Goal: Task Accomplishment & Management: Manage account settings

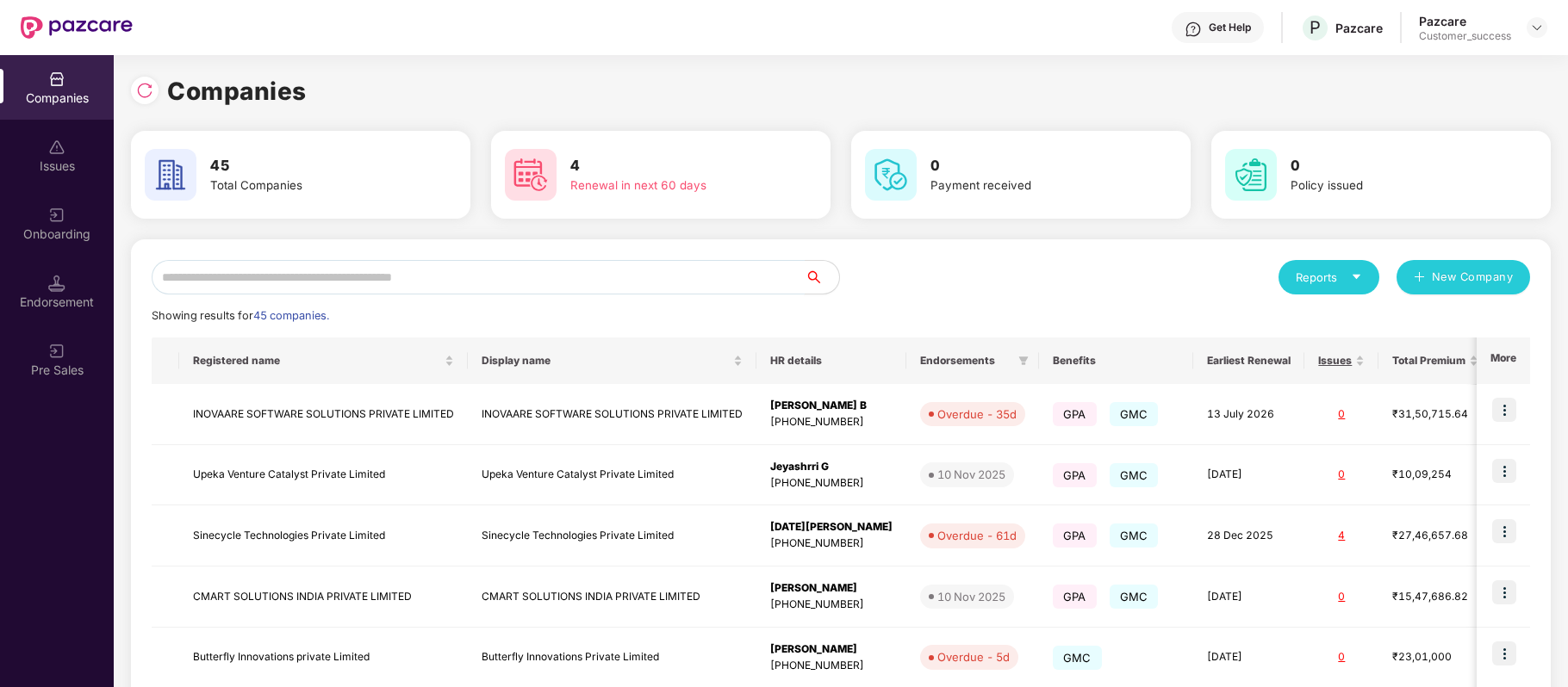
click at [426, 280] on input "text" at bounding box center [478, 278] width 653 height 34
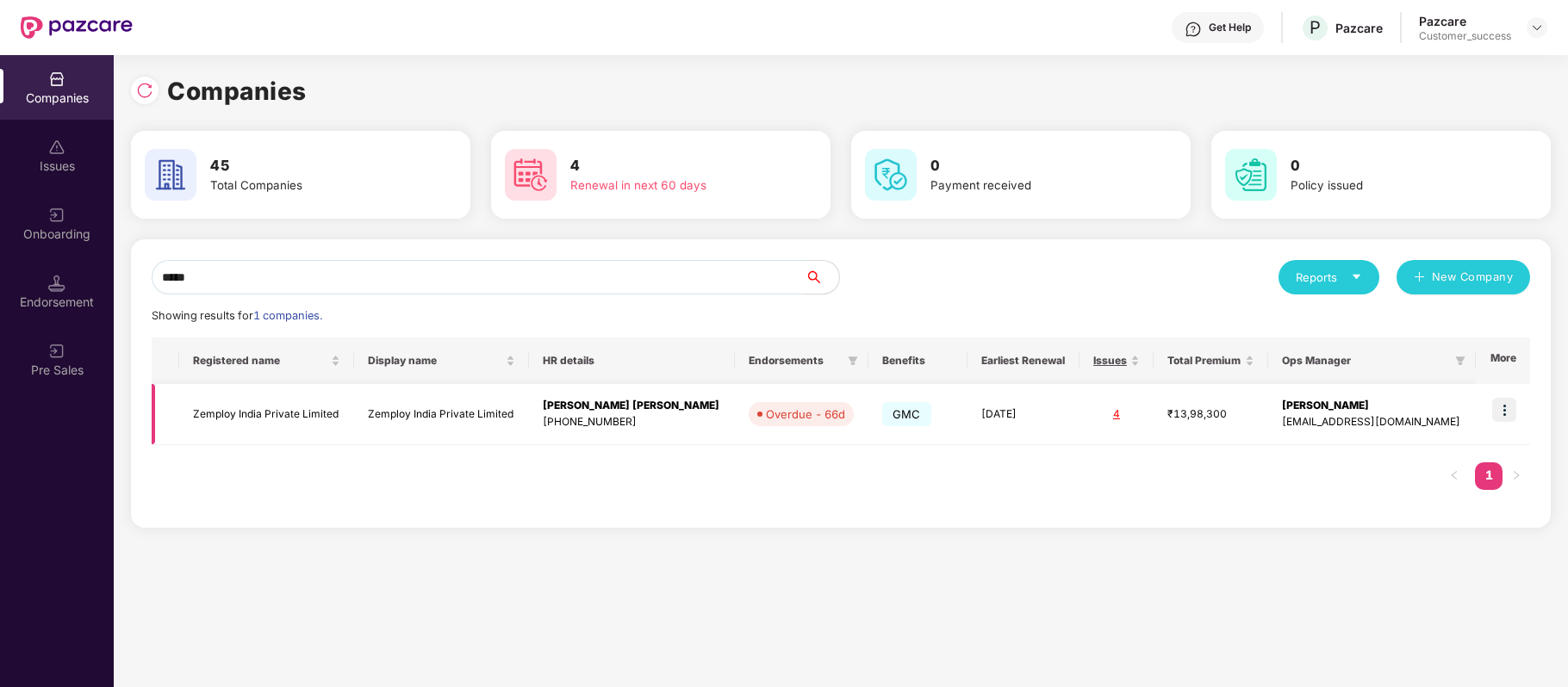
type input "*****"
click at [1509, 418] on img at bounding box center [1504, 410] width 24 height 24
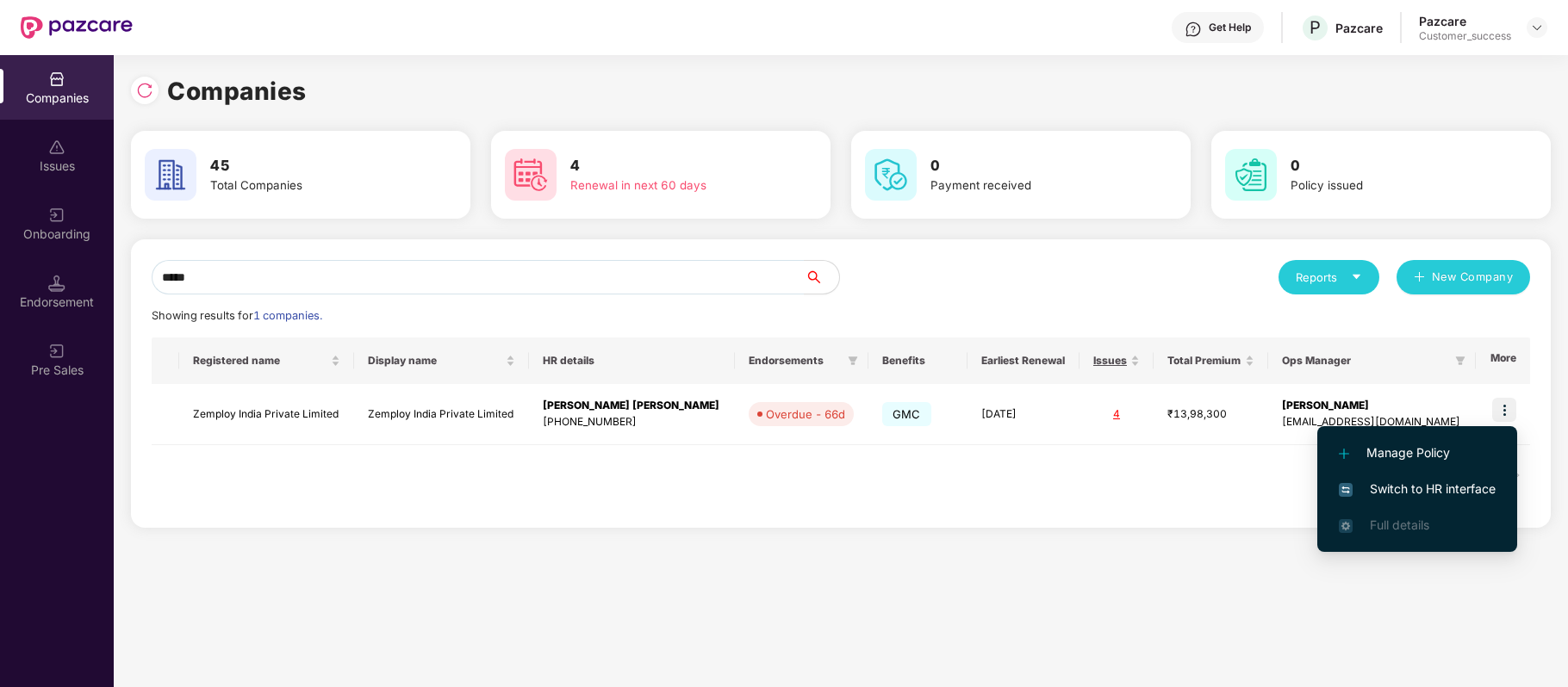
click at [1461, 484] on span "Switch to HR interface" at bounding box center [1417, 490] width 157 height 19
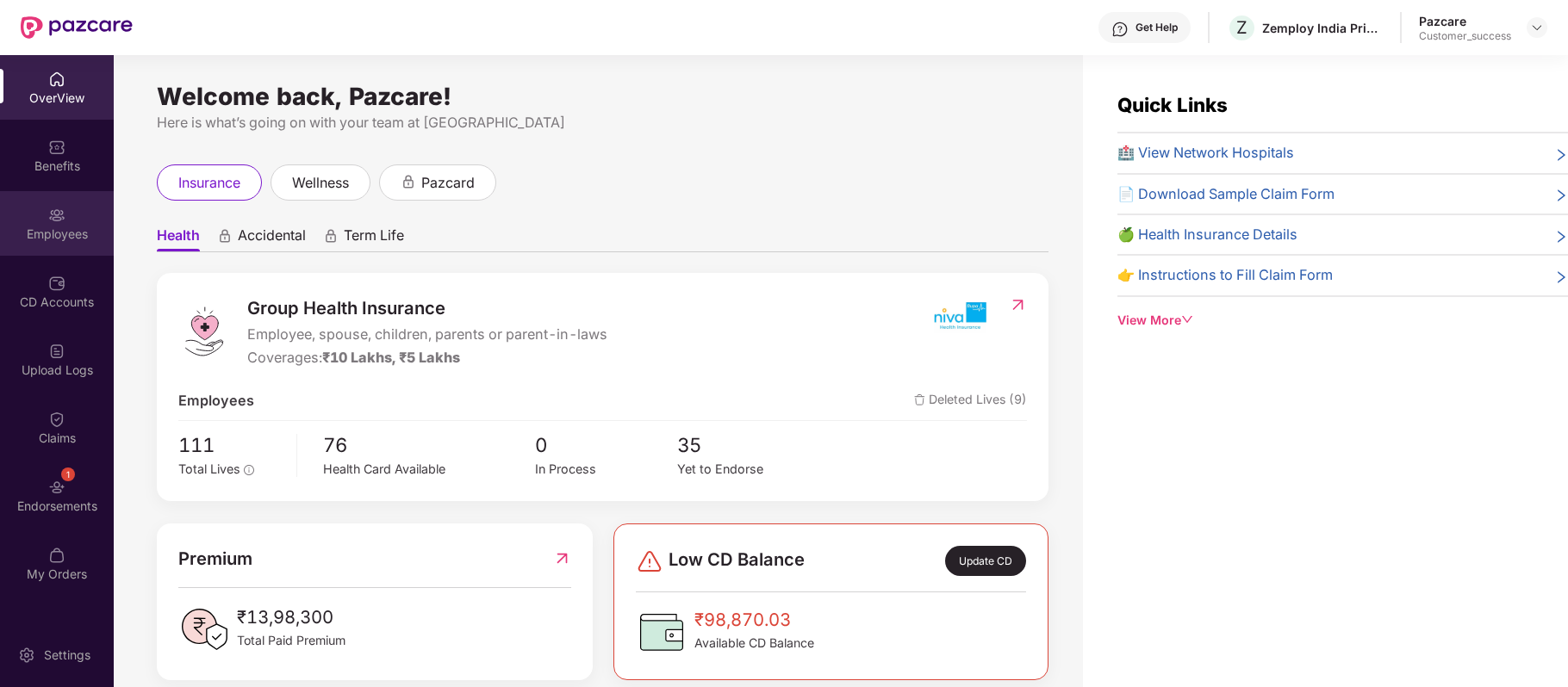
click at [57, 228] on div "Employees" at bounding box center [57, 234] width 114 height 17
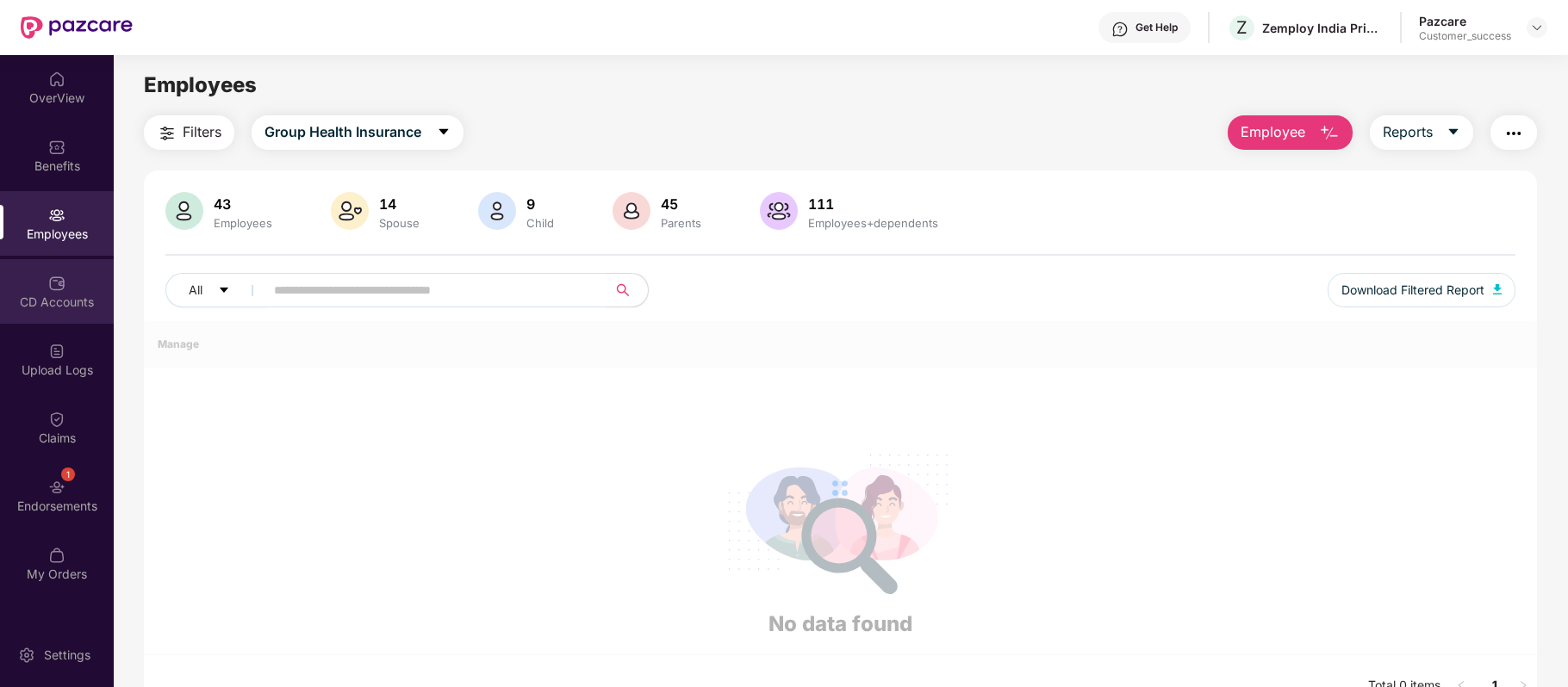
click at [57, 314] on div "CD Accounts" at bounding box center [57, 291] width 114 height 65
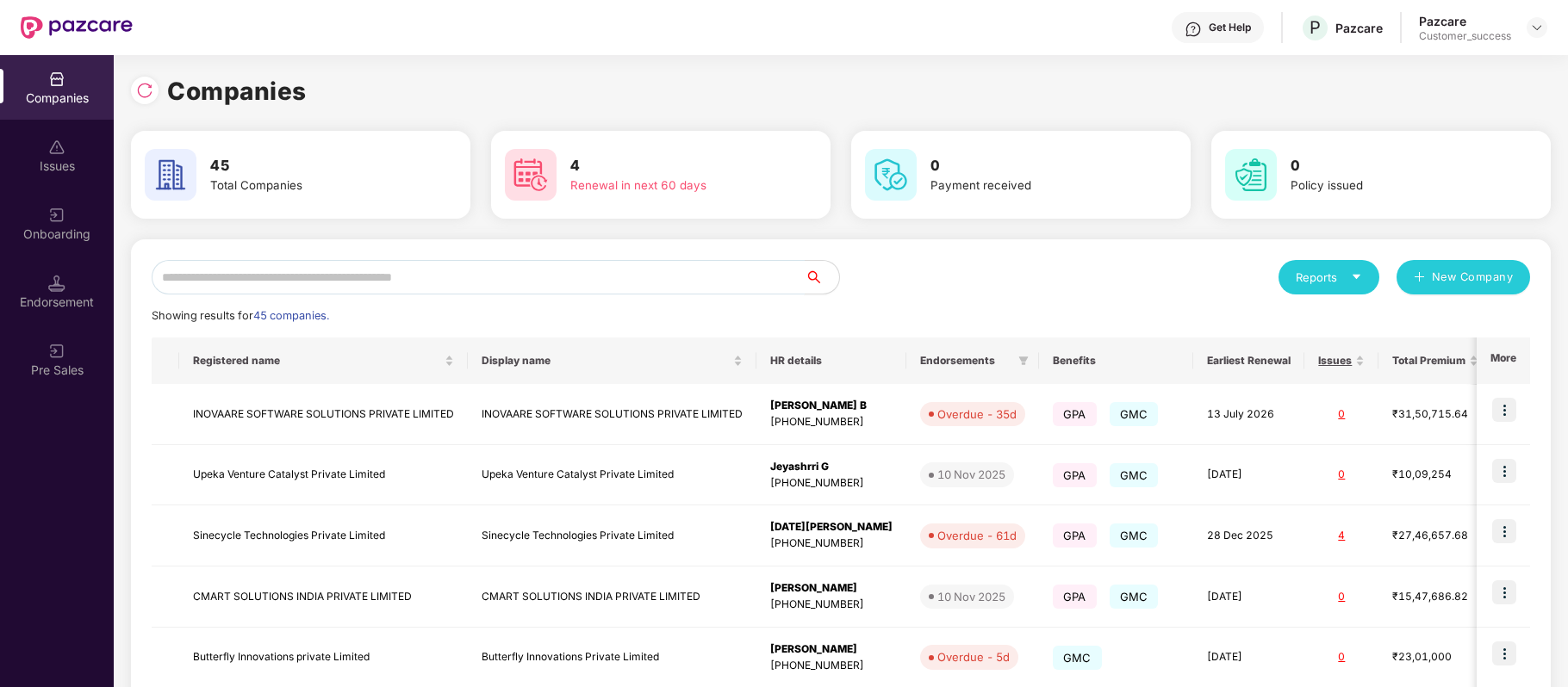
click at [432, 271] on input "text" at bounding box center [478, 278] width 653 height 34
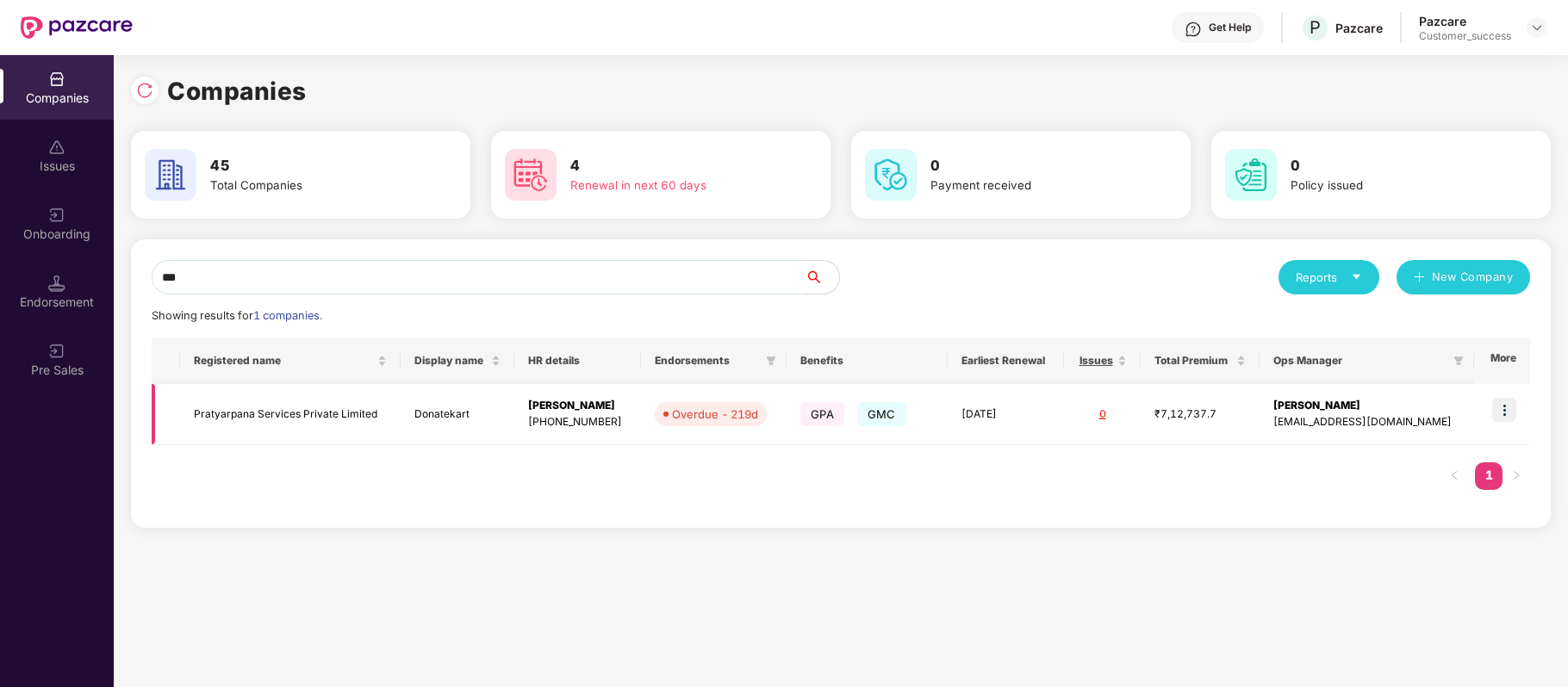
type input "***"
click at [332, 404] on td "Pratyarpana Services Private Limited" at bounding box center [290, 415] width 220 height 61
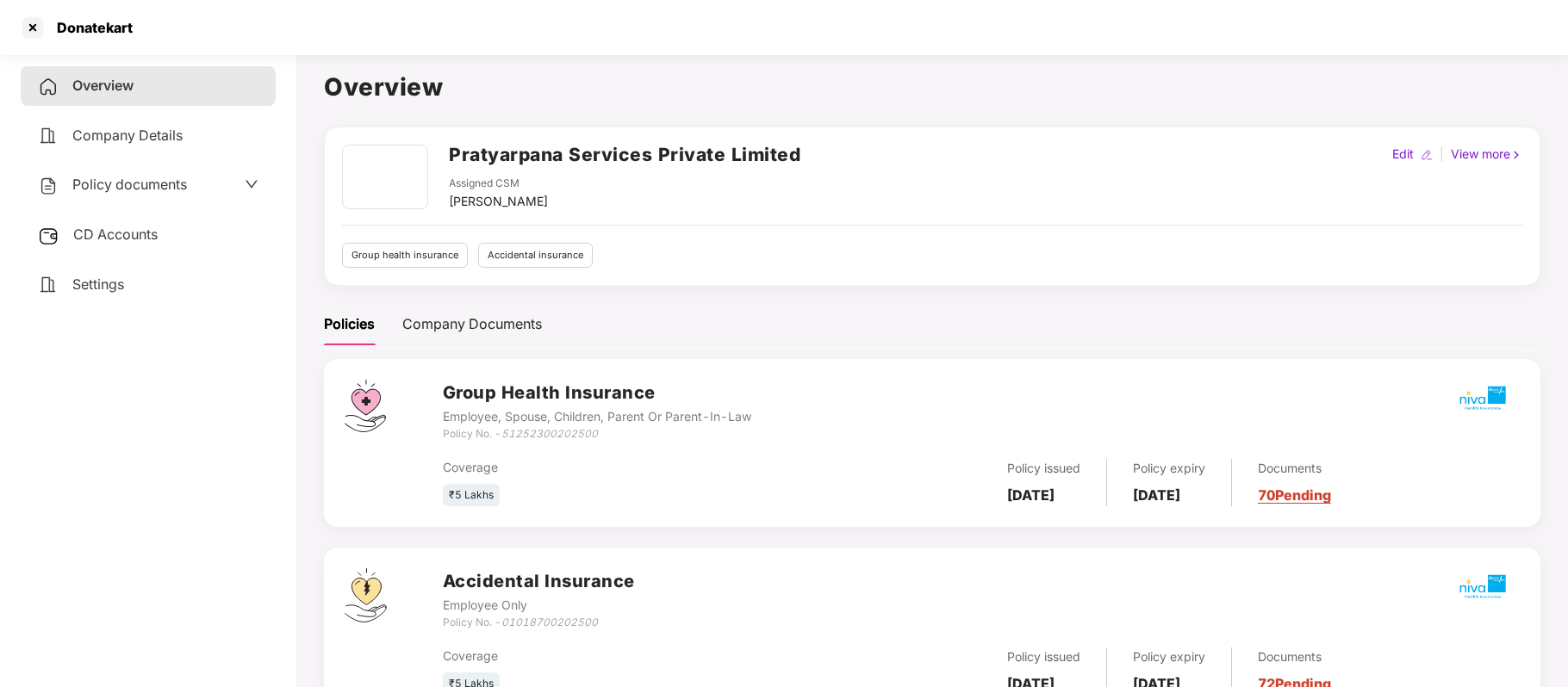
click at [167, 195] on div "Policy documents" at bounding box center [148, 185] width 255 height 40
click at [167, 188] on span "Policy documents" at bounding box center [129, 184] width 115 height 17
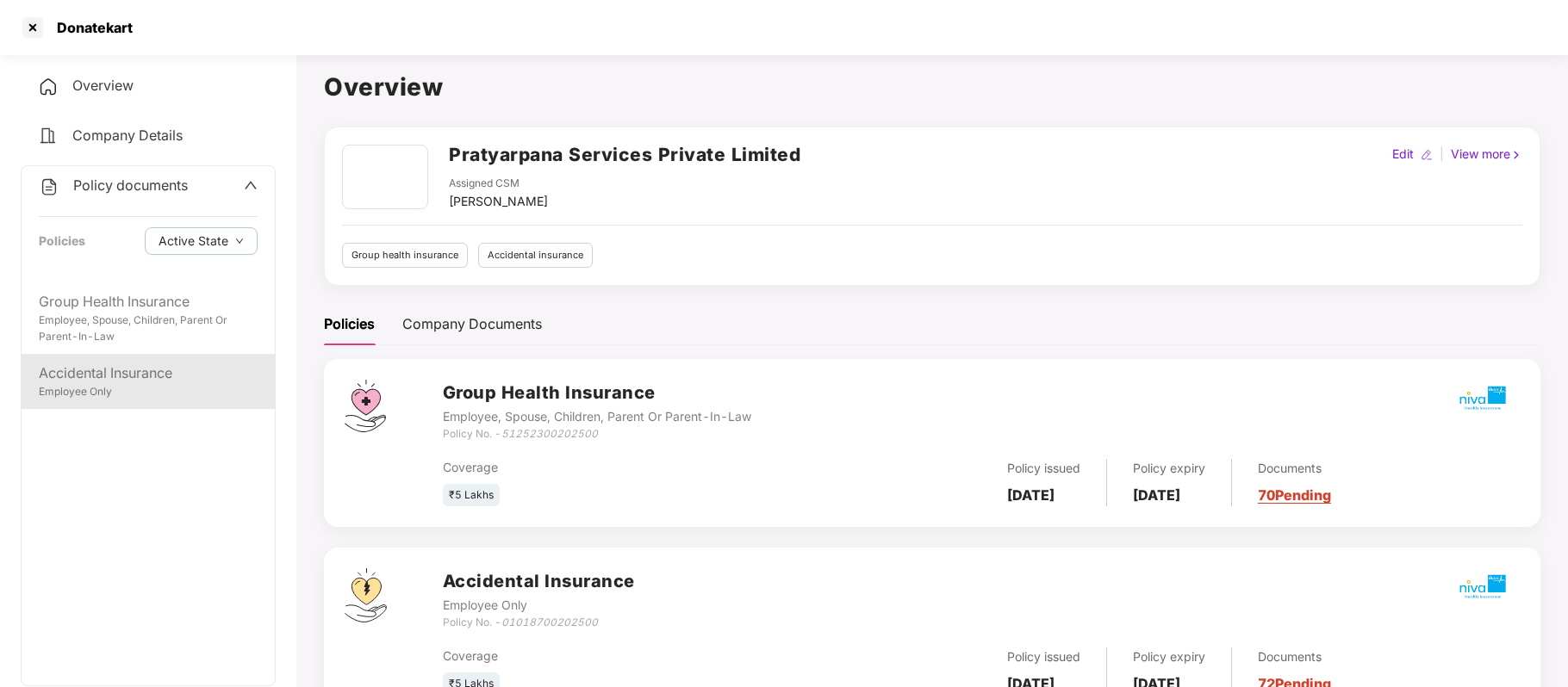
click at [125, 397] on div "Employee Only" at bounding box center [148, 392] width 219 height 16
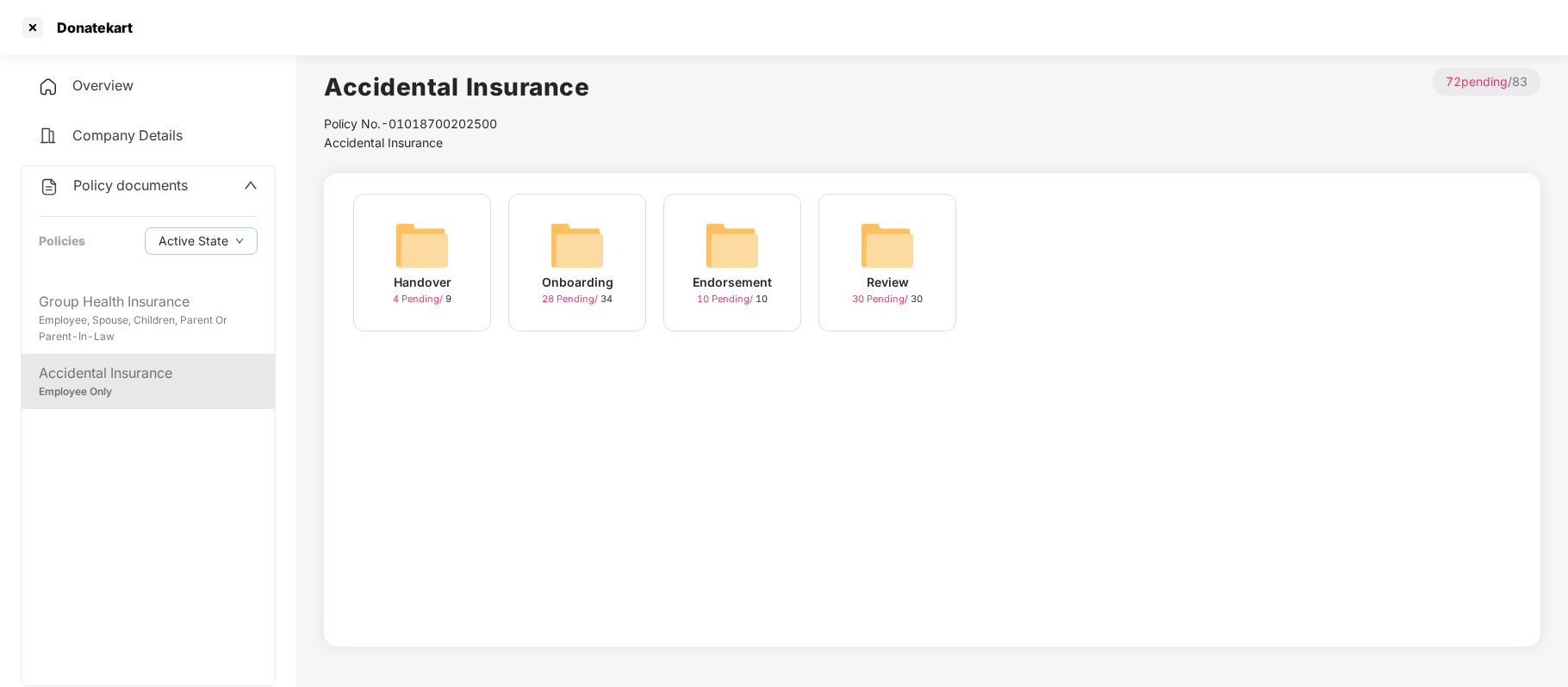
click at [576, 273] on div "Onboarding" at bounding box center [578, 283] width 72 height 19
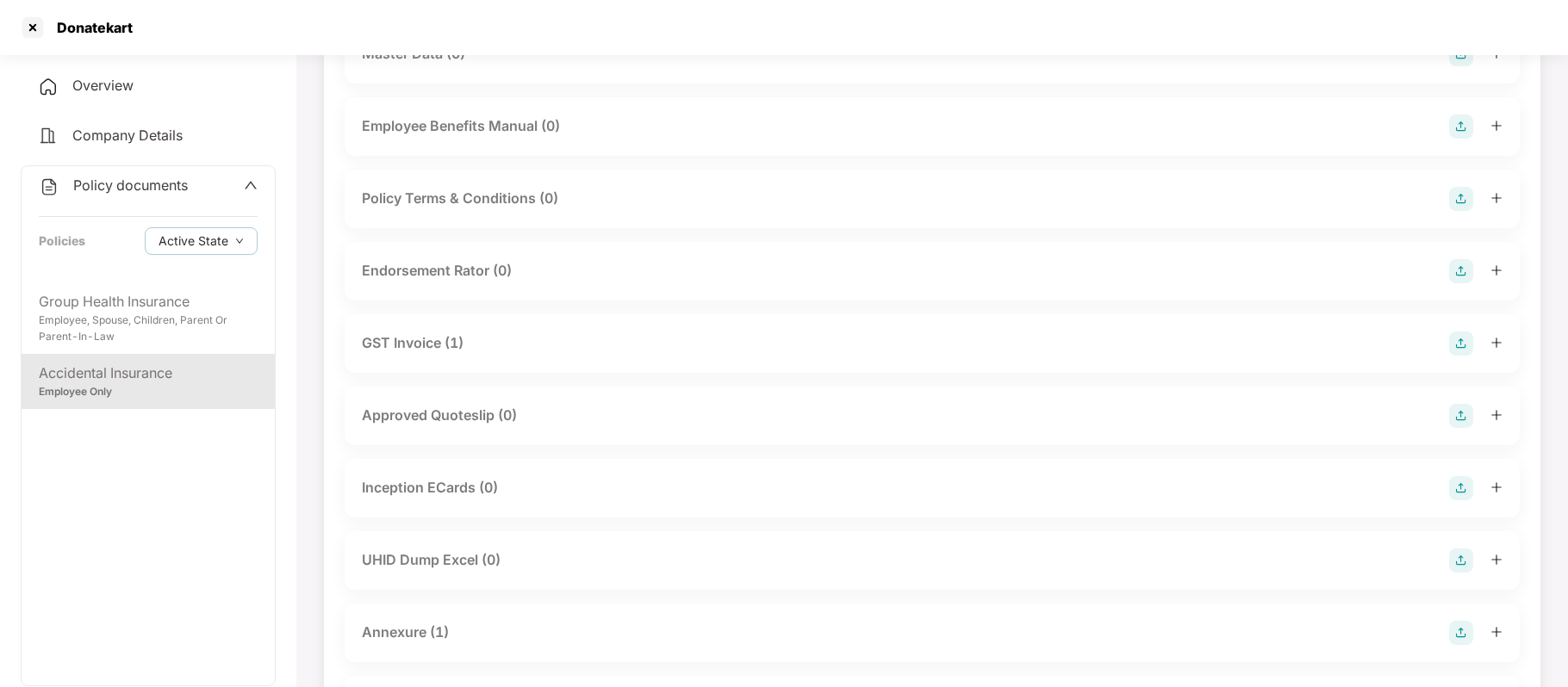
scroll to position [504, 0]
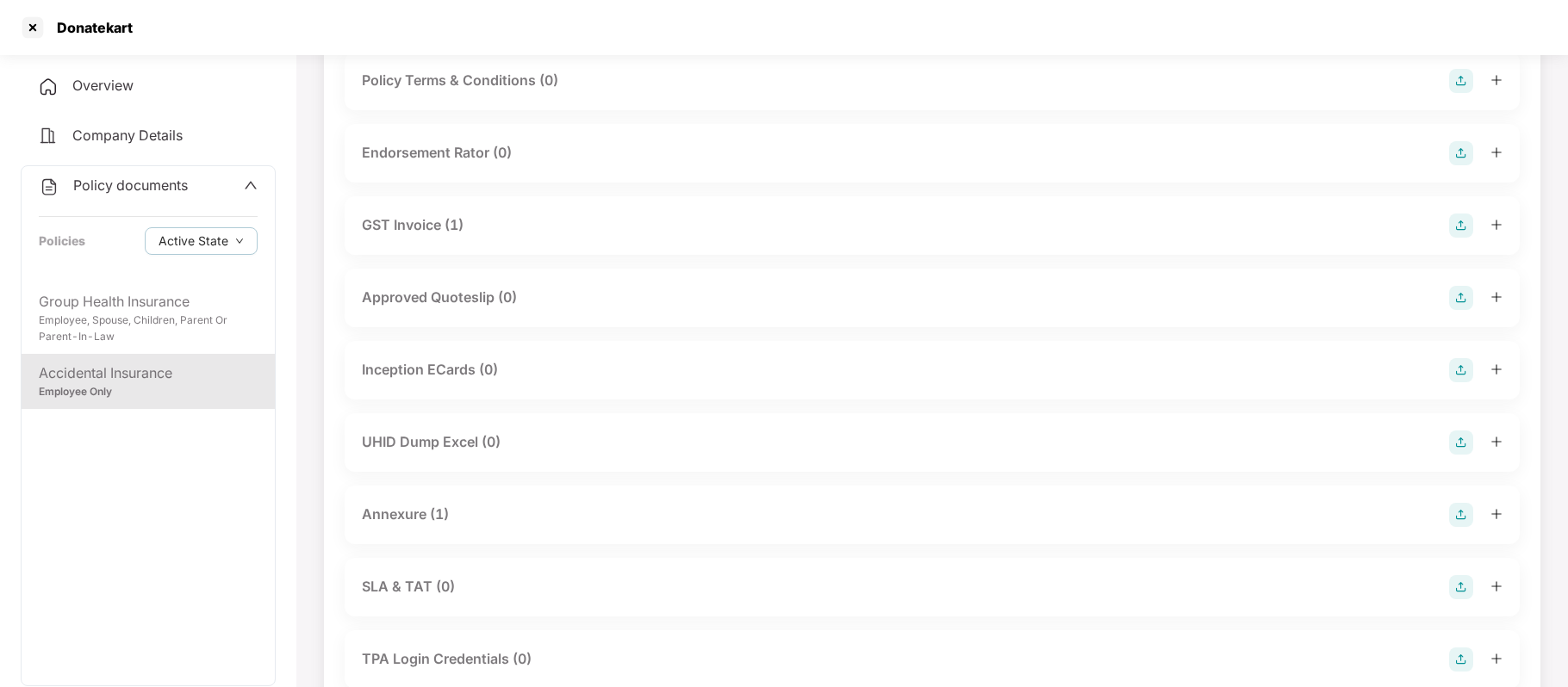
click at [429, 512] on div "Annexure (1)" at bounding box center [405, 515] width 87 height 22
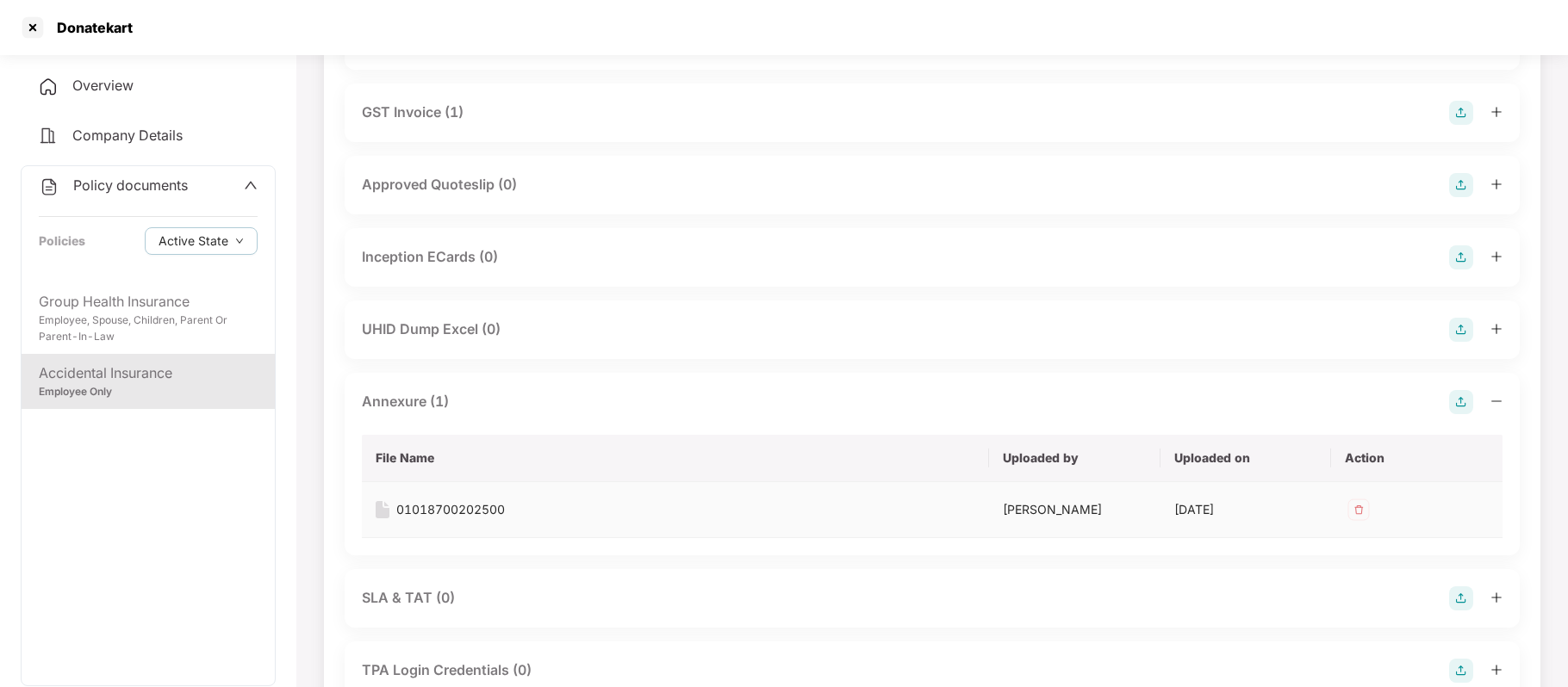
scroll to position [618, 0]
click at [483, 505] on div "01018700202500" at bounding box center [451, 509] width 109 height 19
click at [36, 32] on div at bounding box center [33, 28] width 28 height 28
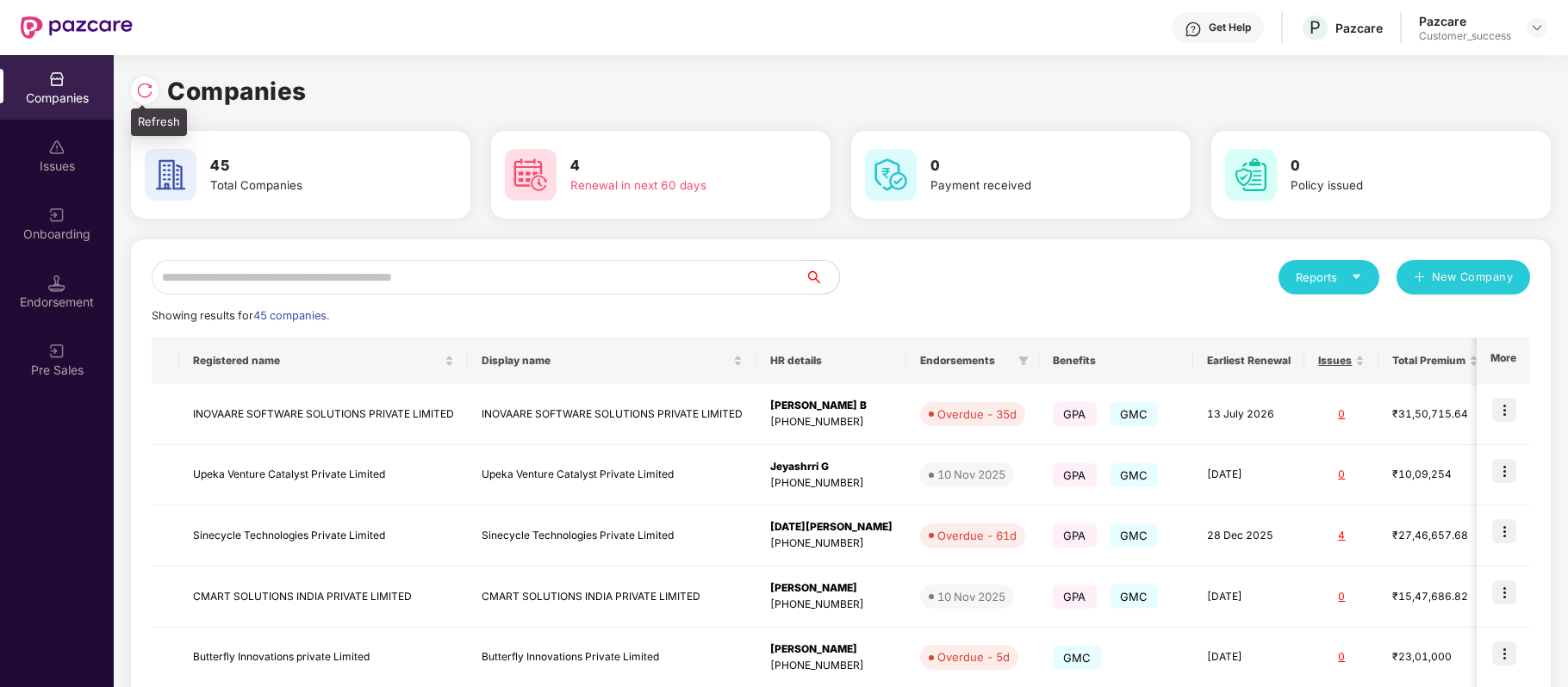
click at [152, 91] on img at bounding box center [145, 91] width 17 height 17
click at [425, 278] on input "text" at bounding box center [478, 278] width 653 height 34
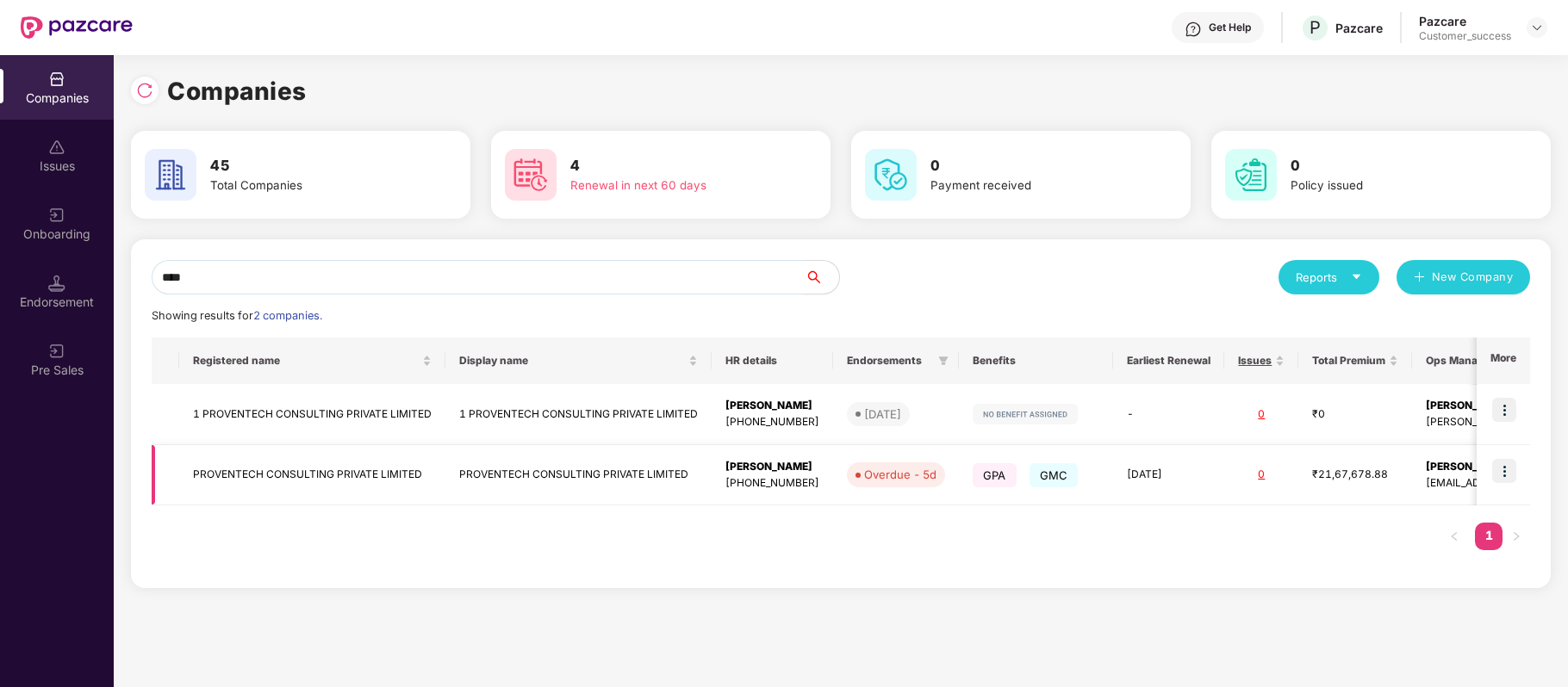
type input "****"
click at [1500, 472] on img at bounding box center [1504, 472] width 24 height 24
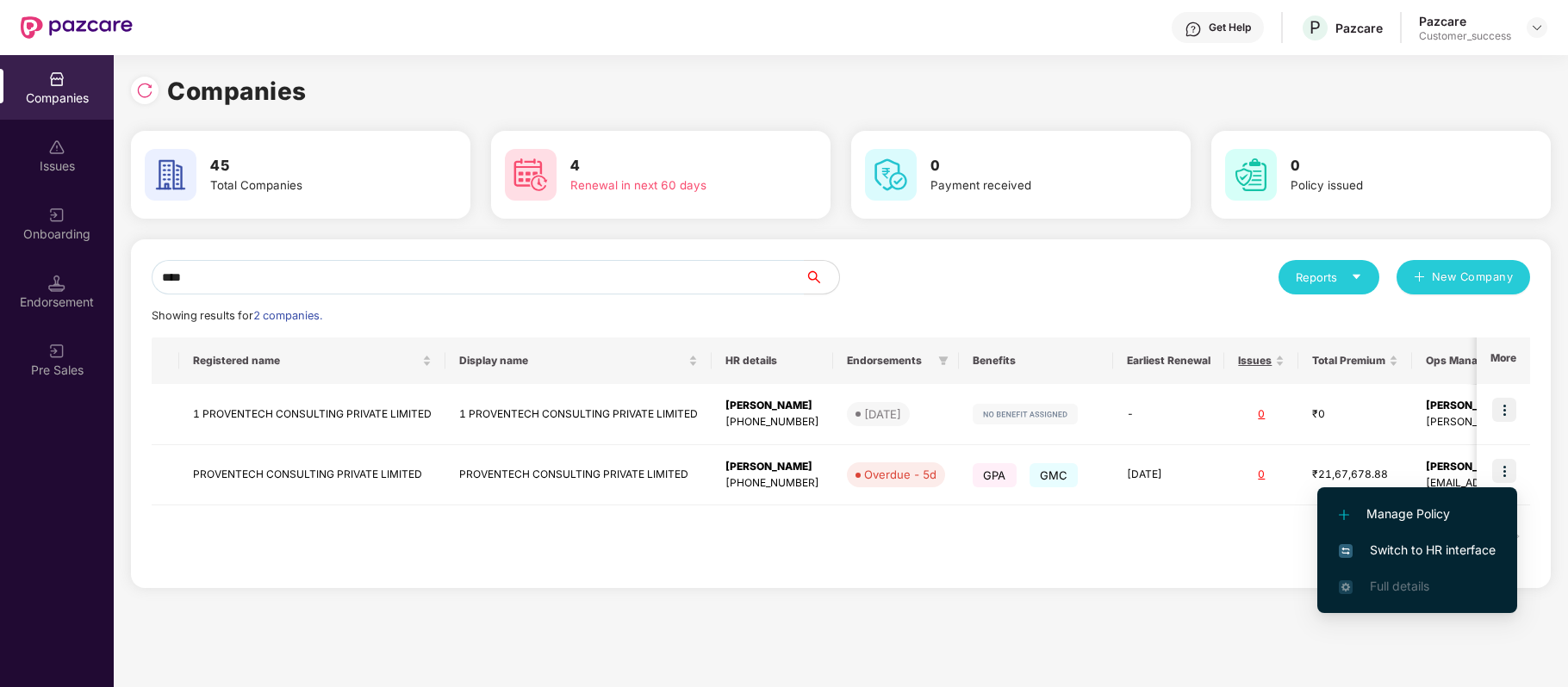
click at [1485, 542] on span "Switch to HR interface" at bounding box center [1417, 551] width 157 height 19
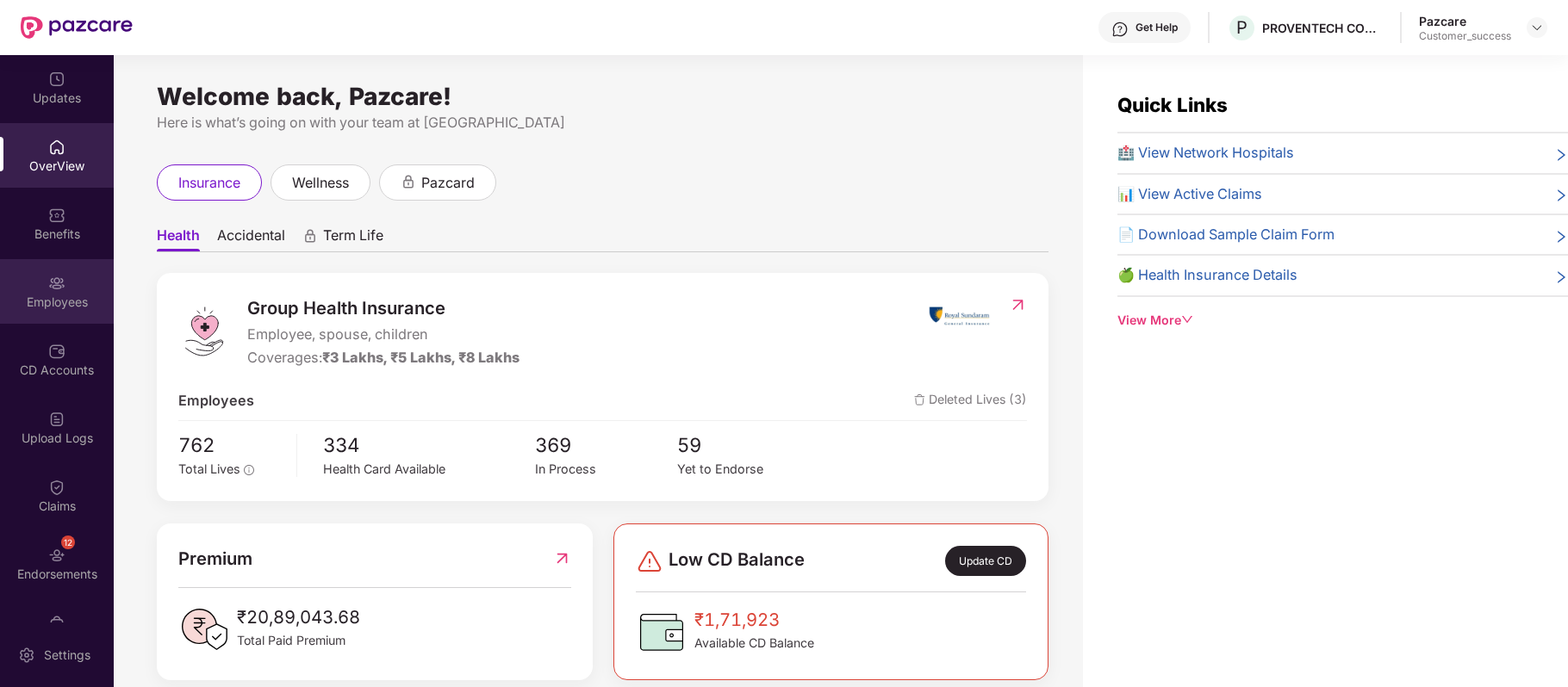
click at [56, 281] on img at bounding box center [57, 284] width 17 height 17
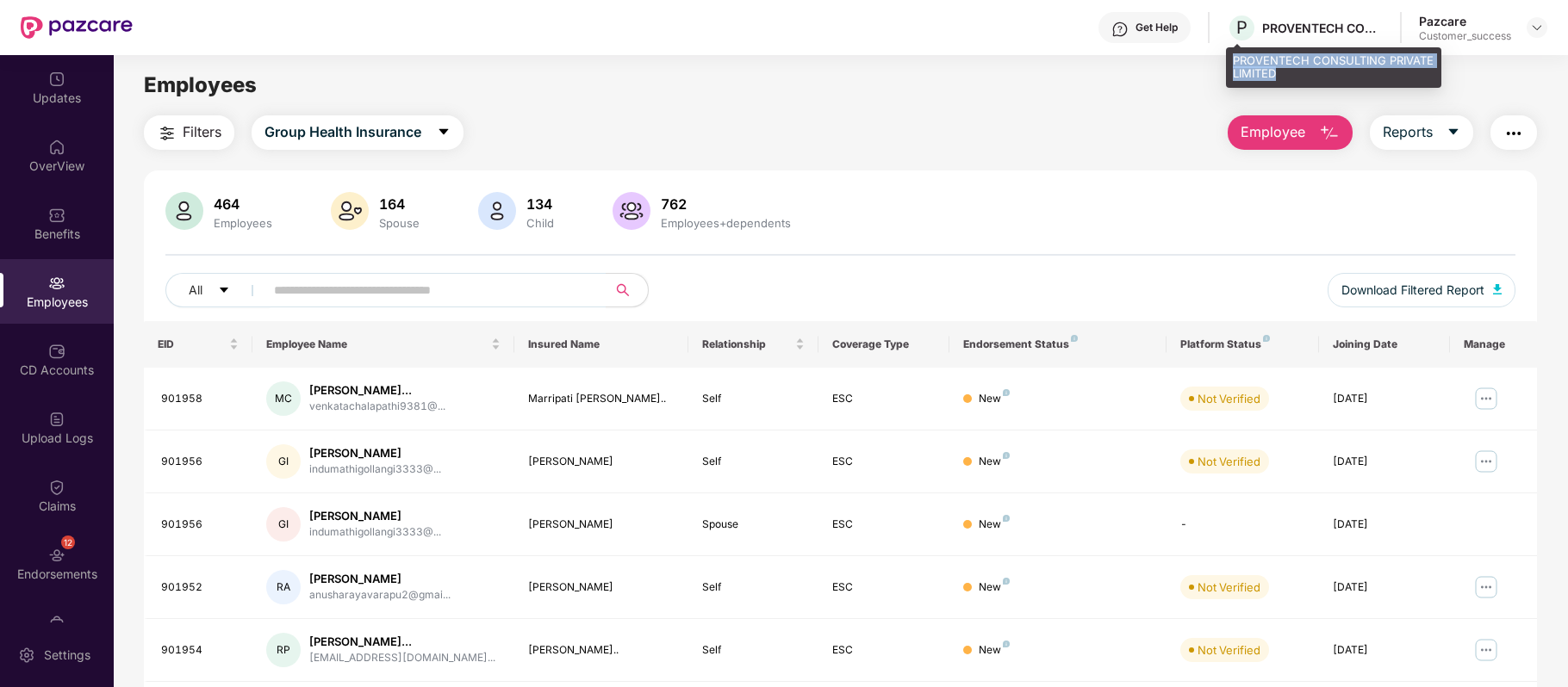
drag, startPoint x: 1234, startPoint y: 56, endPoint x: 1283, endPoint y: 67, distance: 50.2
click at [1283, 67] on div "PROVENTECH CONSULTING PRIVATE LIMITED" at bounding box center [1334, 67] width 216 height 41
copy div "PROVENTECH CONSULTING PRIVATE LIMITED"
click at [1151, 31] on div "Get Help" at bounding box center [1156, 28] width 42 height 14
click at [597, 56] on main "Employees Filters Group Health Insurance Employee Reports 464 Employees 164 Spo…" at bounding box center [840, 398] width 1453 height 687
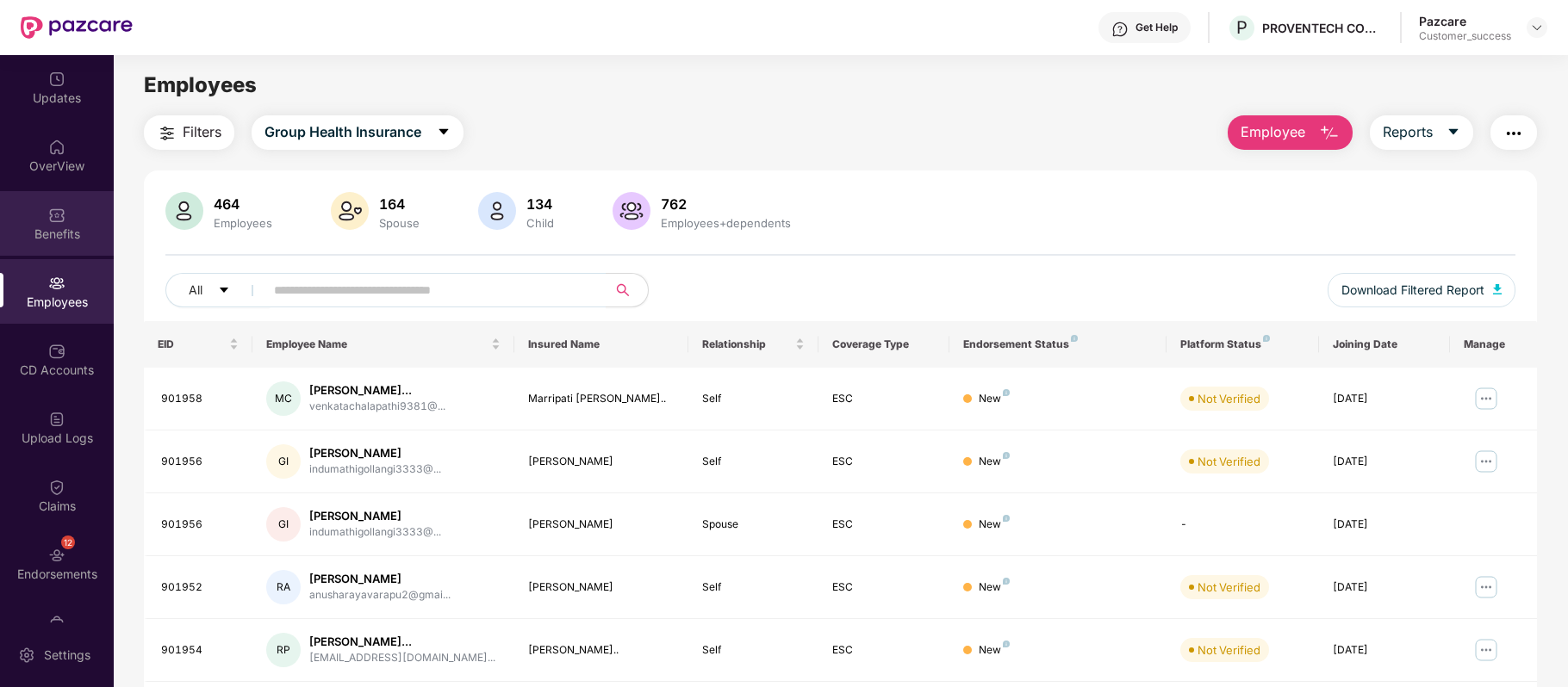
click at [66, 245] on div "Benefits" at bounding box center [57, 223] width 114 height 65
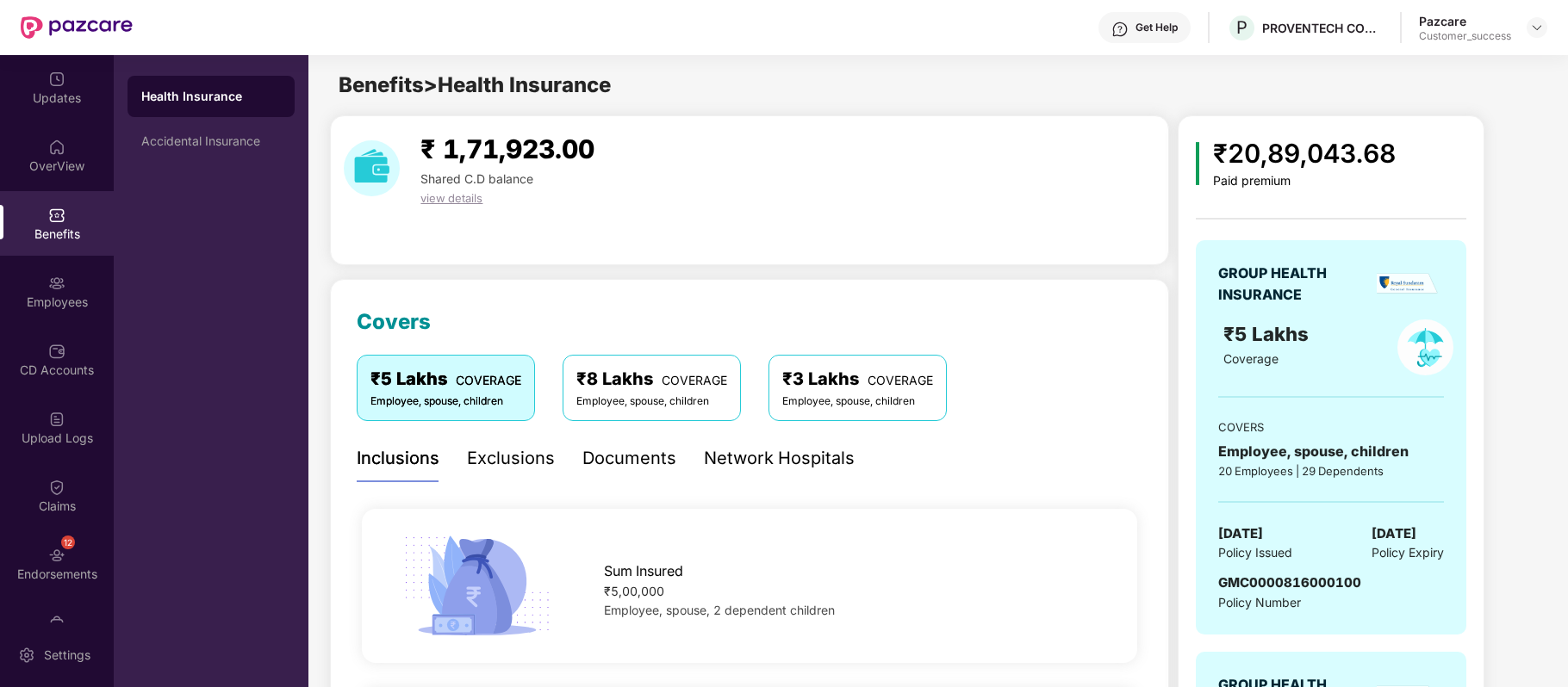
click at [1240, 578] on span "GMC0000816000100" at bounding box center [1290, 583] width 143 height 16
copy span "GMC0000816000100"
click at [78, 291] on div "Employees" at bounding box center [57, 291] width 114 height 65
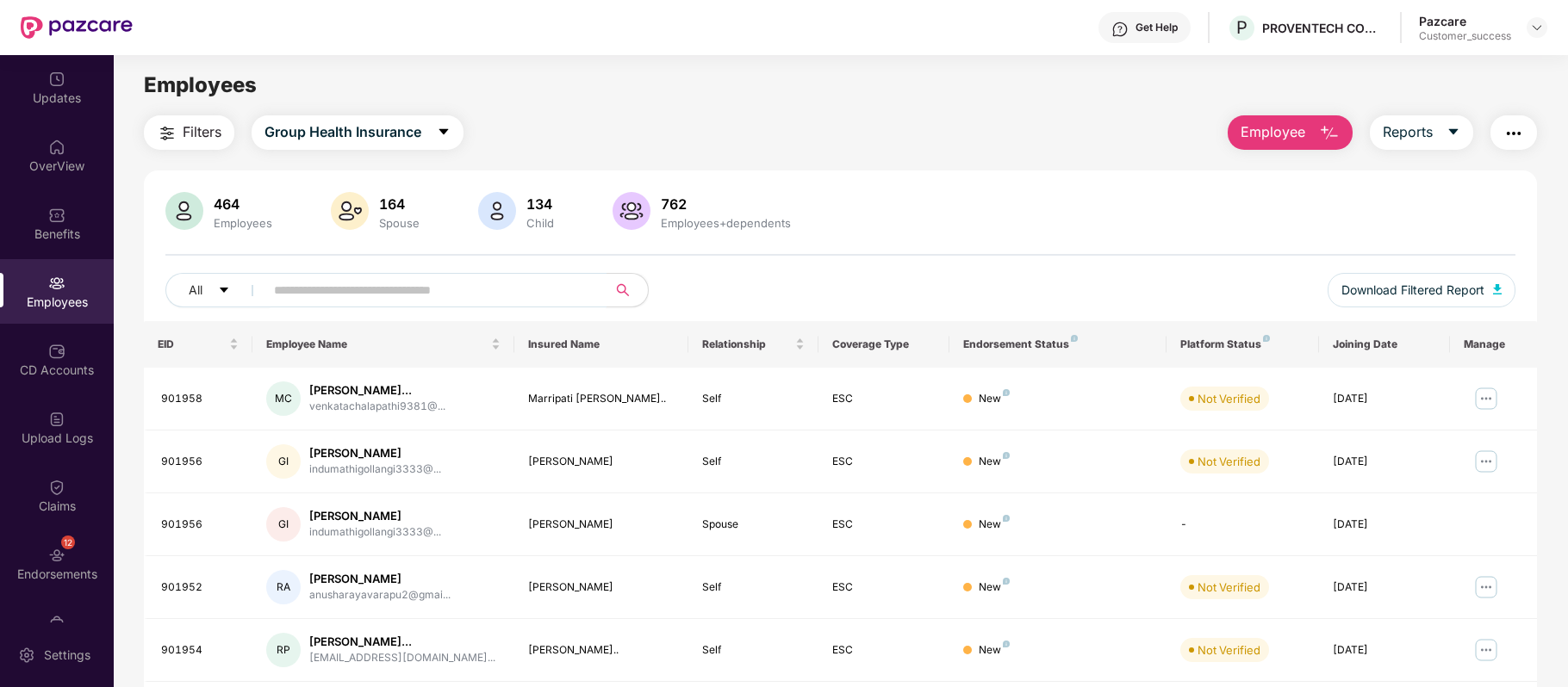
click at [453, 291] on input "text" at bounding box center [428, 290] width 309 height 26
paste input "******"
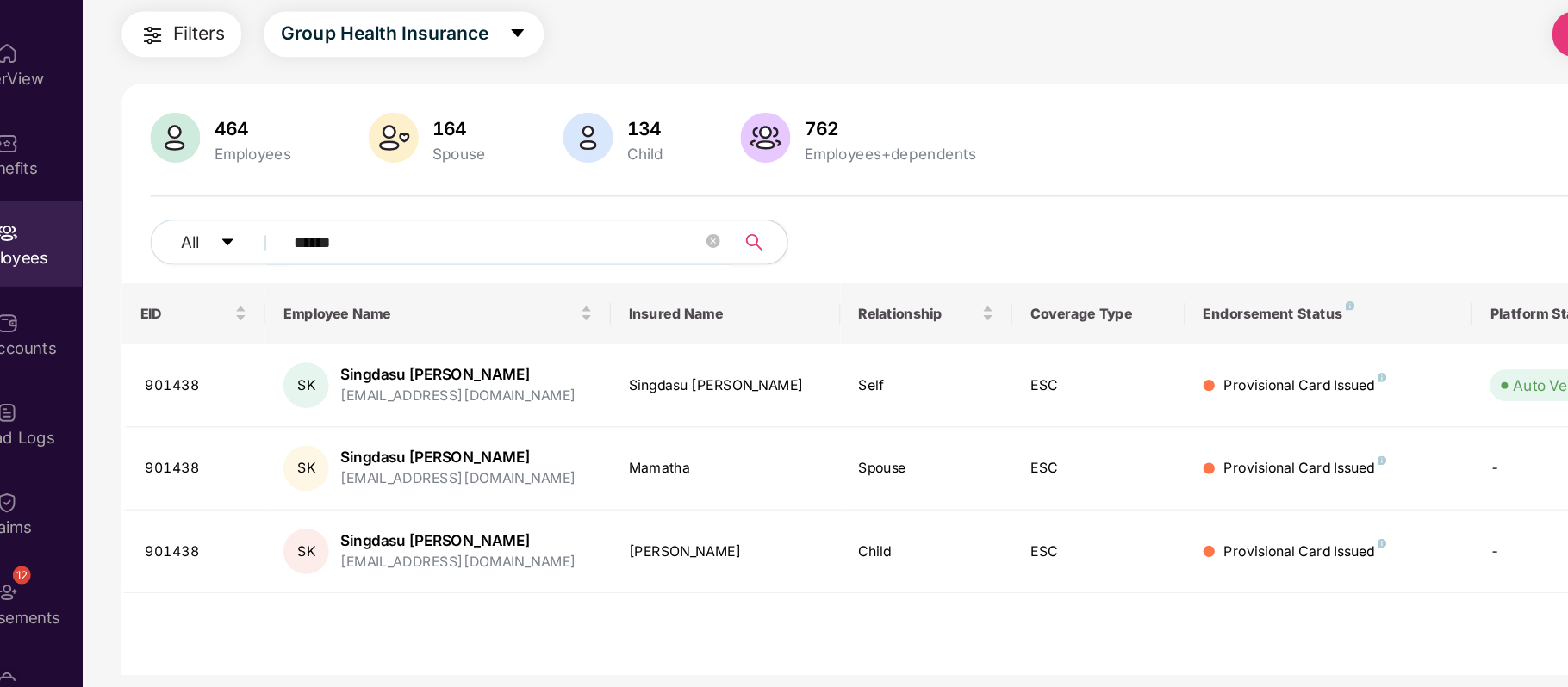
type input "******"
drag, startPoint x: 430, startPoint y: 390, endPoint x: 304, endPoint y: 393, distance: 126.0
click at [304, 393] on div "SK Singdasu [PERSON_NAME] [PERSON_NAME][EMAIL_ADDRESS][DOMAIN_NAME]" at bounding box center [383, 399] width 234 height 34
copy div "Singdasu [PERSON_NAME]"
drag, startPoint x: 221, startPoint y: 397, endPoint x: 165, endPoint y: 395, distance: 56.0
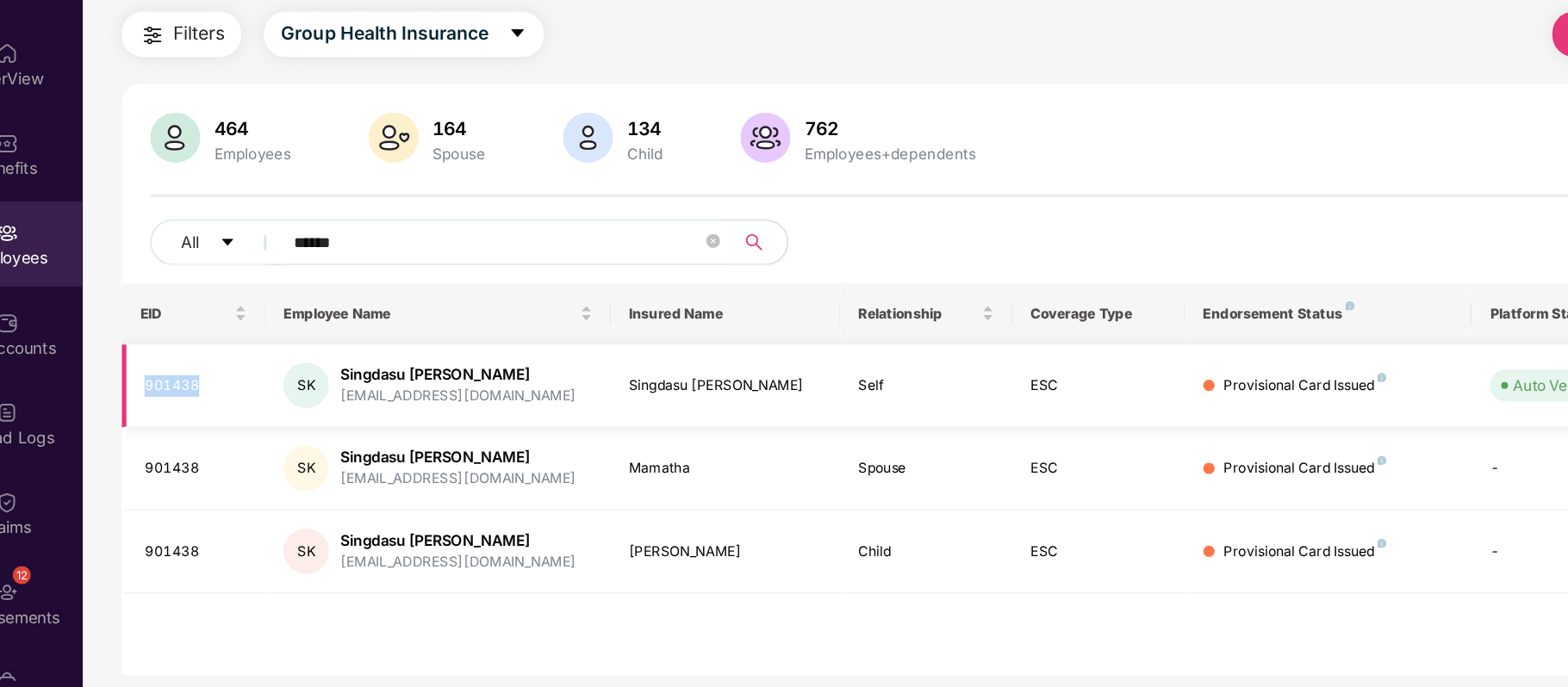
click at [165, 395] on div "901438" at bounding box center [200, 399] width 78 height 16
copy div "901438"
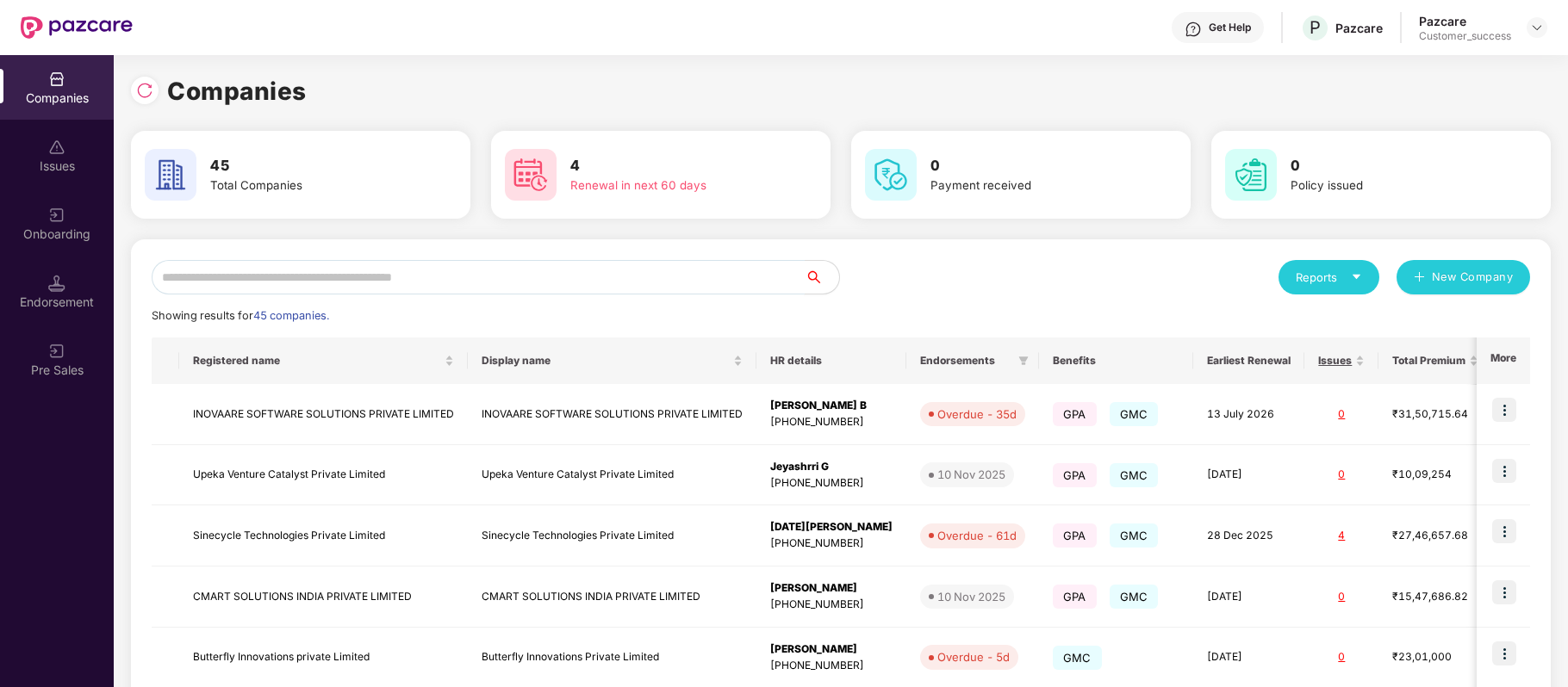
click at [349, 272] on input "text" at bounding box center [478, 278] width 653 height 34
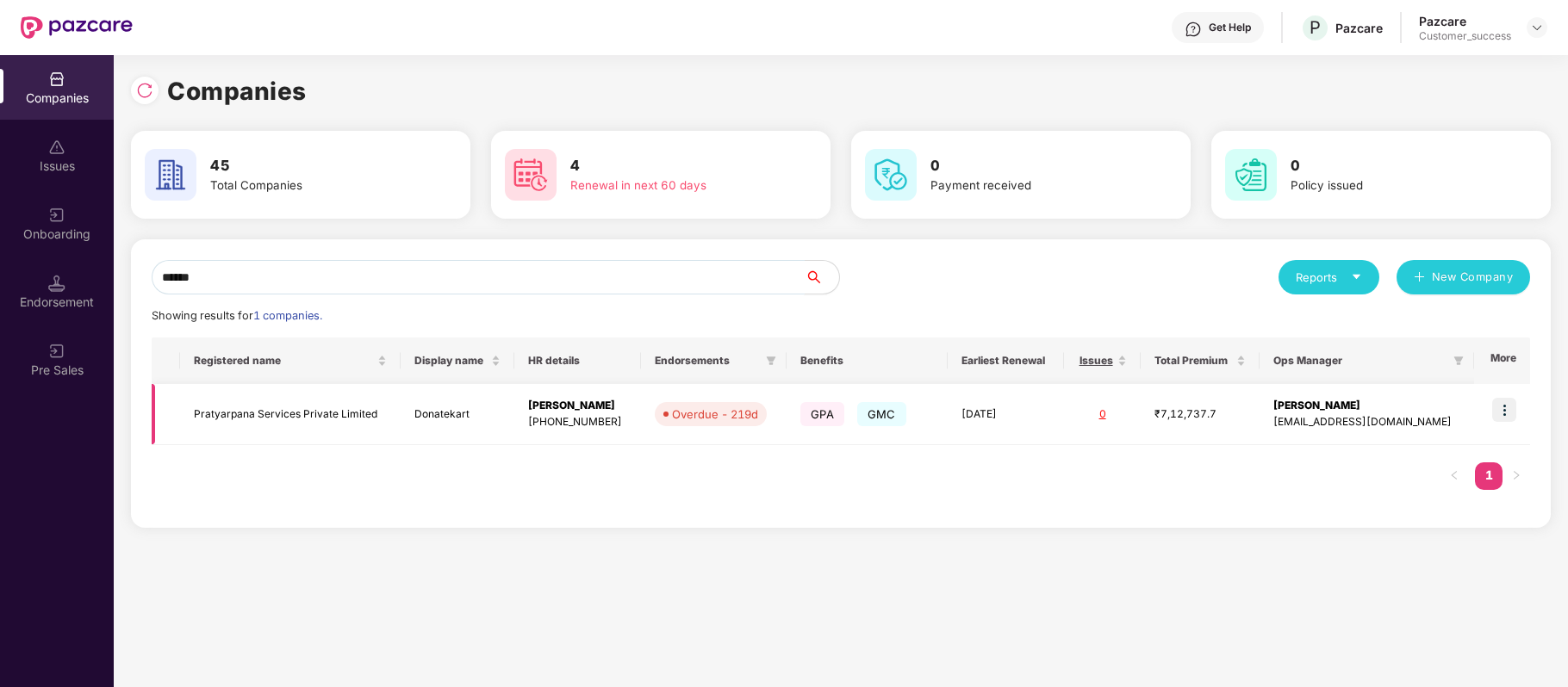
type input "******"
click at [315, 410] on td "Pratyarpana Services Private Limited" at bounding box center [290, 415] width 220 height 61
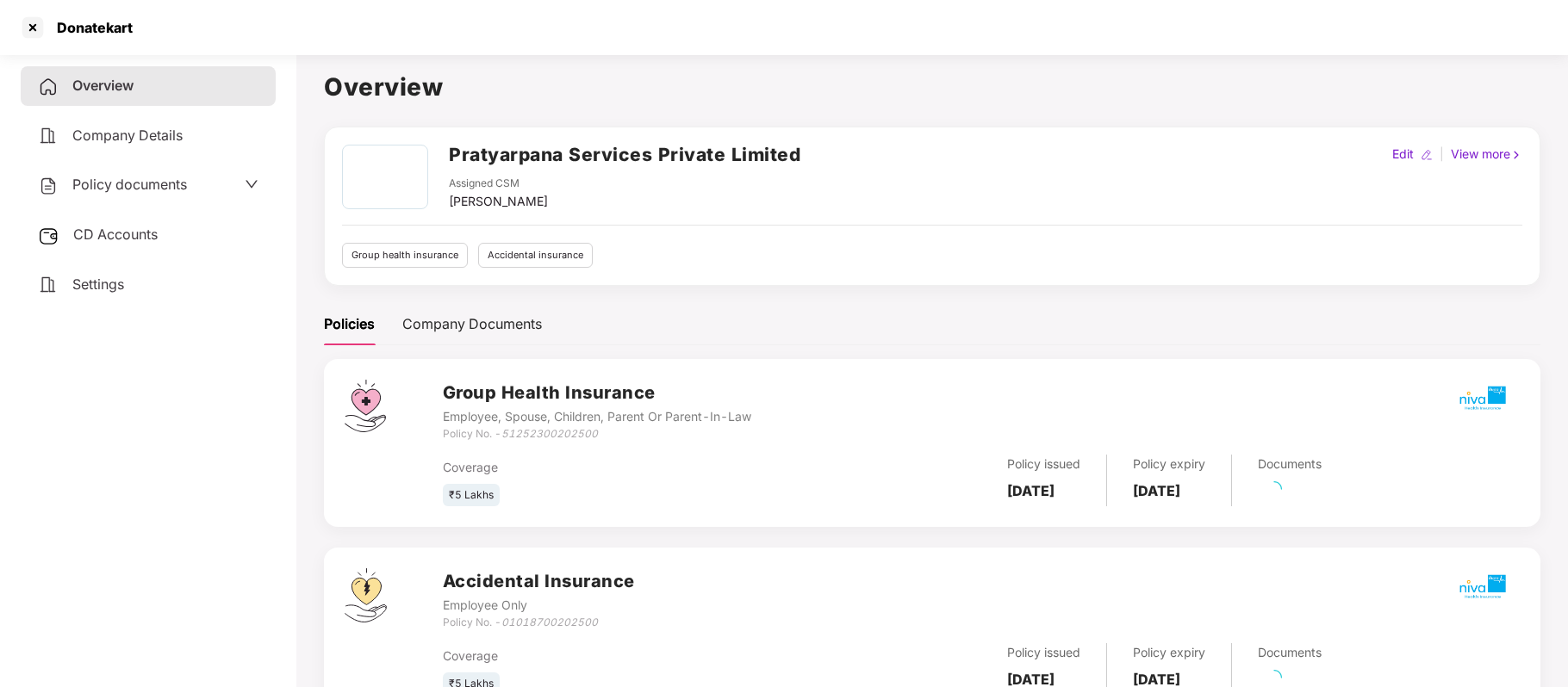
click at [131, 180] on span "Policy documents" at bounding box center [129, 184] width 115 height 17
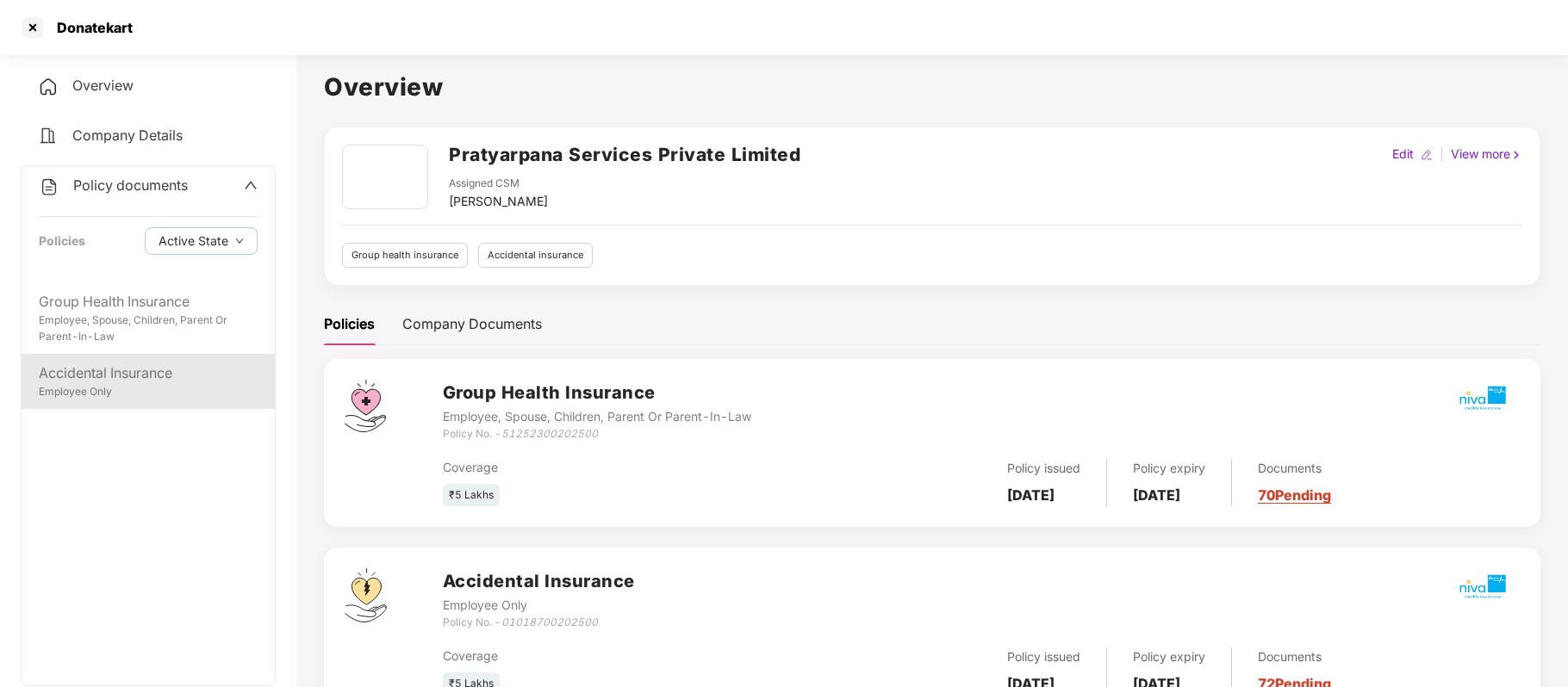
click at [104, 397] on div "Employee Only" at bounding box center [148, 392] width 219 height 16
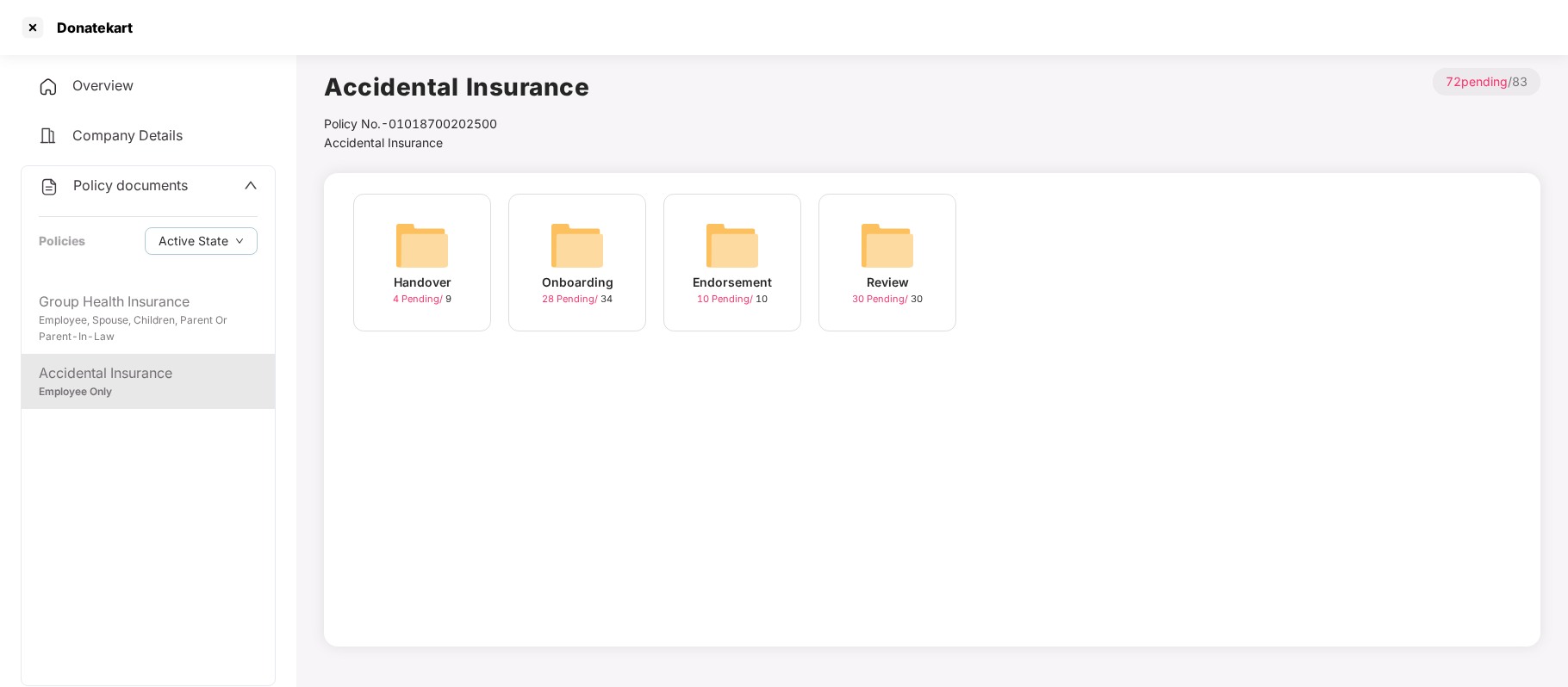
click at [583, 297] on span "28 Pending /" at bounding box center [572, 299] width 59 height 12
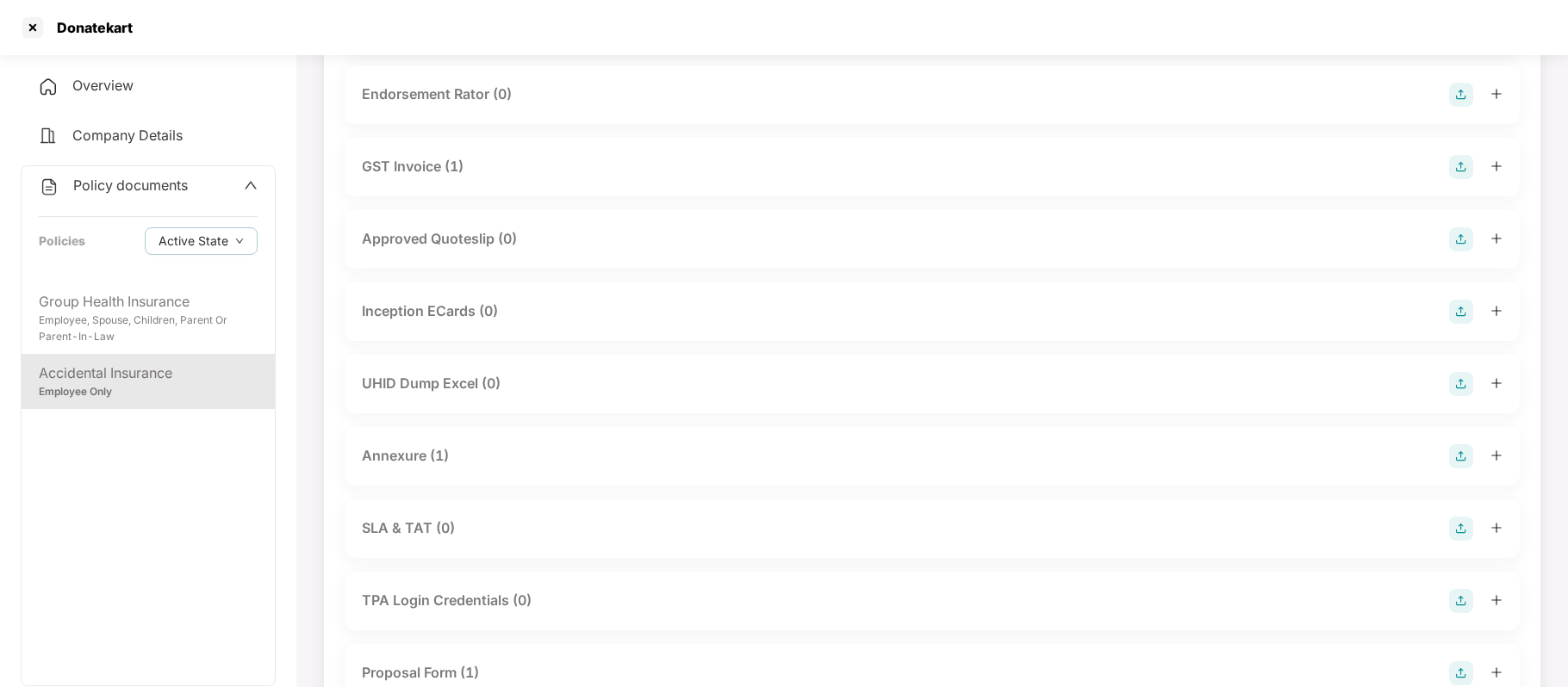
scroll to position [570, 0]
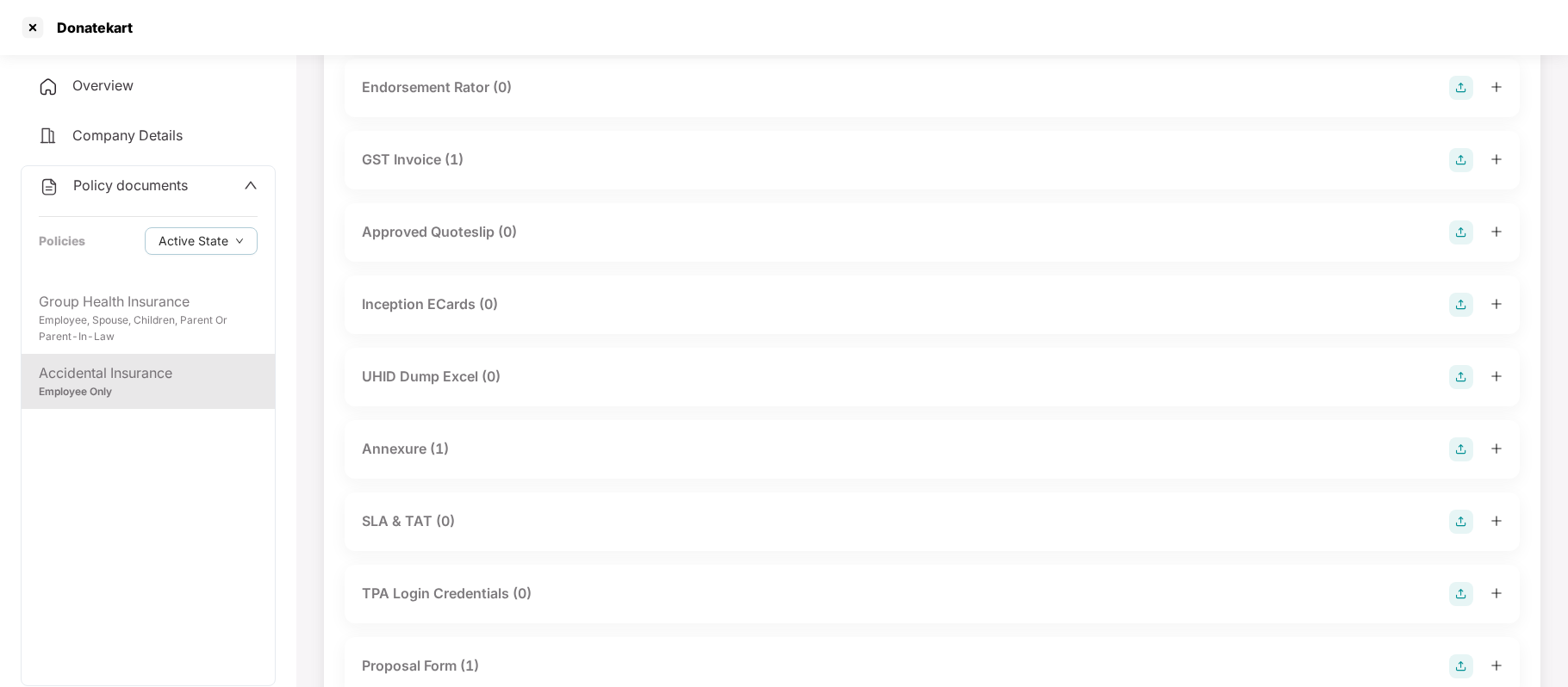
click at [443, 452] on div "Annexure (1)" at bounding box center [405, 449] width 87 height 22
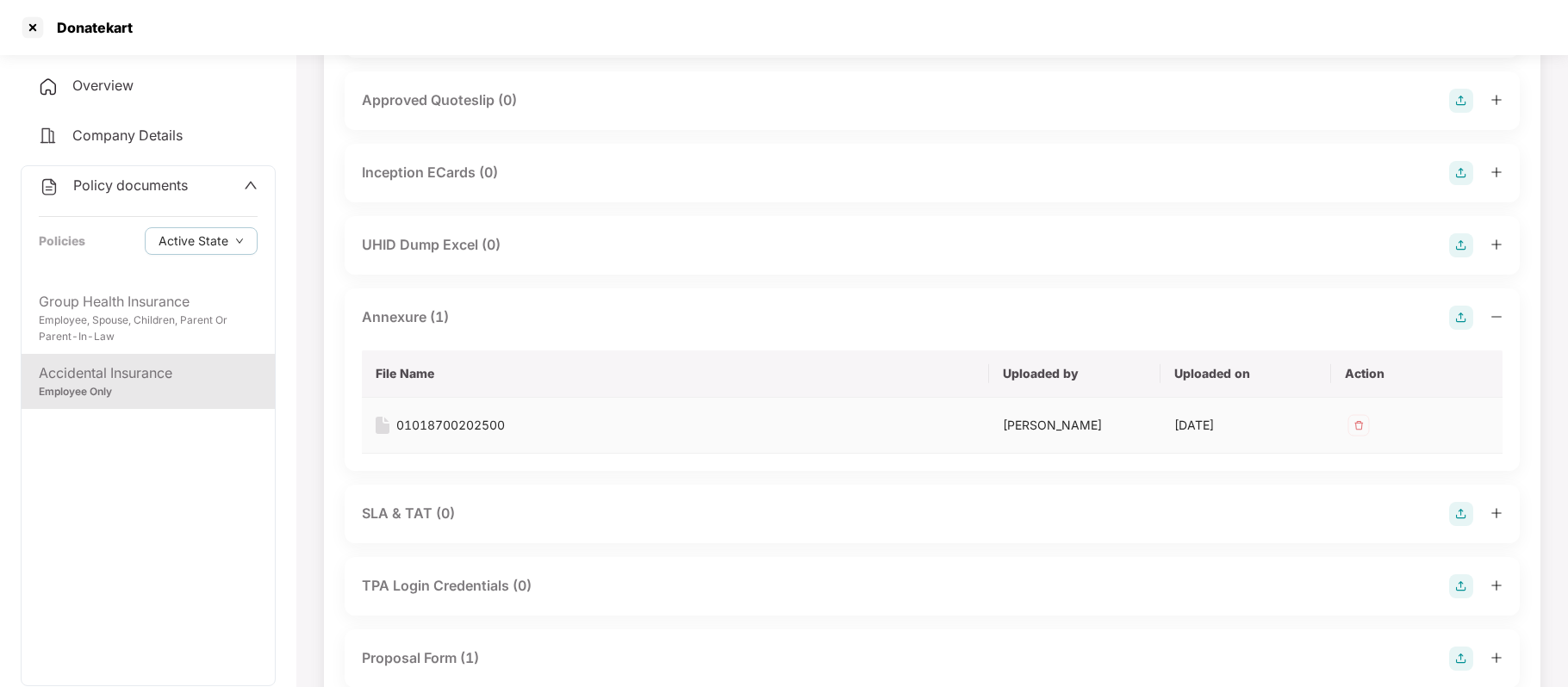
scroll to position [703, 0]
click at [1362, 415] on img at bounding box center [1359, 424] width 28 height 28
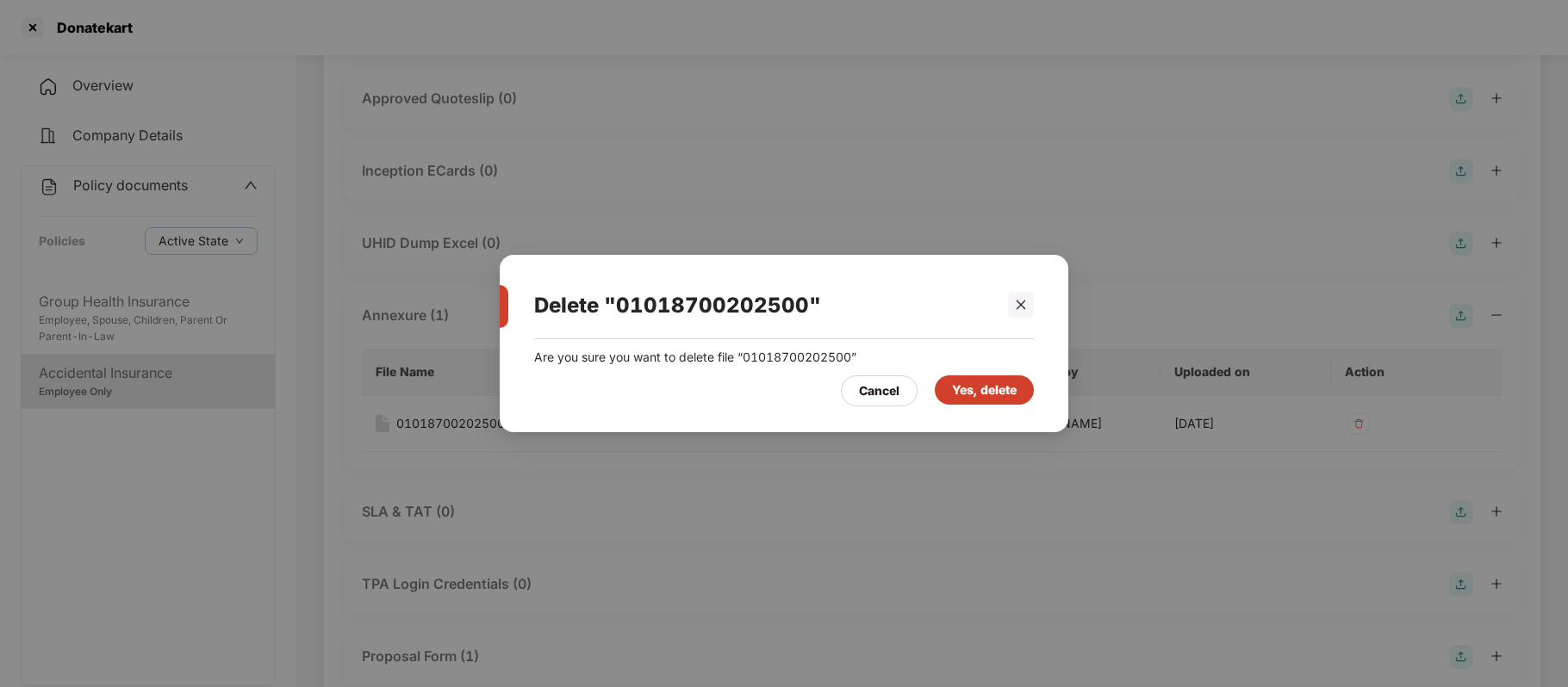
click at [982, 391] on div "Yes, delete" at bounding box center [984, 390] width 65 height 19
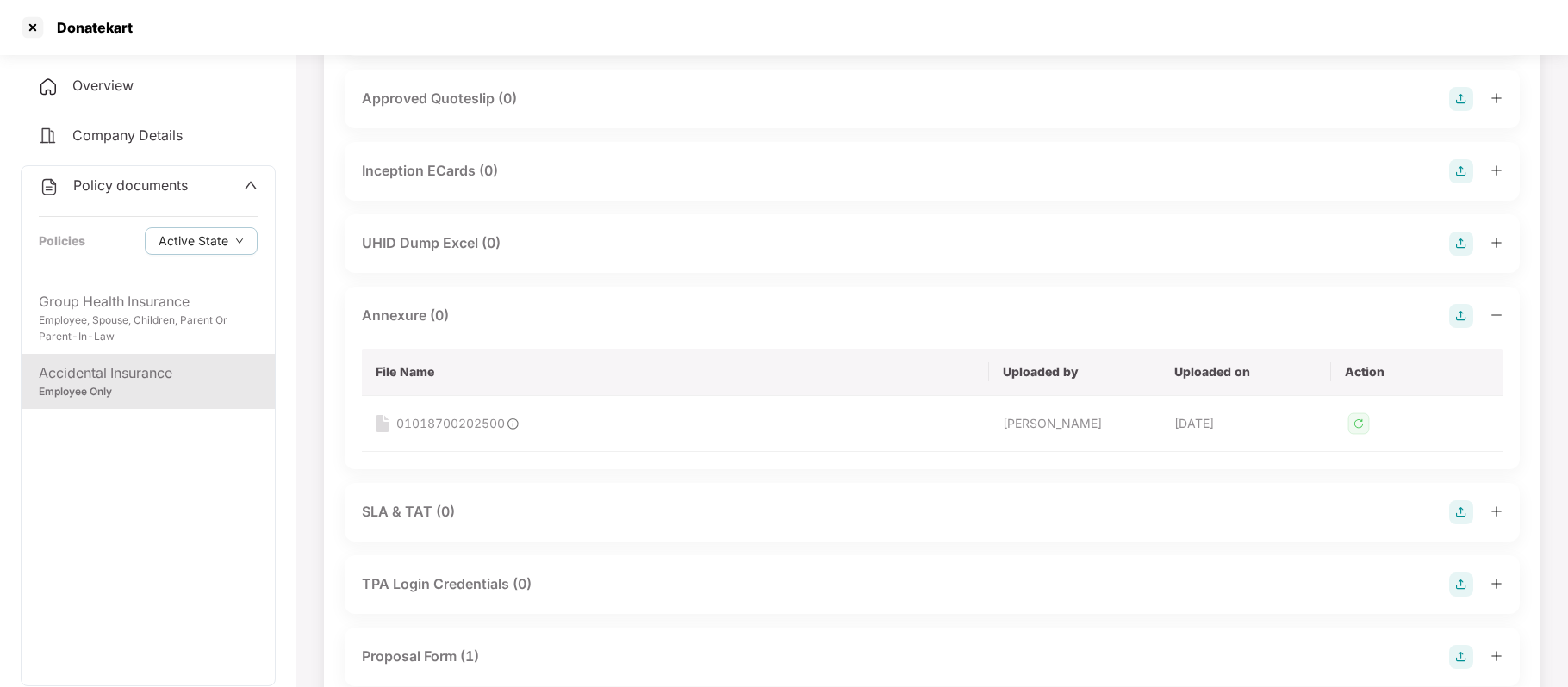
click at [1458, 318] on img at bounding box center [1461, 316] width 24 height 24
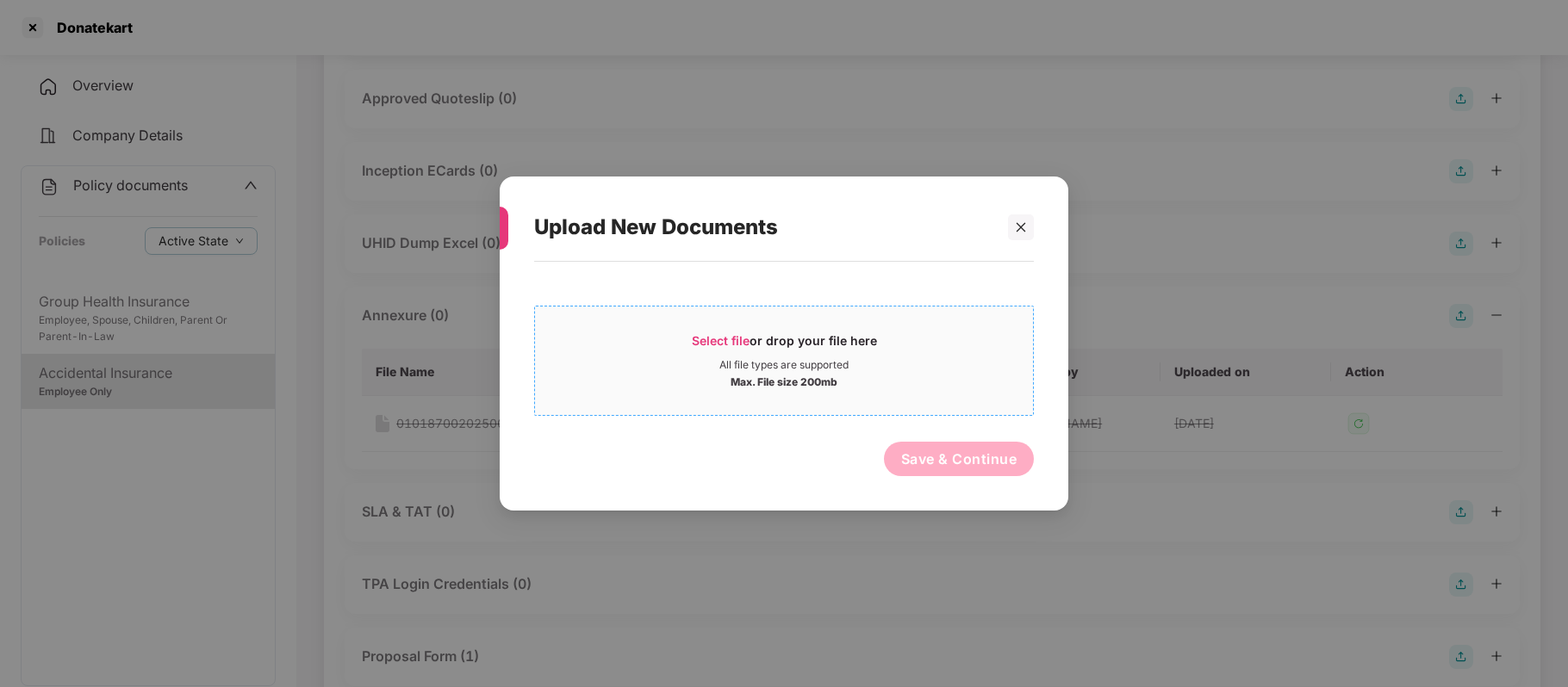
click at [732, 343] on span "Select file" at bounding box center [720, 340] width 58 height 15
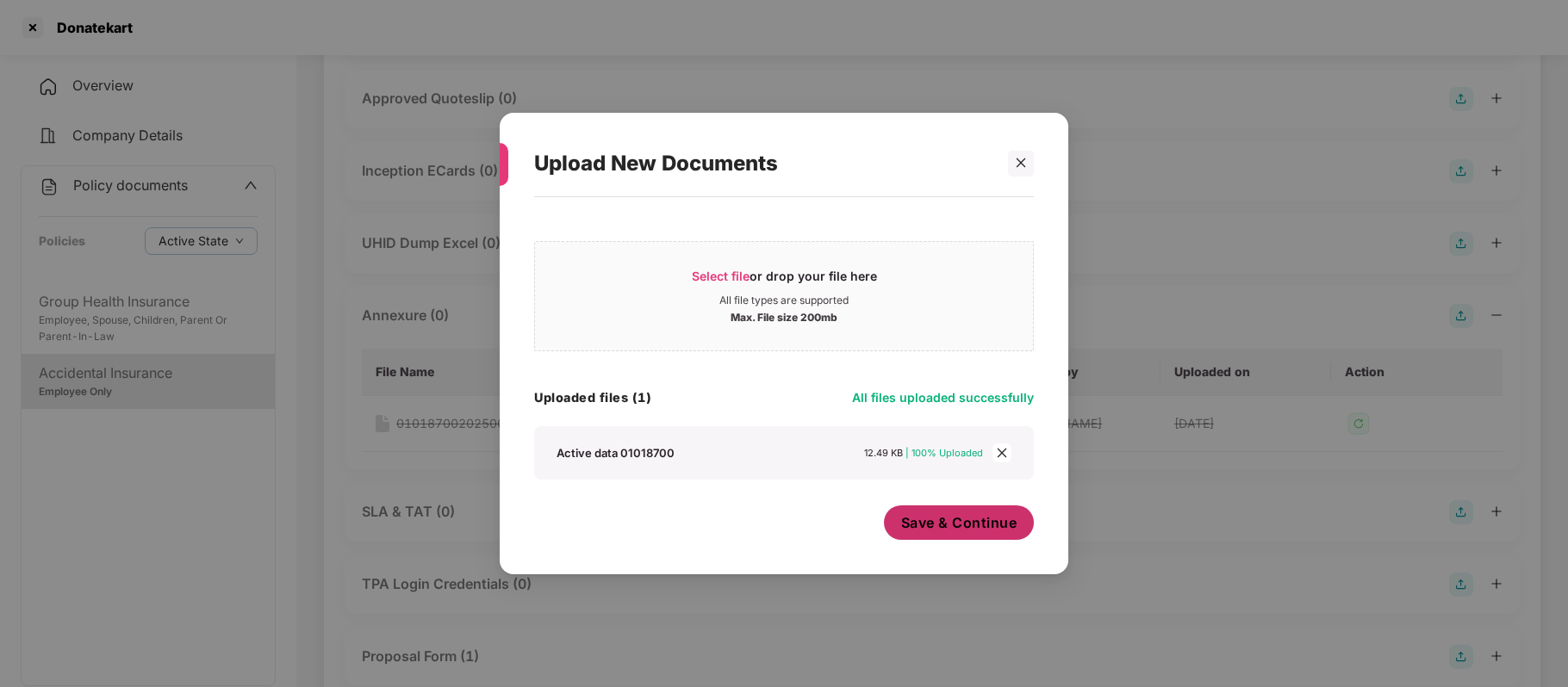
click at [934, 534] on button "Save & Continue" at bounding box center [959, 523] width 151 height 34
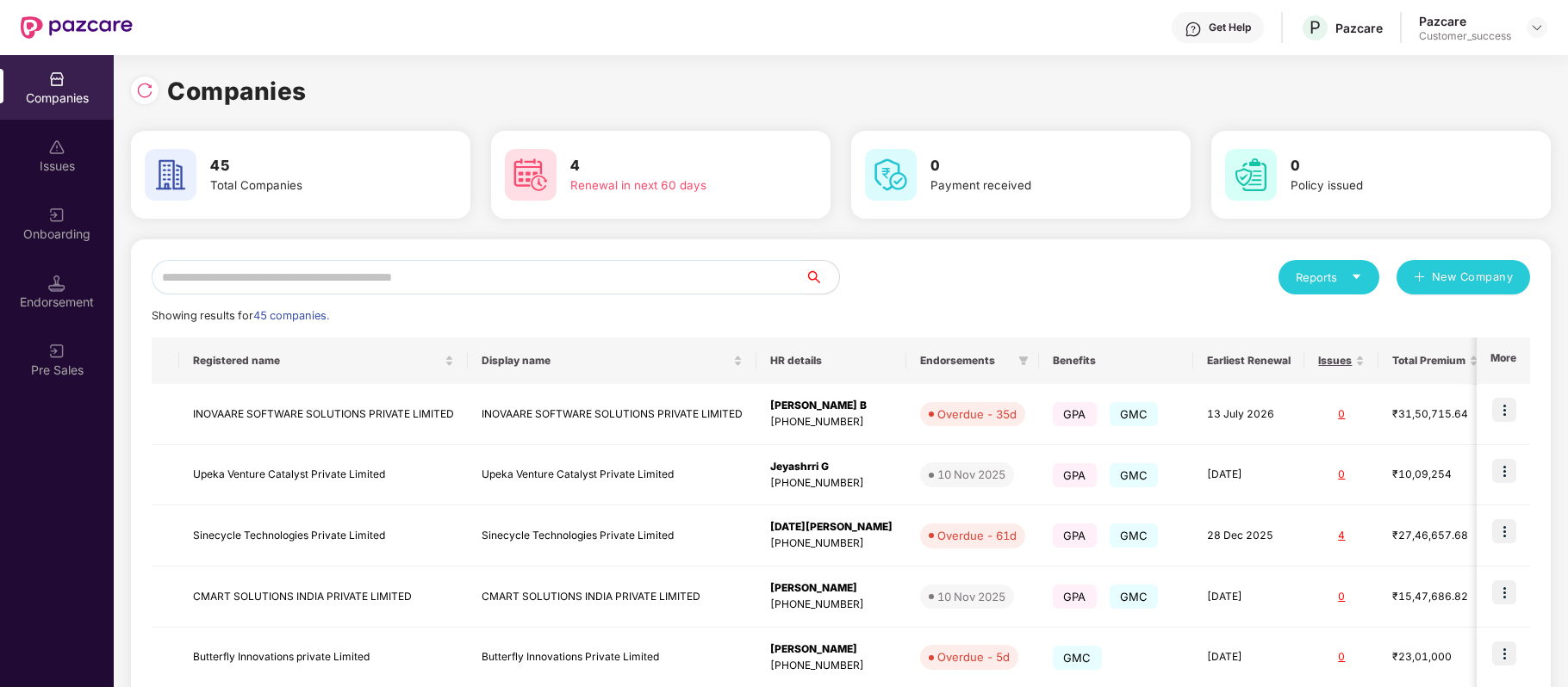
click at [428, 273] on input "text" at bounding box center [478, 278] width 653 height 34
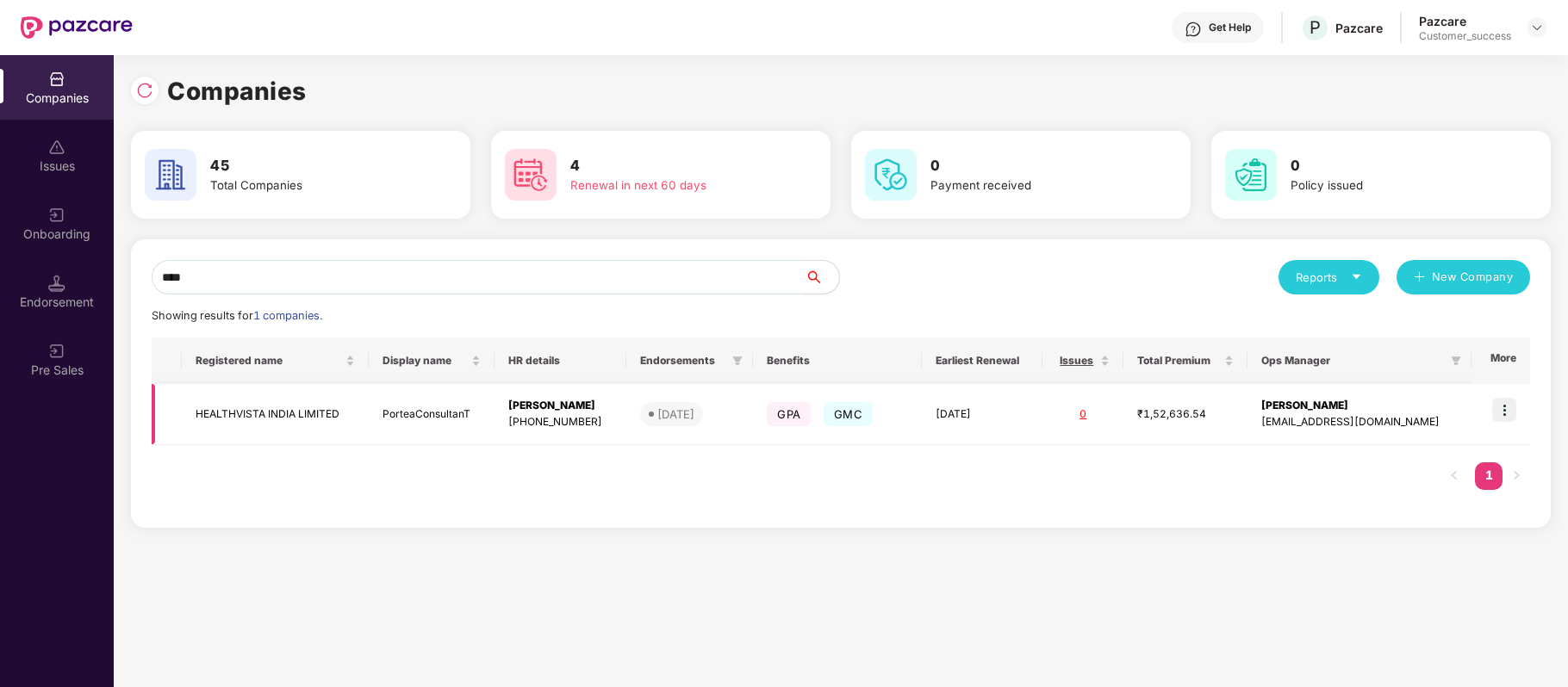
type input "****"
click at [1503, 412] on img at bounding box center [1504, 410] width 24 height 24
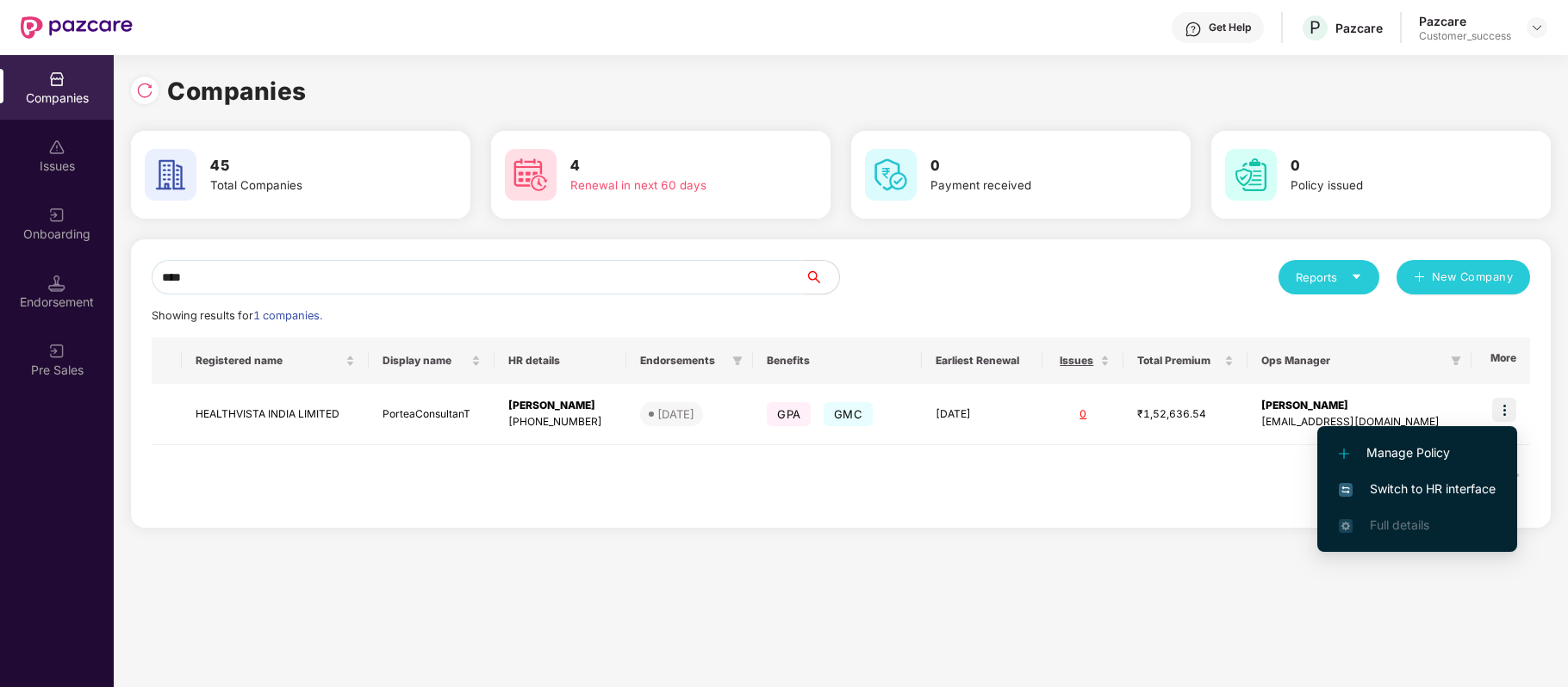
click at [1473, 481] on span "Switch to HR interface" at bounding box center [1417, 490] width 157 height 19
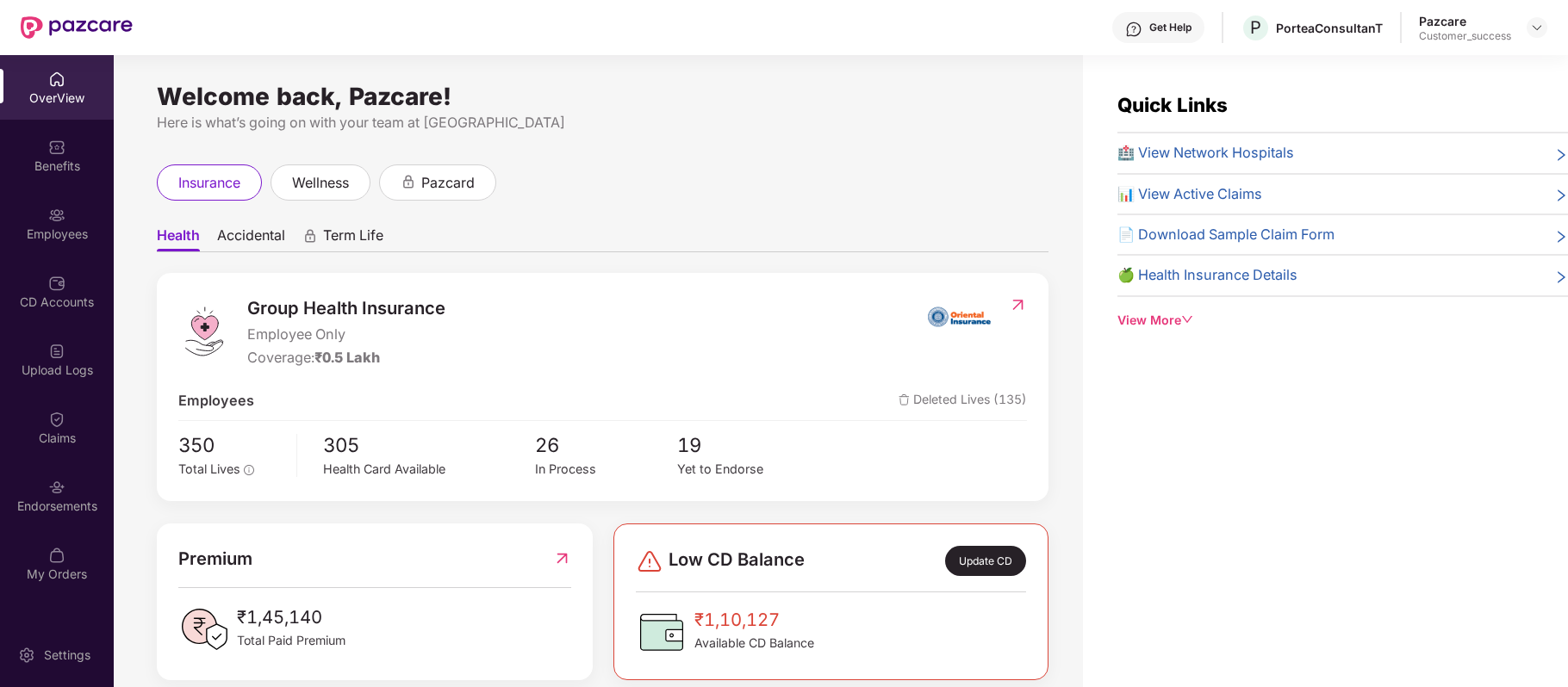
click at [53, 231] on div "Employees" at bounding box center [57, 234] width 114 height 17
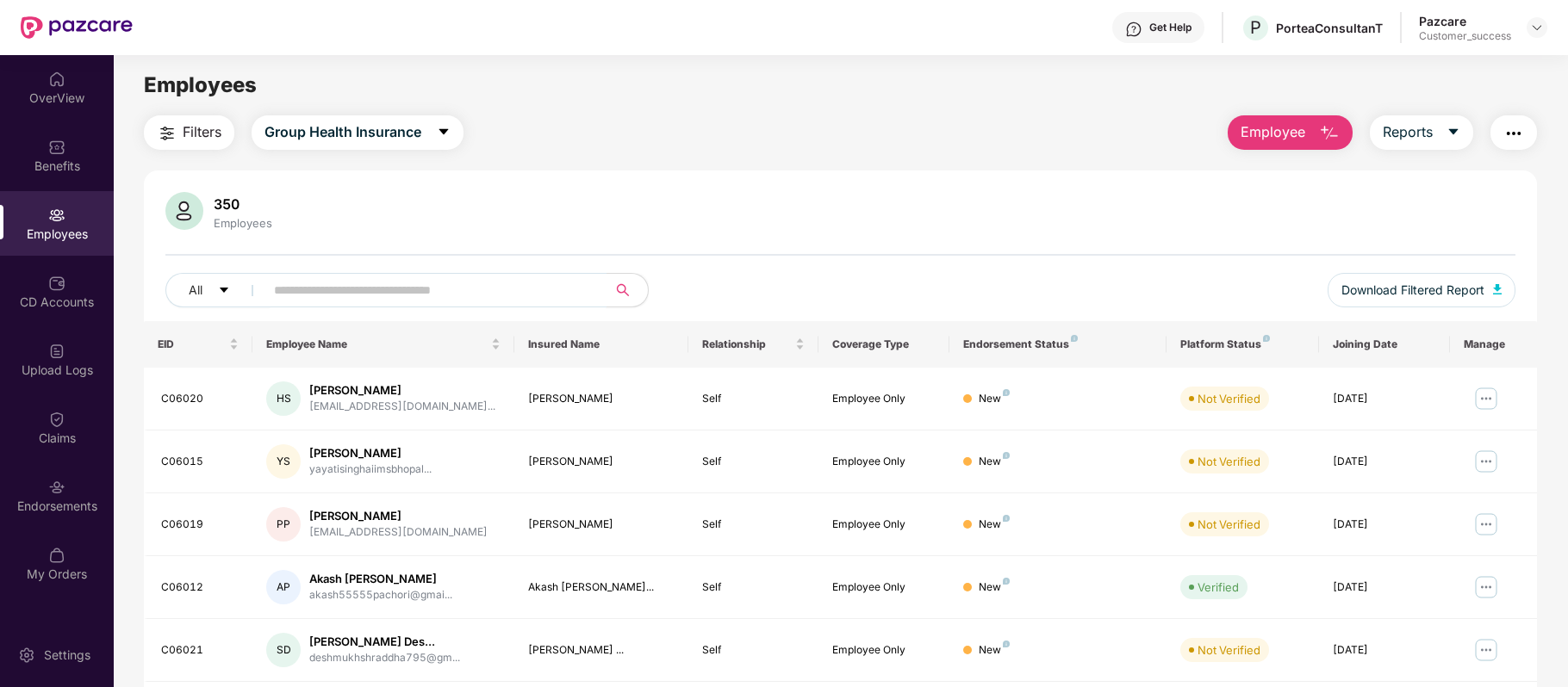
click at [442, 281] on input "text" at bounding box center [428, 290] width 309 height 26
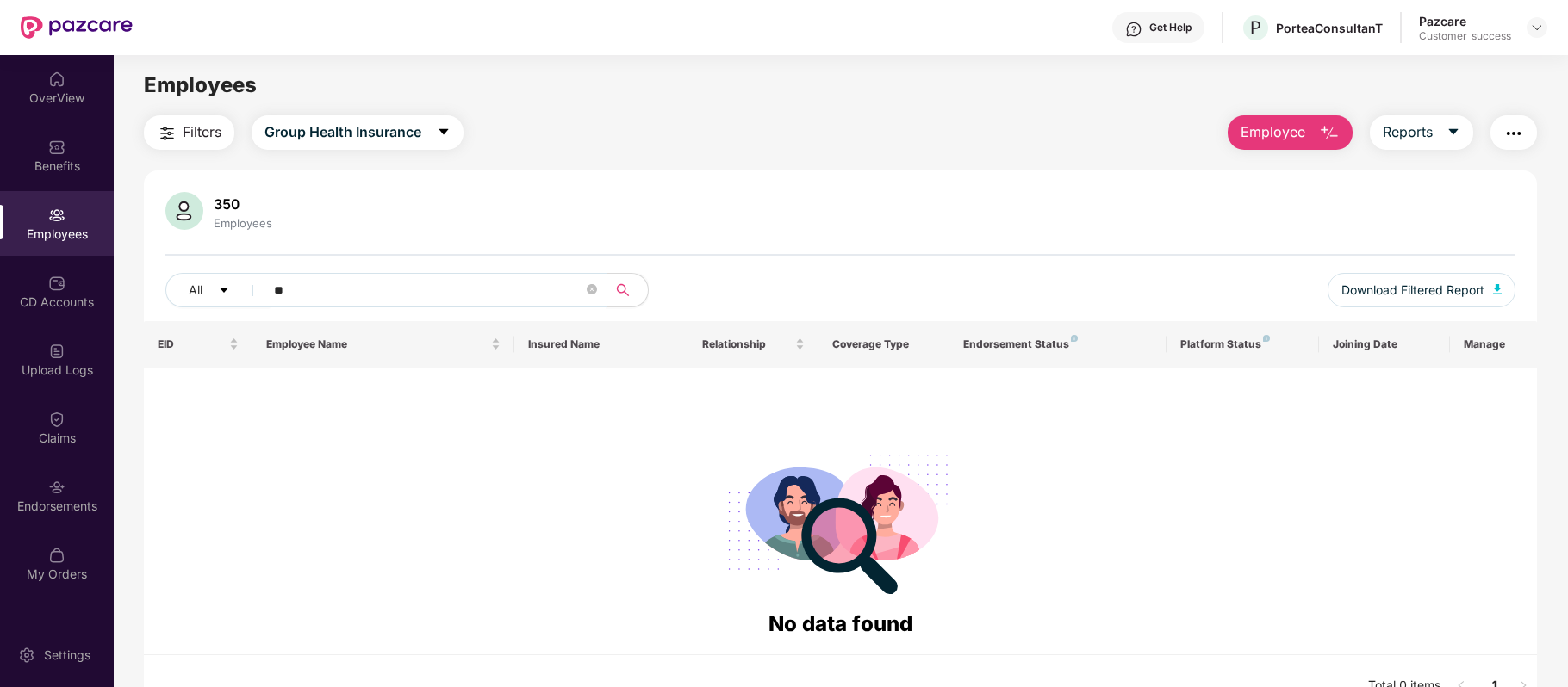
type input "*"
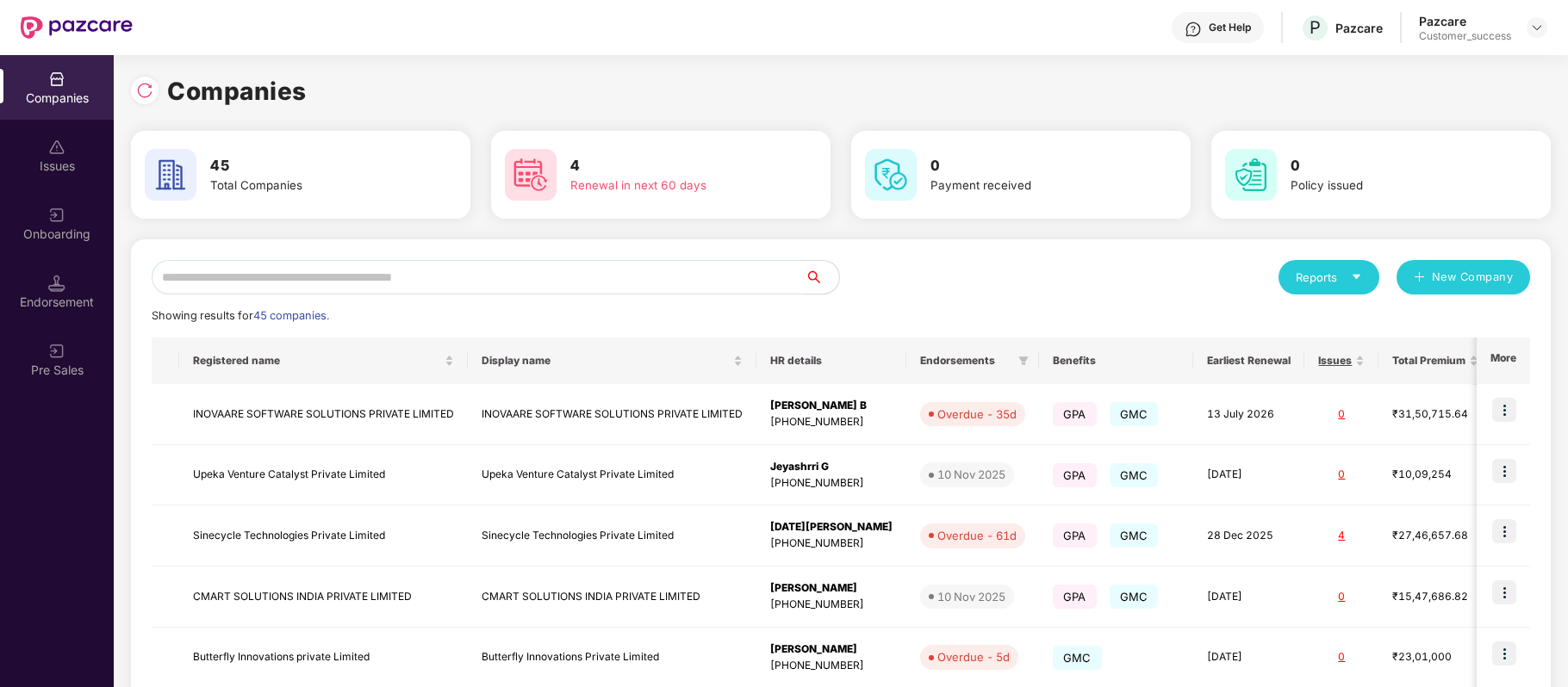
click at [428, 272] on input "text" at bounding box center [478, 278] width 653 height 34
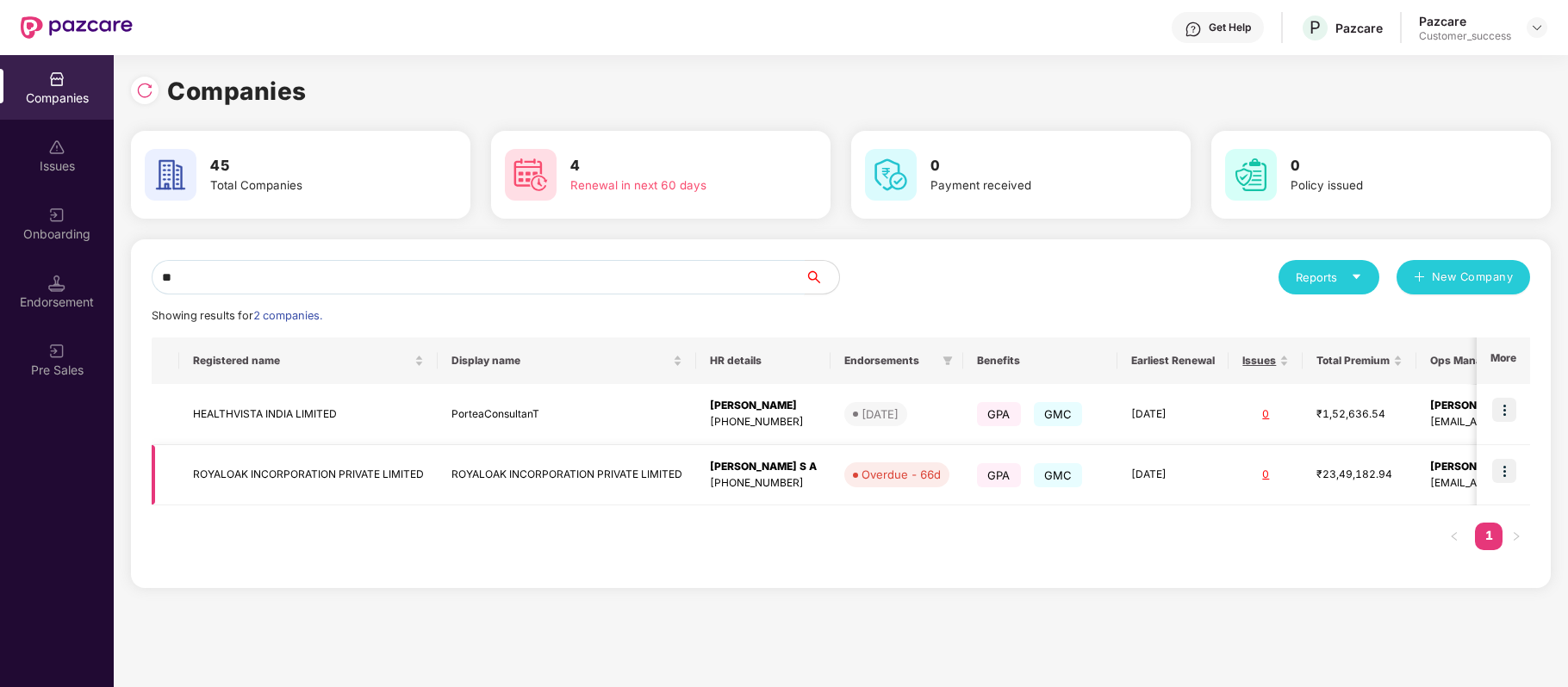
type input "*"
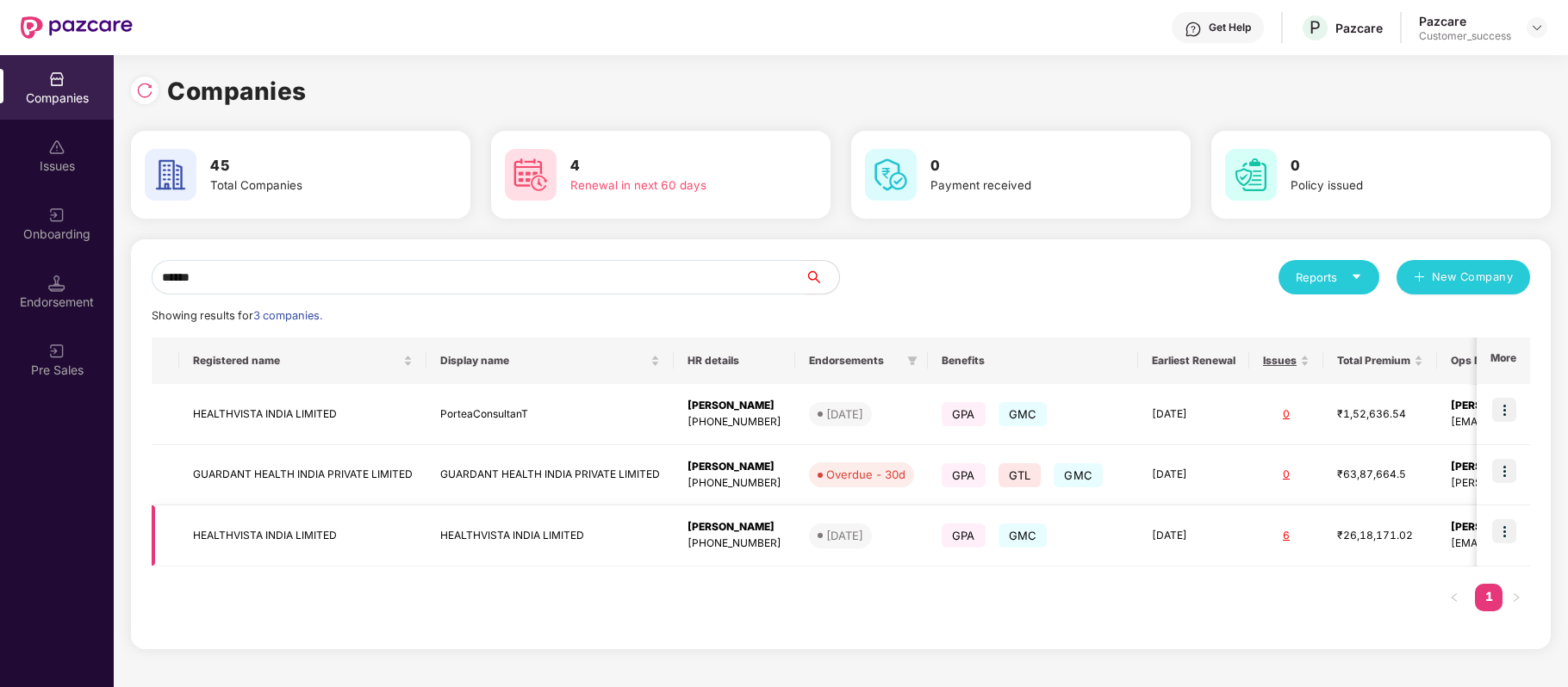
type input "******"
click at [1504, 534] on img at bounding box center [1504, 532] width 24 height 24
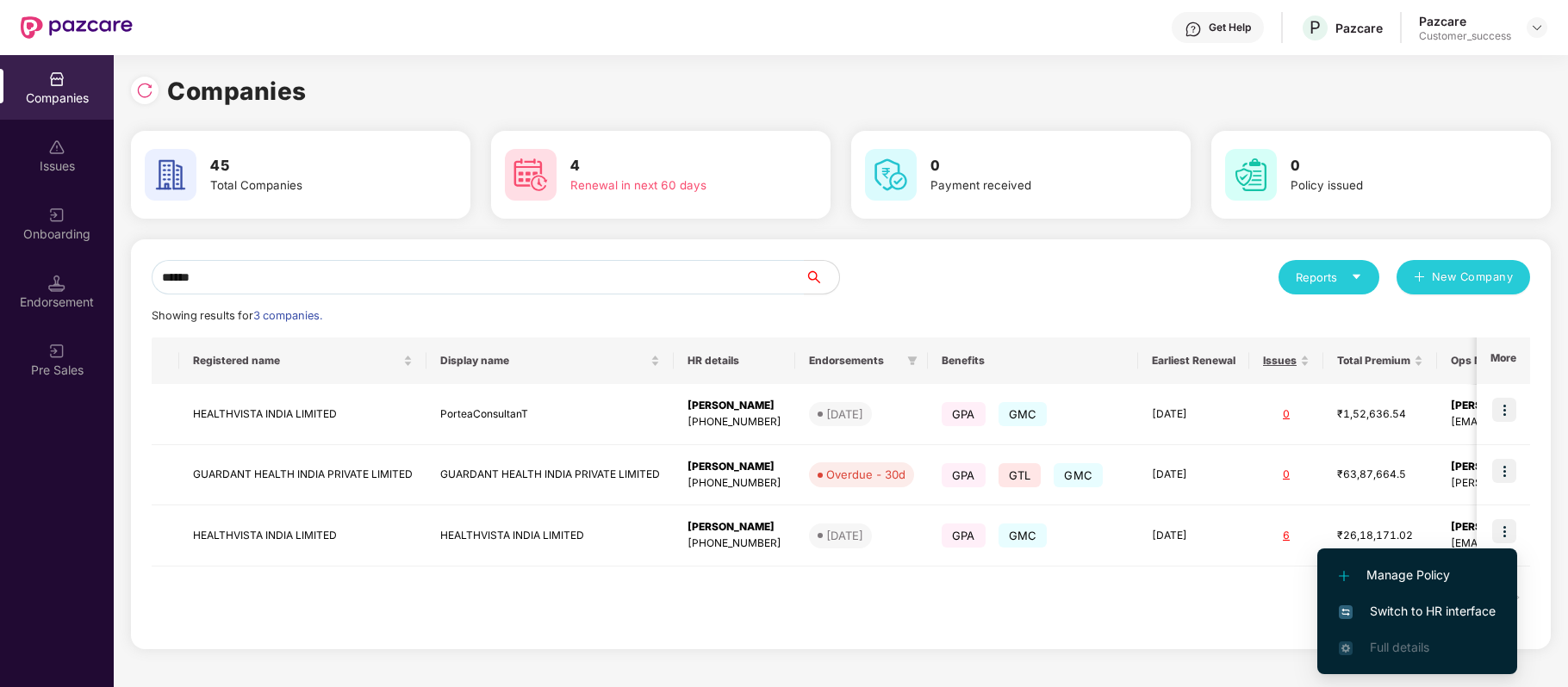
click at [1403, 604] on span "Switch to HR interface" at bounding box center [1417, 612] width 157 height 19
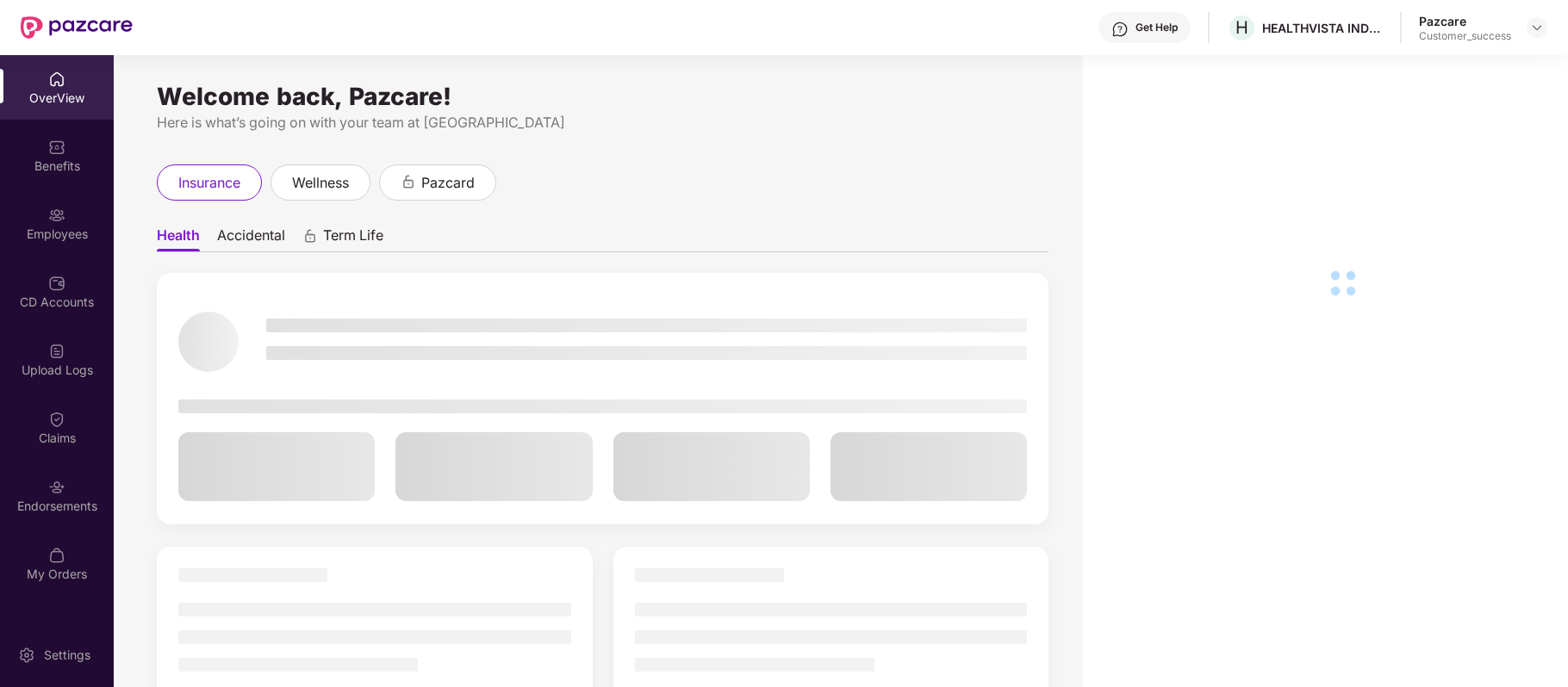
click at [63, 210] on img at bounding box center [57, 215] width 17 height 17
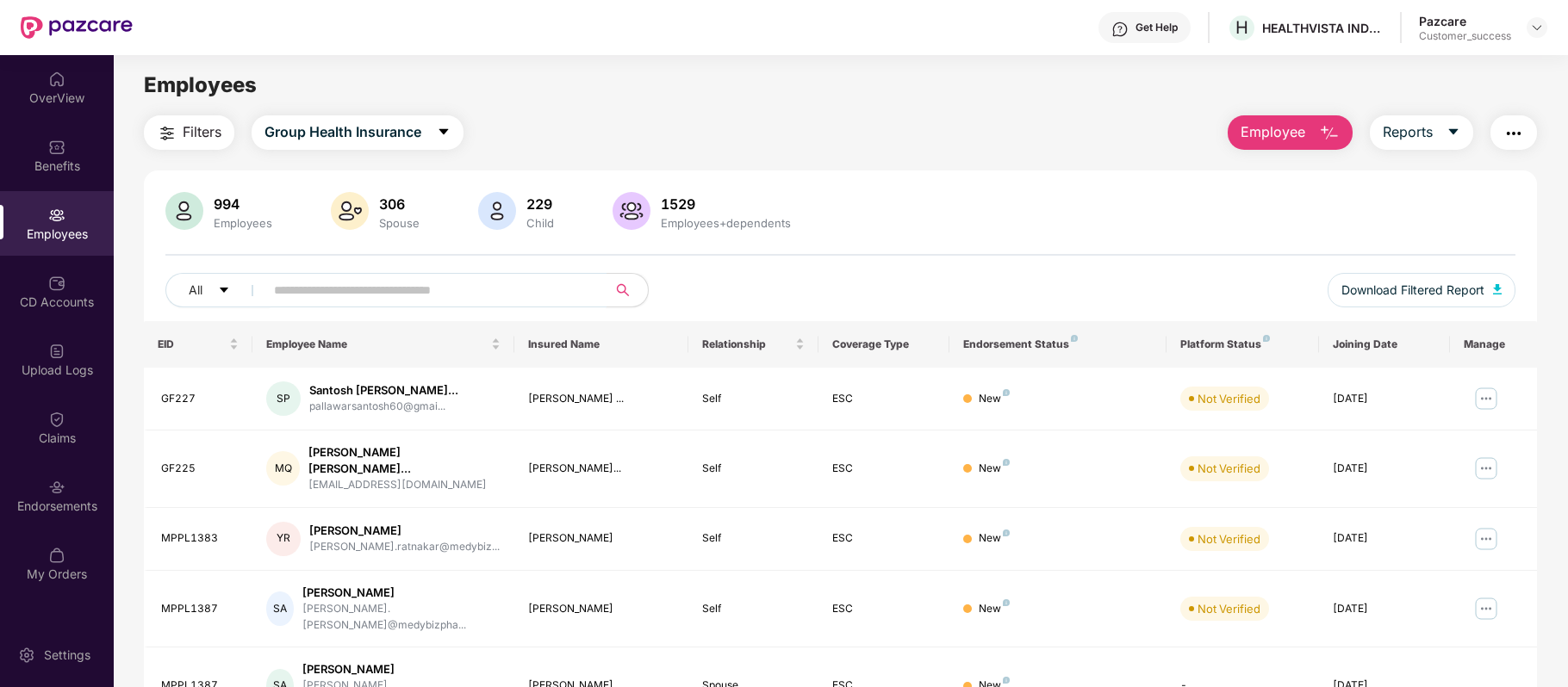
click at [335, 287] on input "text" at bounding box center [428, 290] width 309 height 26
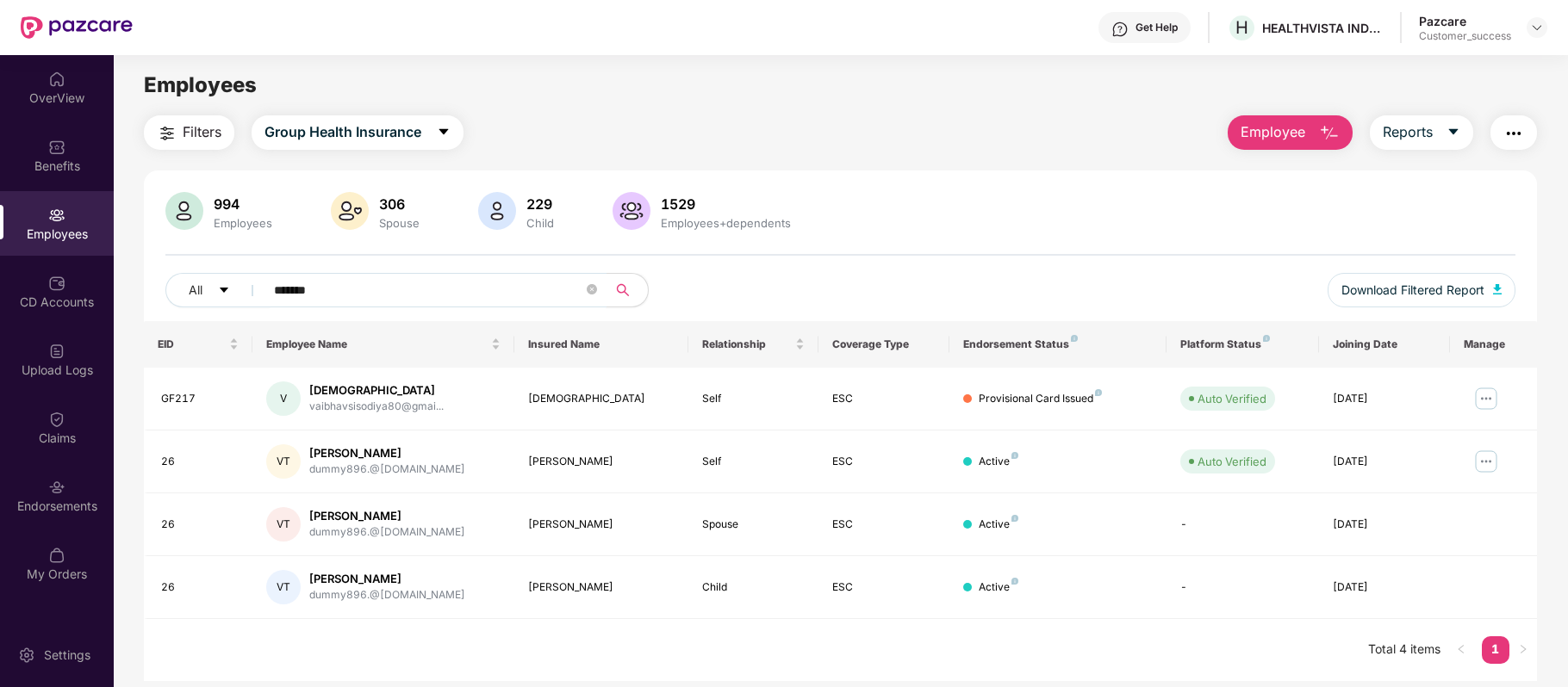
type input "*******"
click at [1485, 459] on img at bounding box center [1486, 462] width 28 height 28
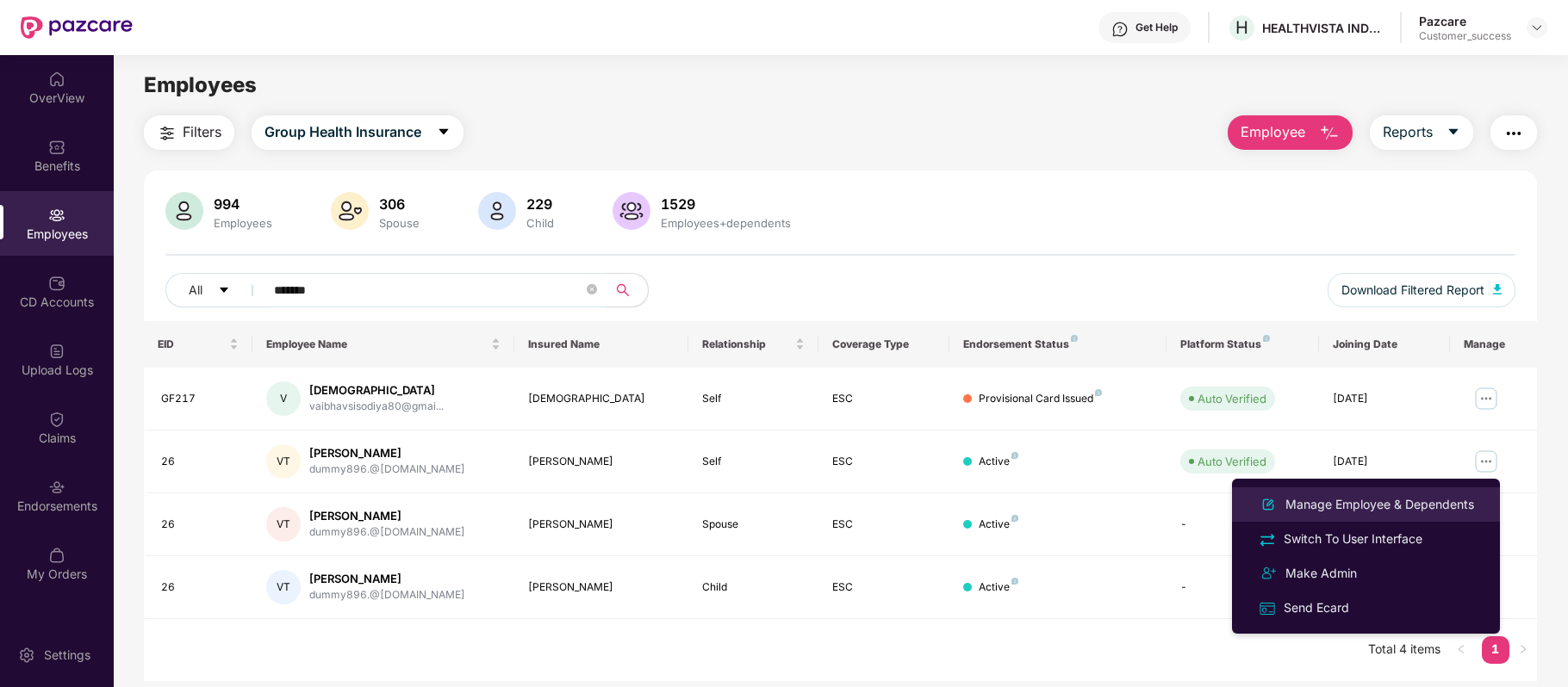
click at [1351, 503] on div "Manage Employee & Dependents" at bounding box center [1379, 505] width 196 height 19
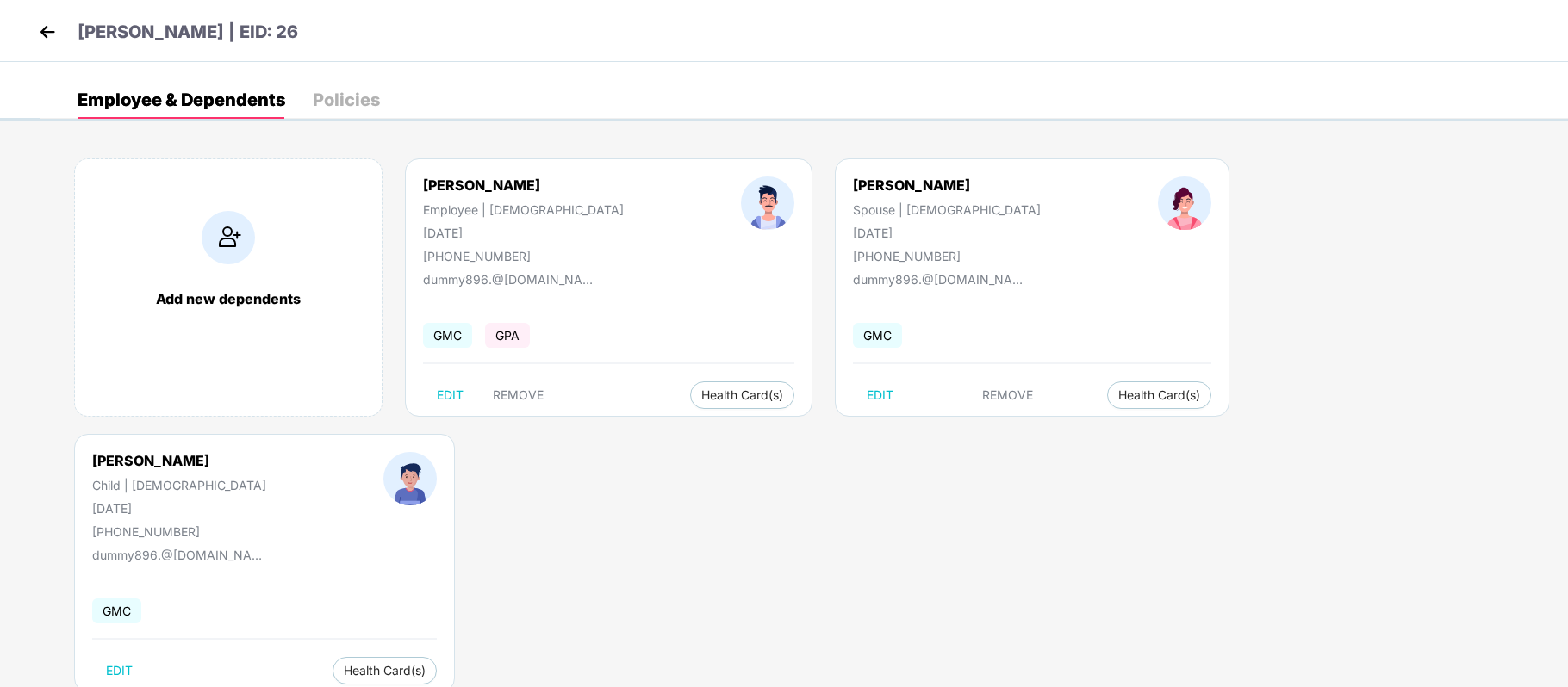
click at [255, 478] on body "[PERSON_NAME] | EID: 26 Employee & Dependents Policies Add new dependents [PERS…" at bounding box center [784, 343] width 1568 height 687
click at [690, 388] on button "Health Card(s)" at bounding box center [741, 396] width 104 height 28
click at [682, 441] on li "Health Insurance(ESC)" at bounding box center [678, 432] width 172 height 28
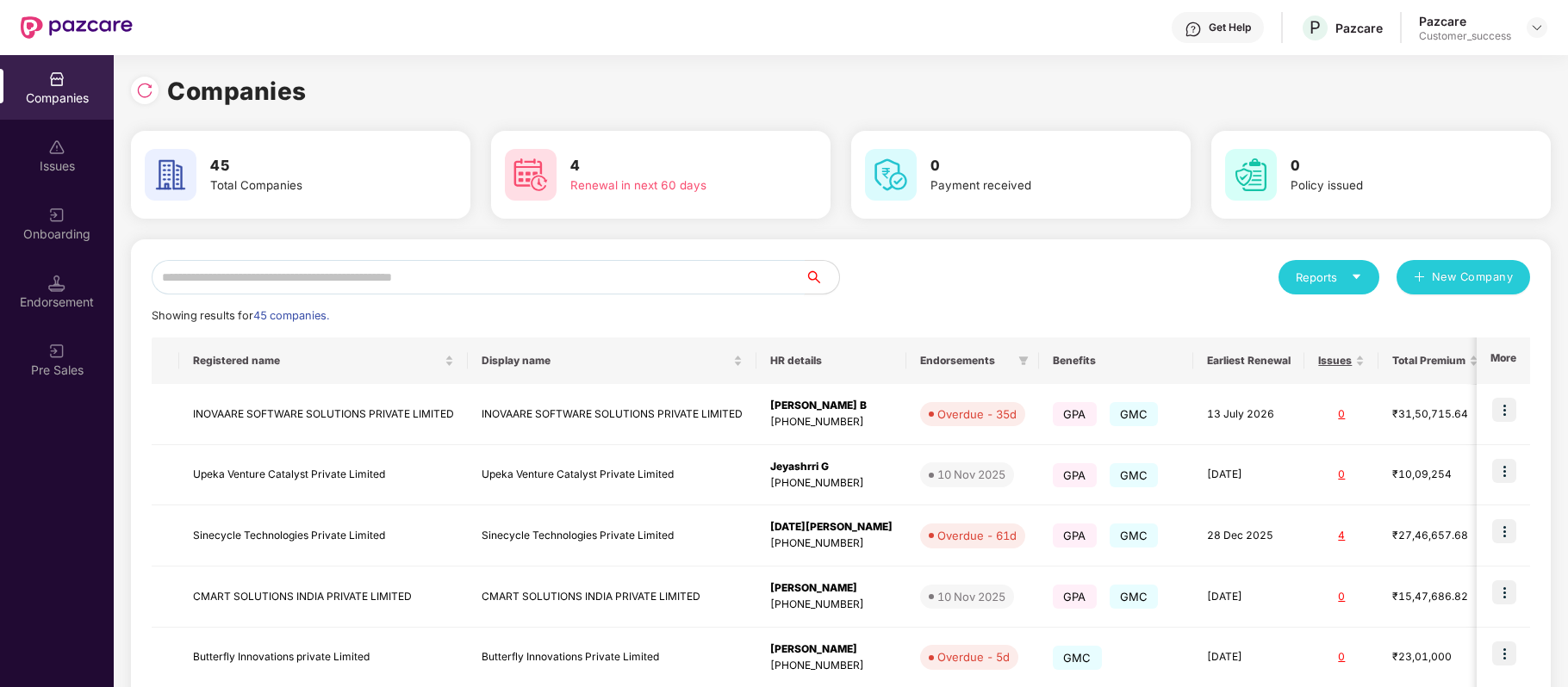
click at [407, 281] on input "text" at bounding box center [478, 278] width 653 height 34
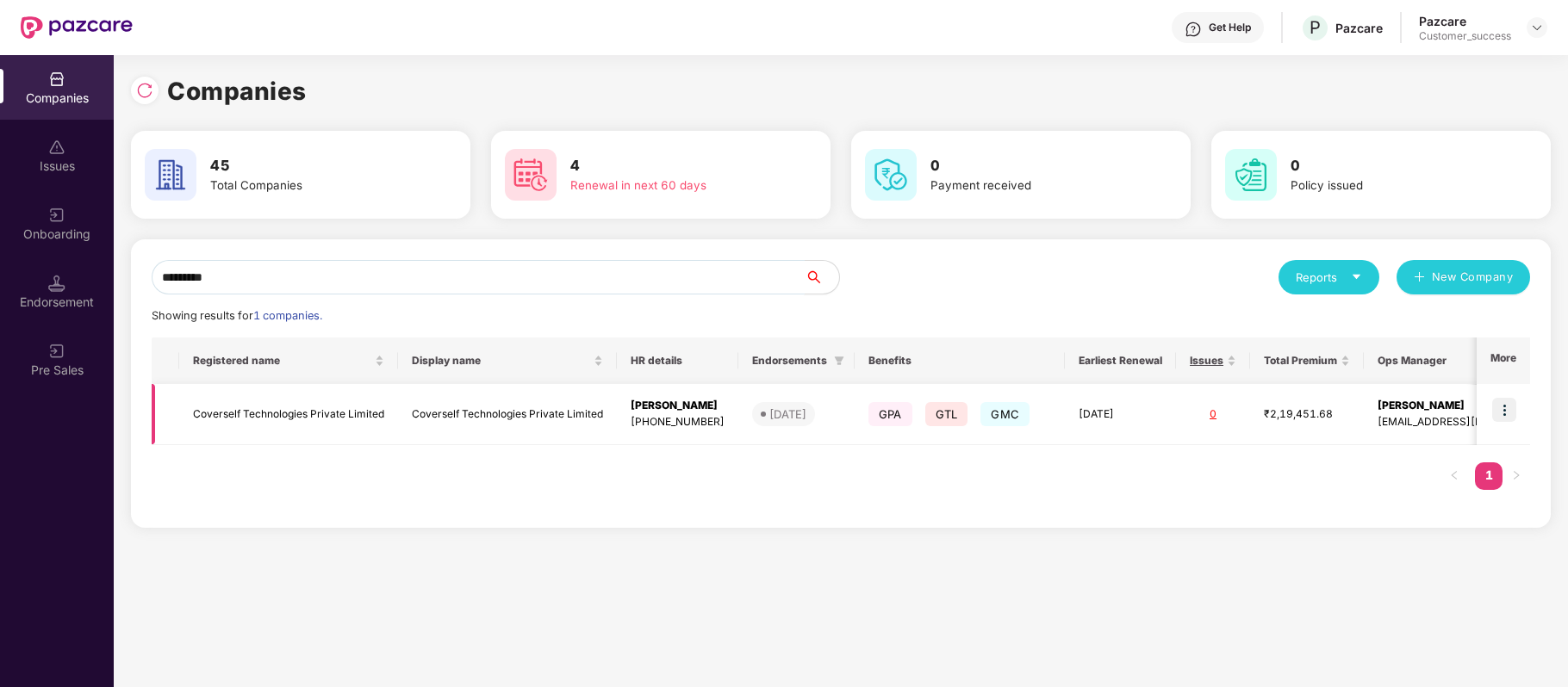
type input "*********"
click at [1508, 417] on img at bounding box center [1504, 410] width 24 height 24
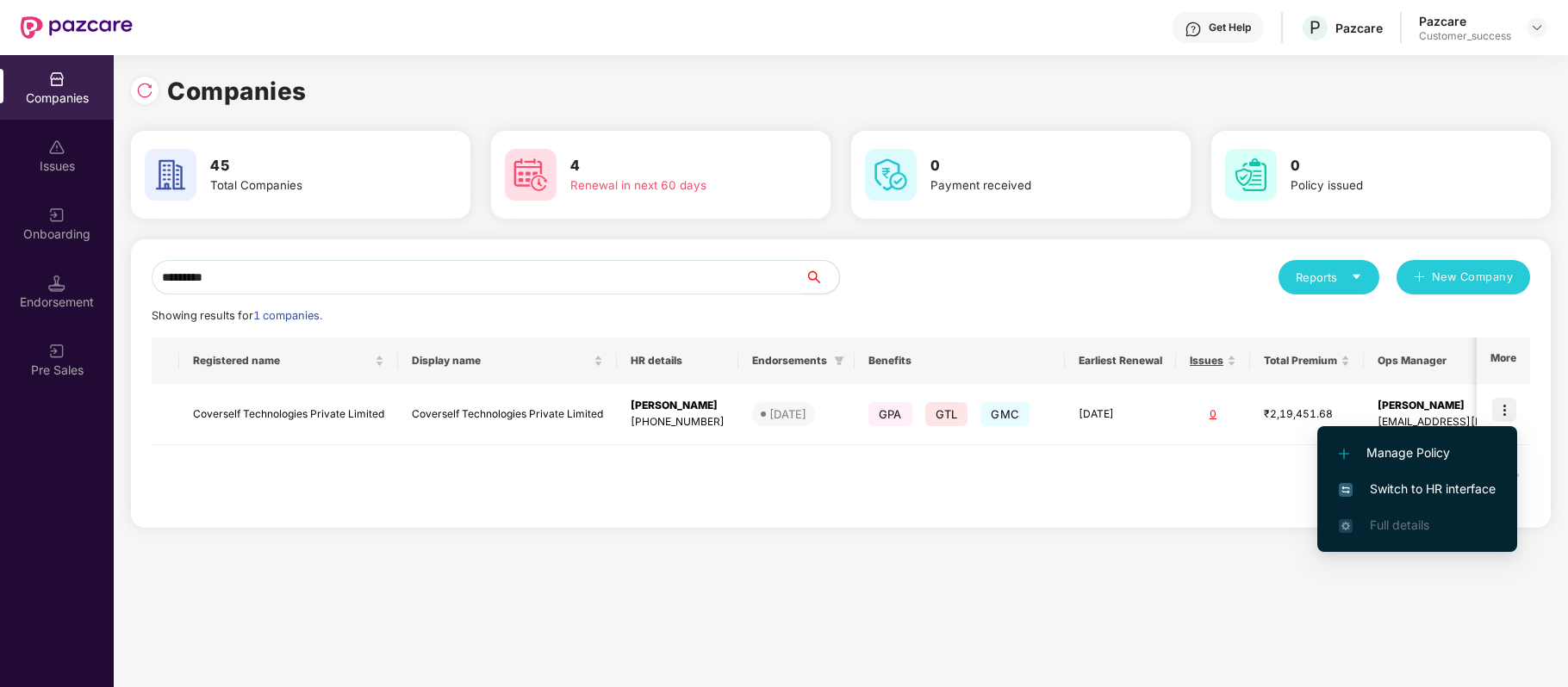
click at [1475, 493] on span "Switch to HR interface" at bounding box center [1417, 490] width 157 height 19
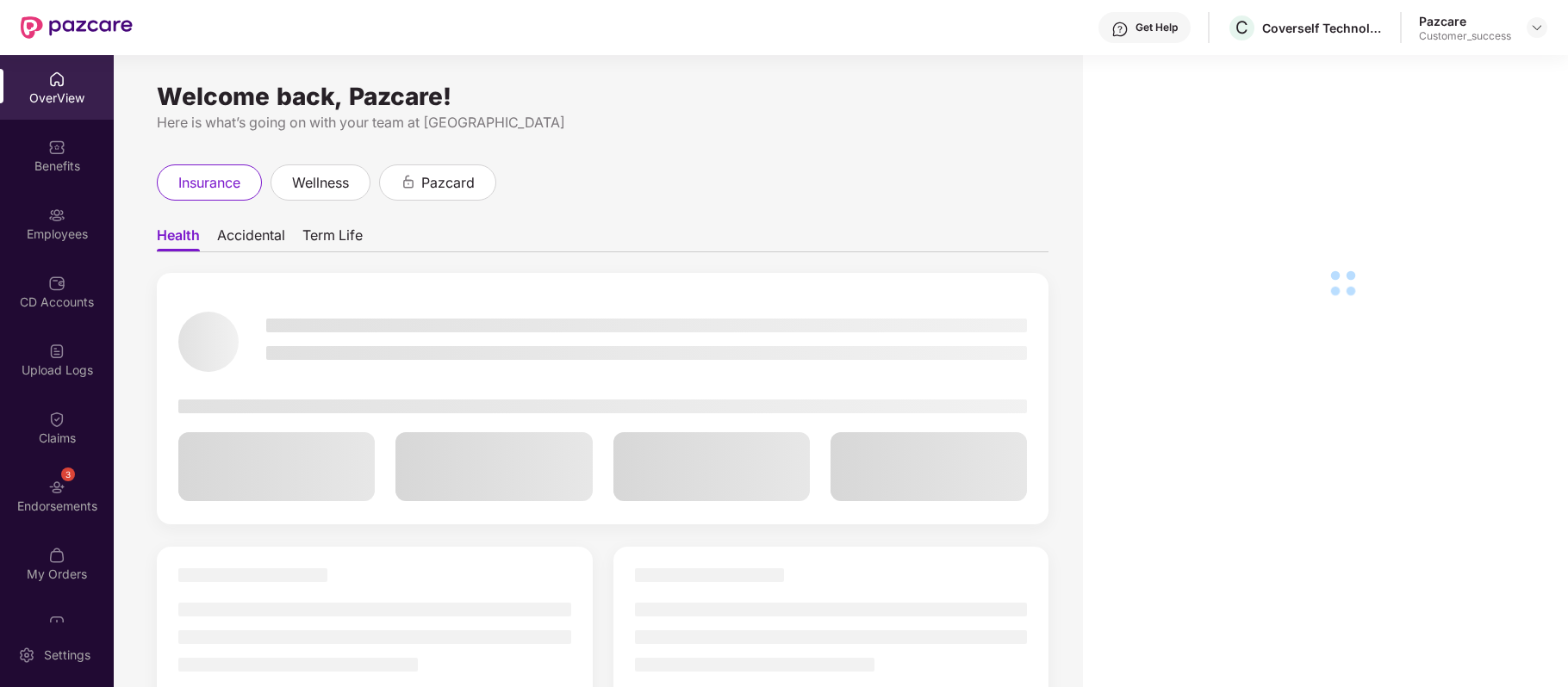
click at [76, 228] on div "Employees" at bounding box center [57, 234] width 114 height 17
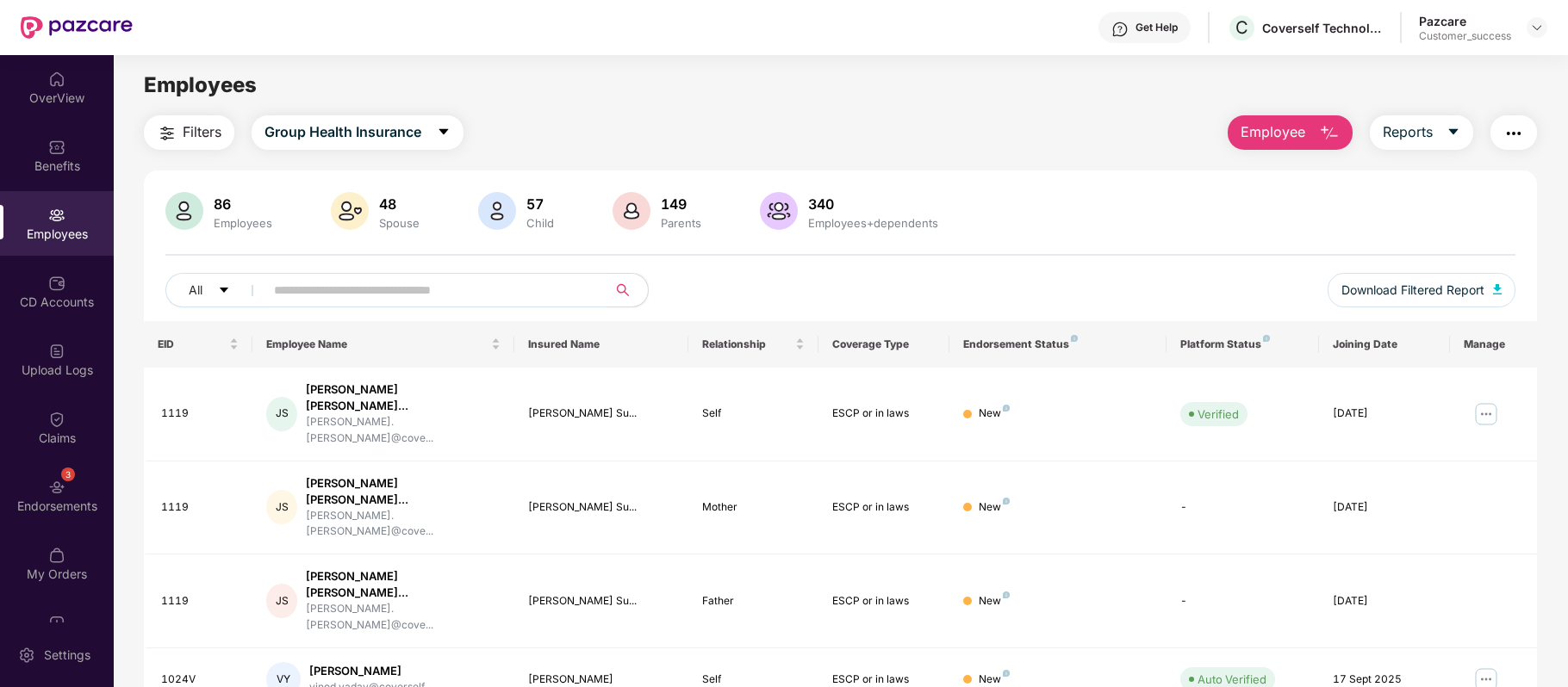
click at [301, 281] on input "text" at bounding box center [428, 290] width 309 height 26
paste input "**********"
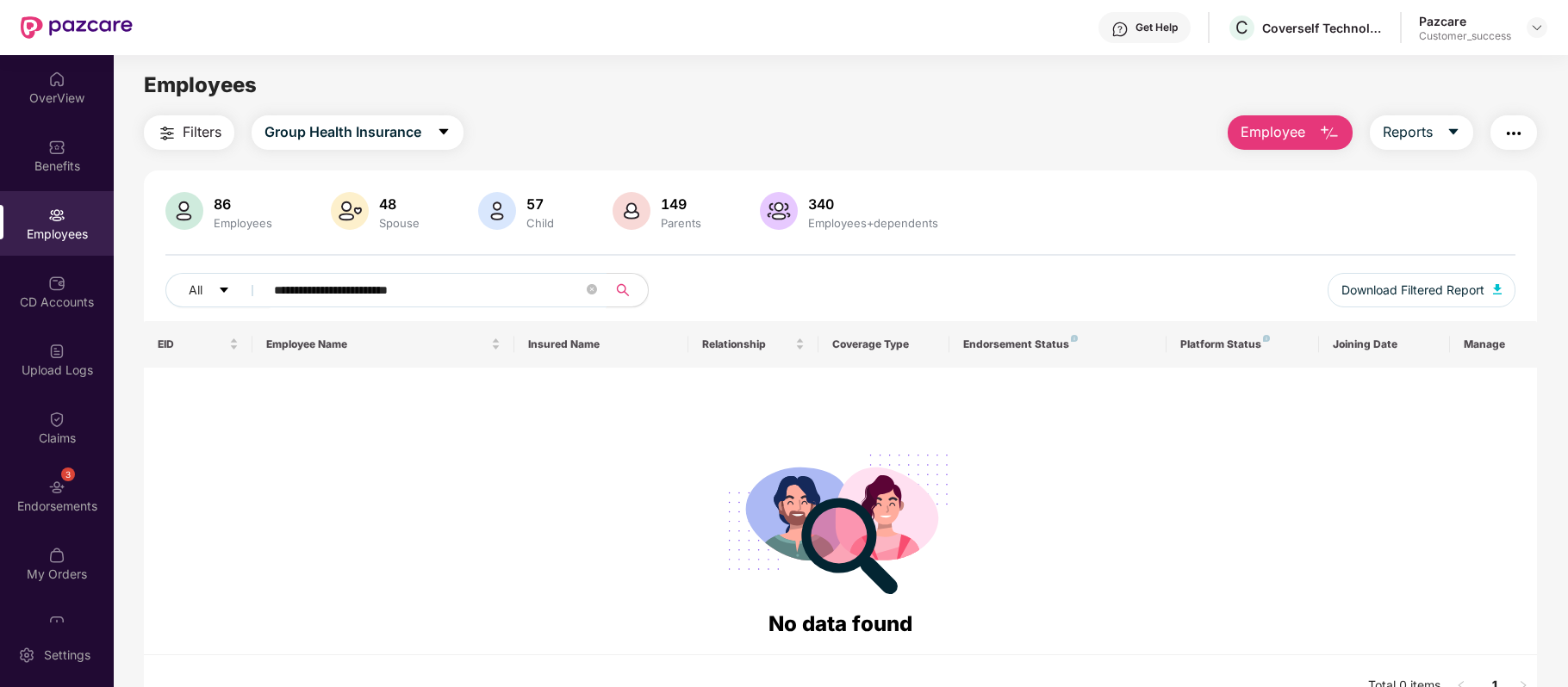
click at [283, 294] on input "**********" at bounding box center [428, 290] width 309 height 26
click at [459, 284] on input "**********" at bounding box center [428, 290] width 309 height 26
type input "*"
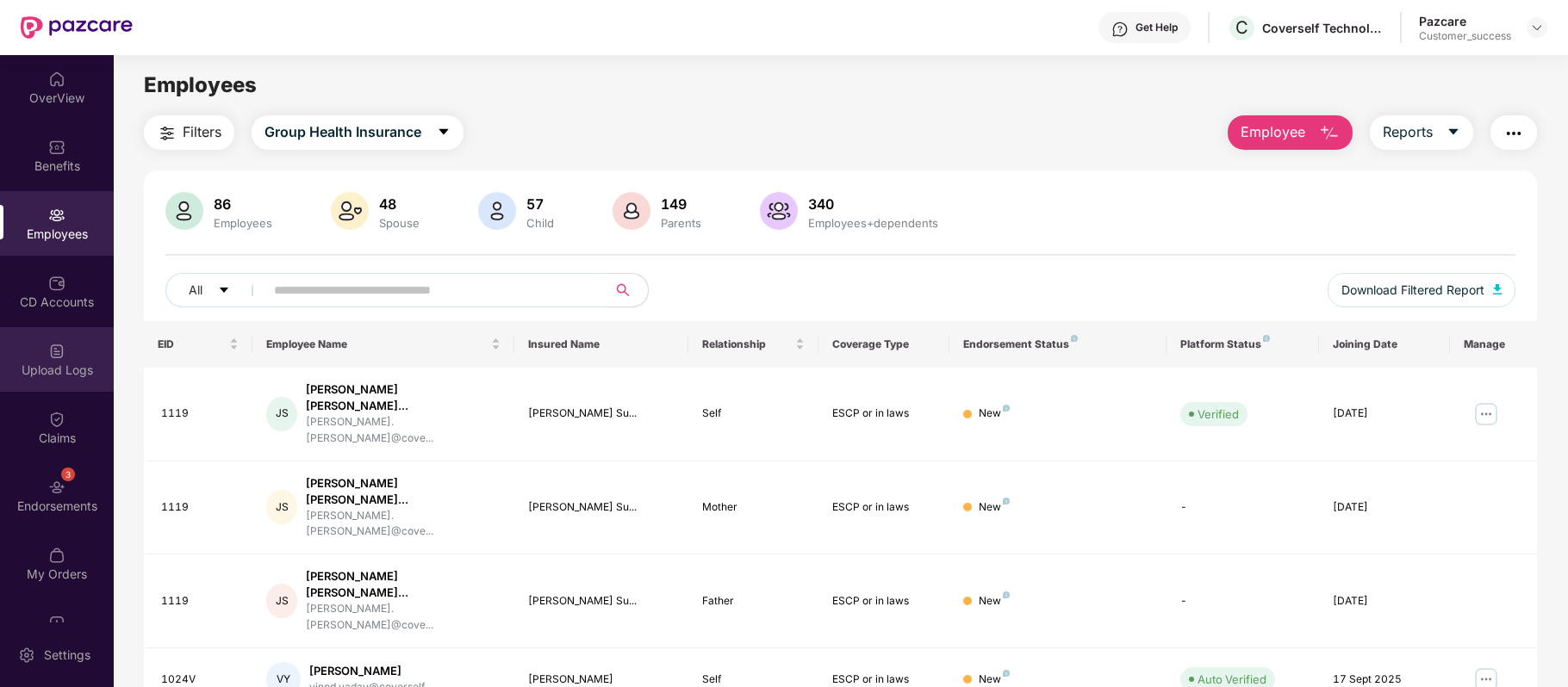
click at [72, 359] on div "Upload Logs" at bounding box center [57, 359] width 114 height 65
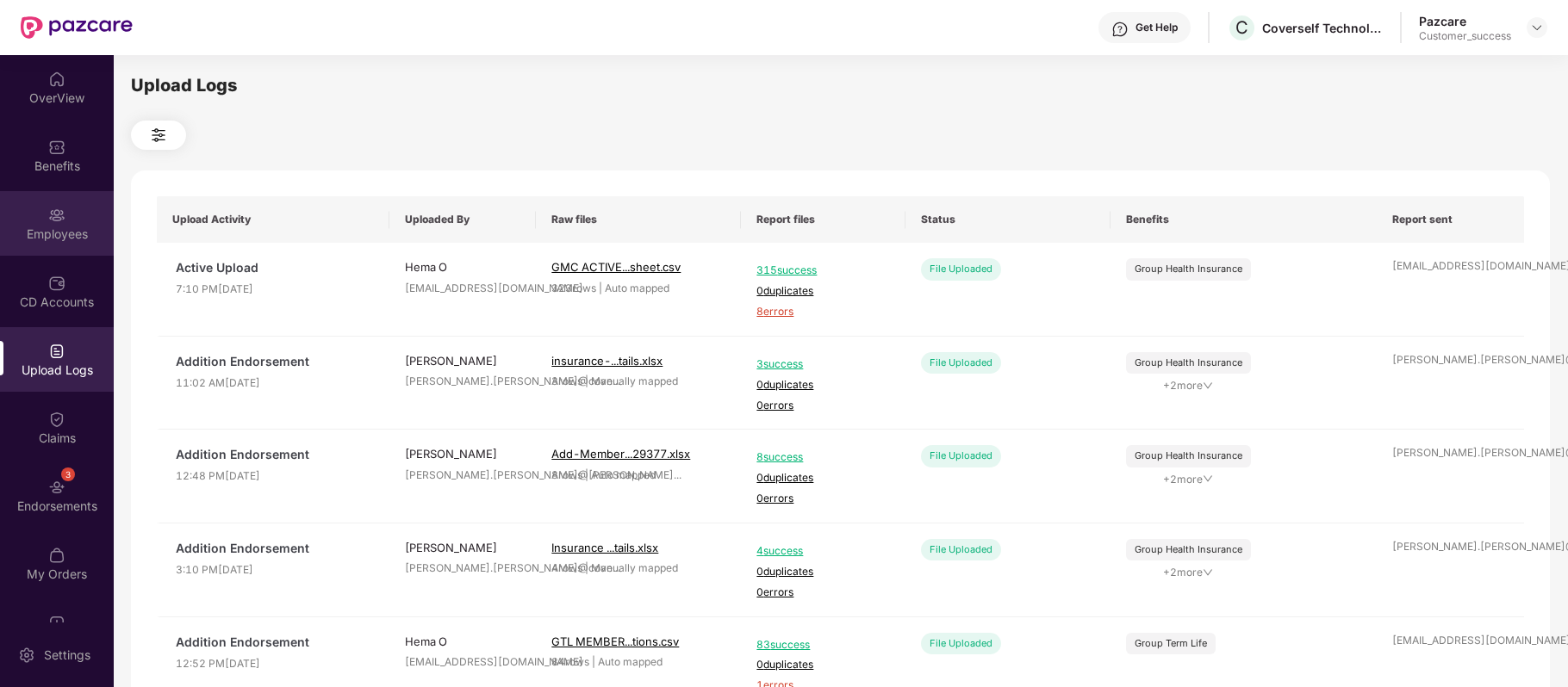
click at [80, 221] on div "Employees" at bounding box center [57, 223] width 114 height 65
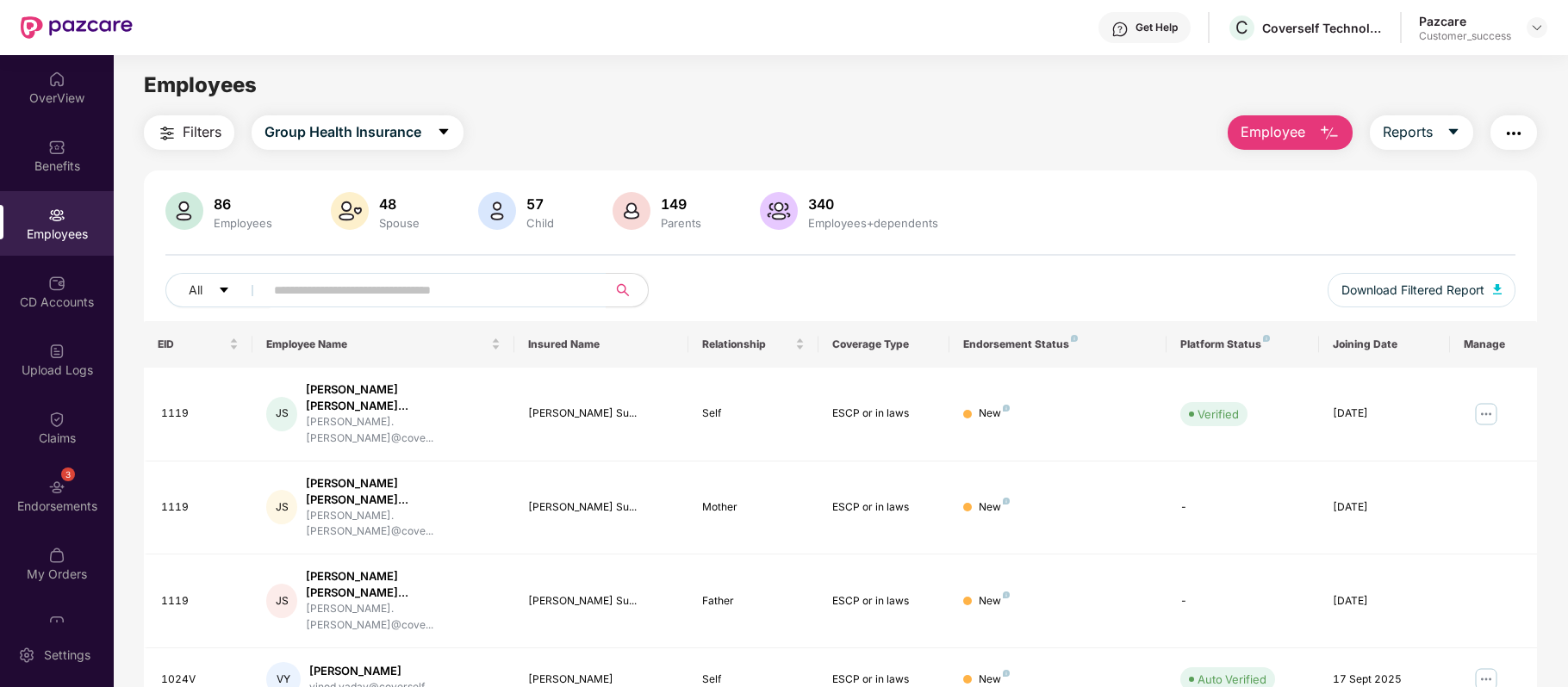
click at [1296, 138] on span "Employee" at bounding box center [1272, 132] width 65 height 22
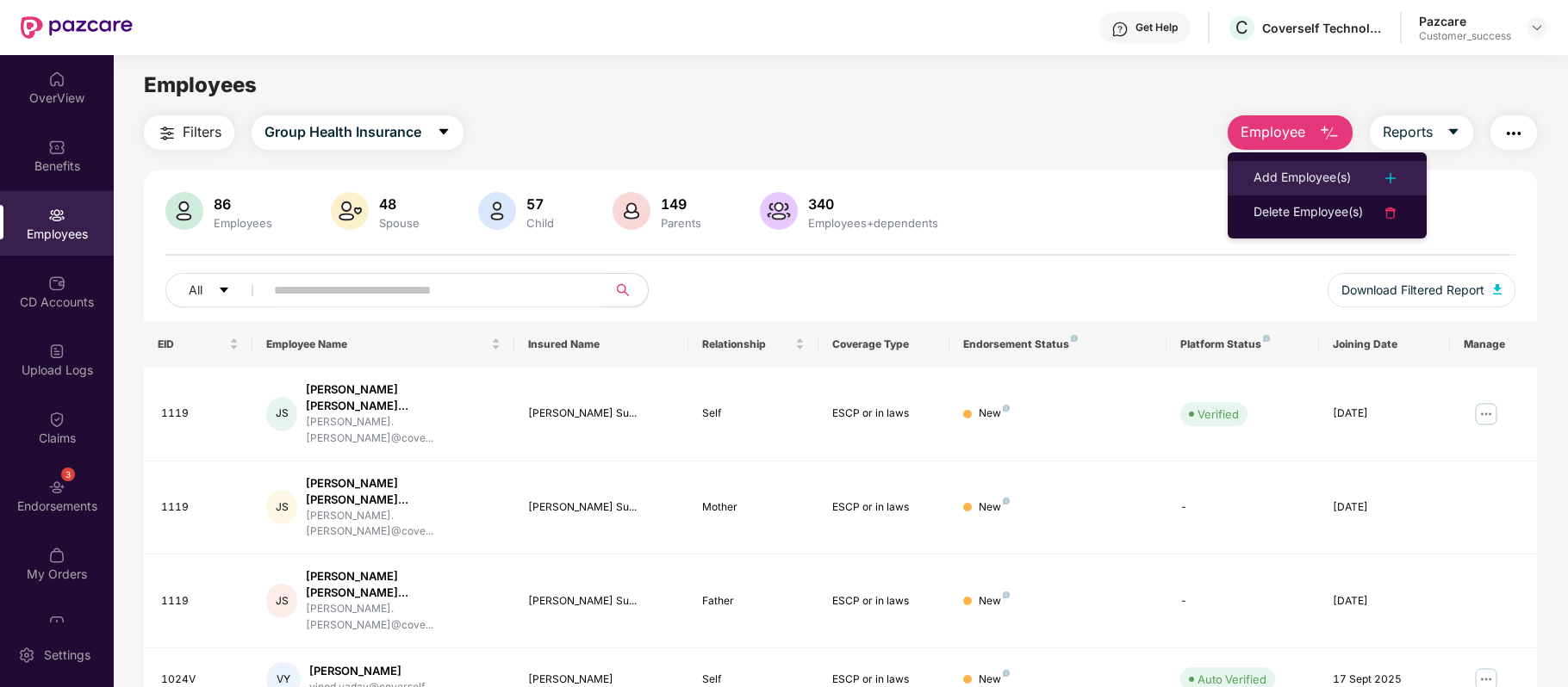
click at [1280, 173] on div "Add Employee(s)" at bounding box center [1302, 178] width 97 height 21
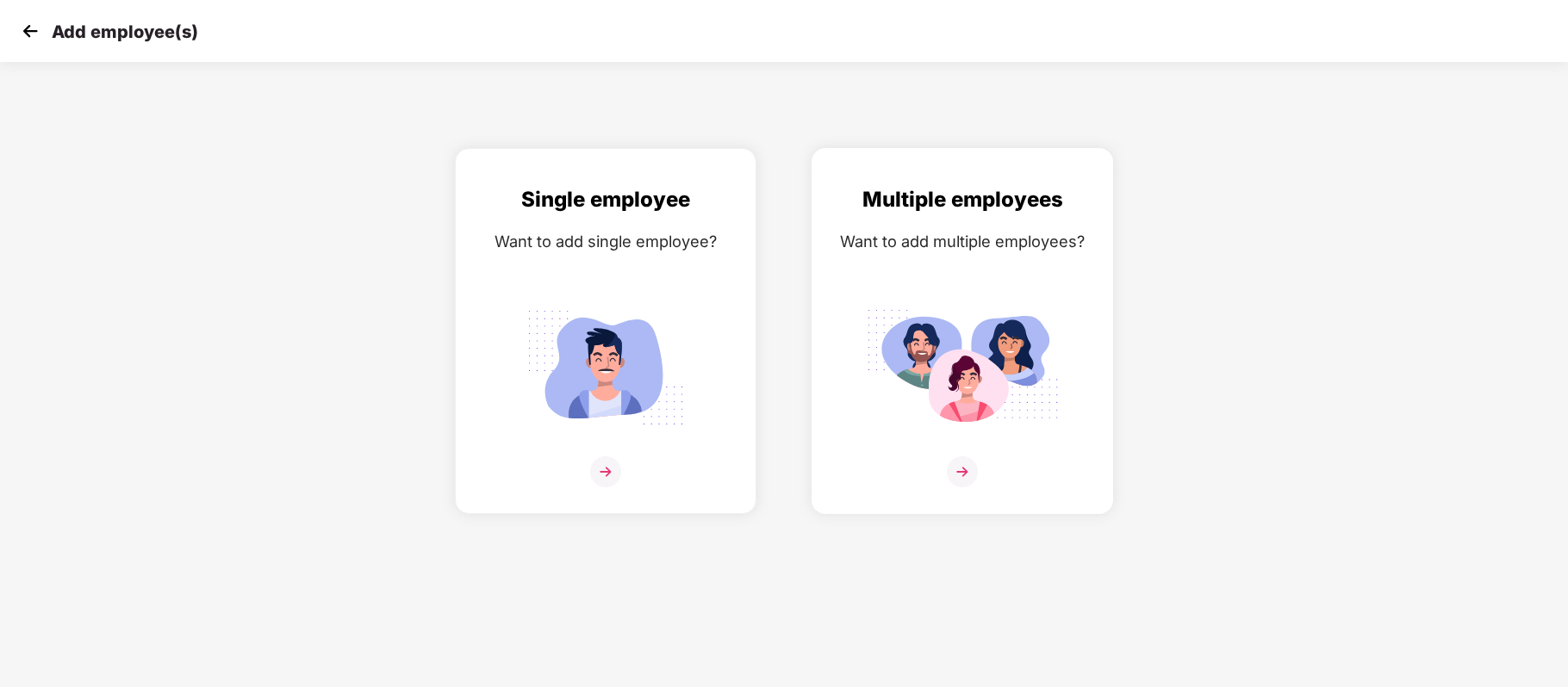
click at [961, 469] on img at bounding box center [962, 472] width 31 height 31
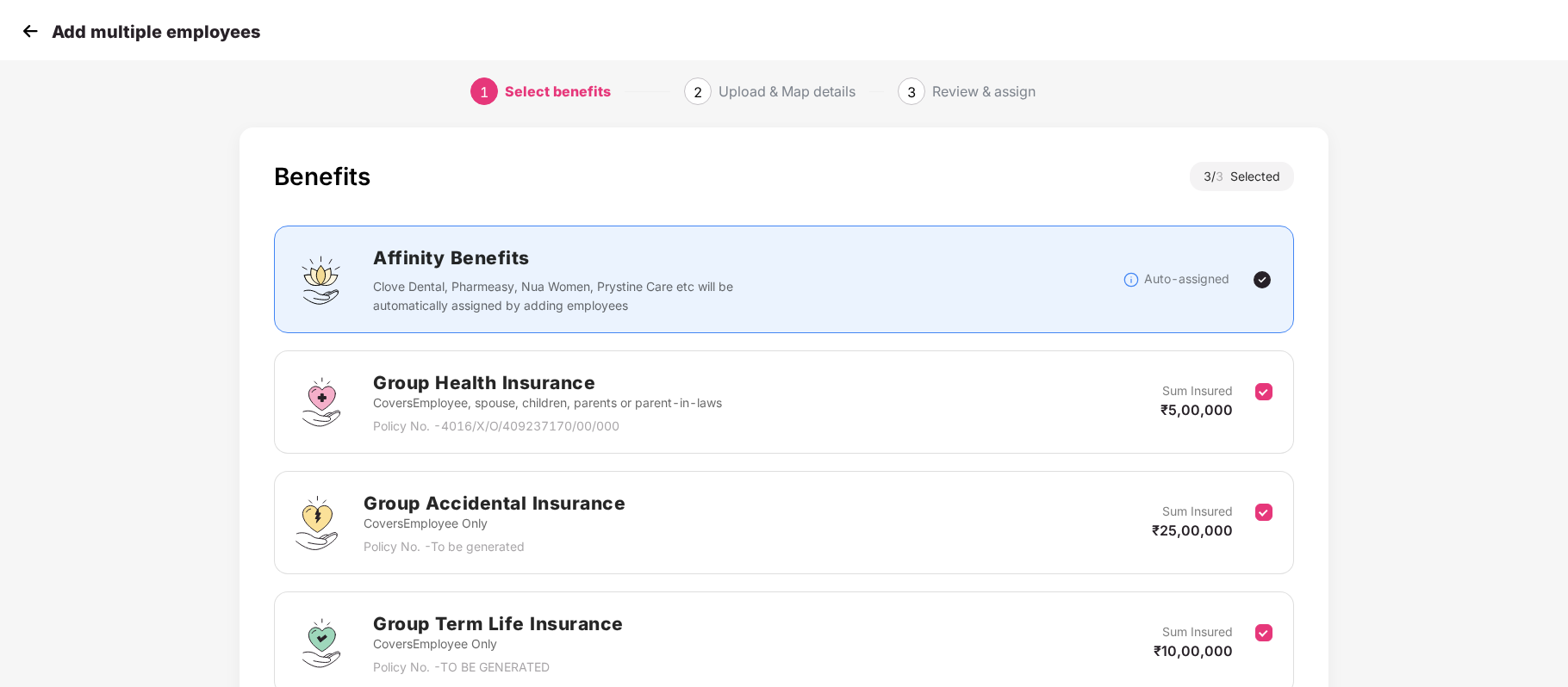
scroll to position [173, 0]
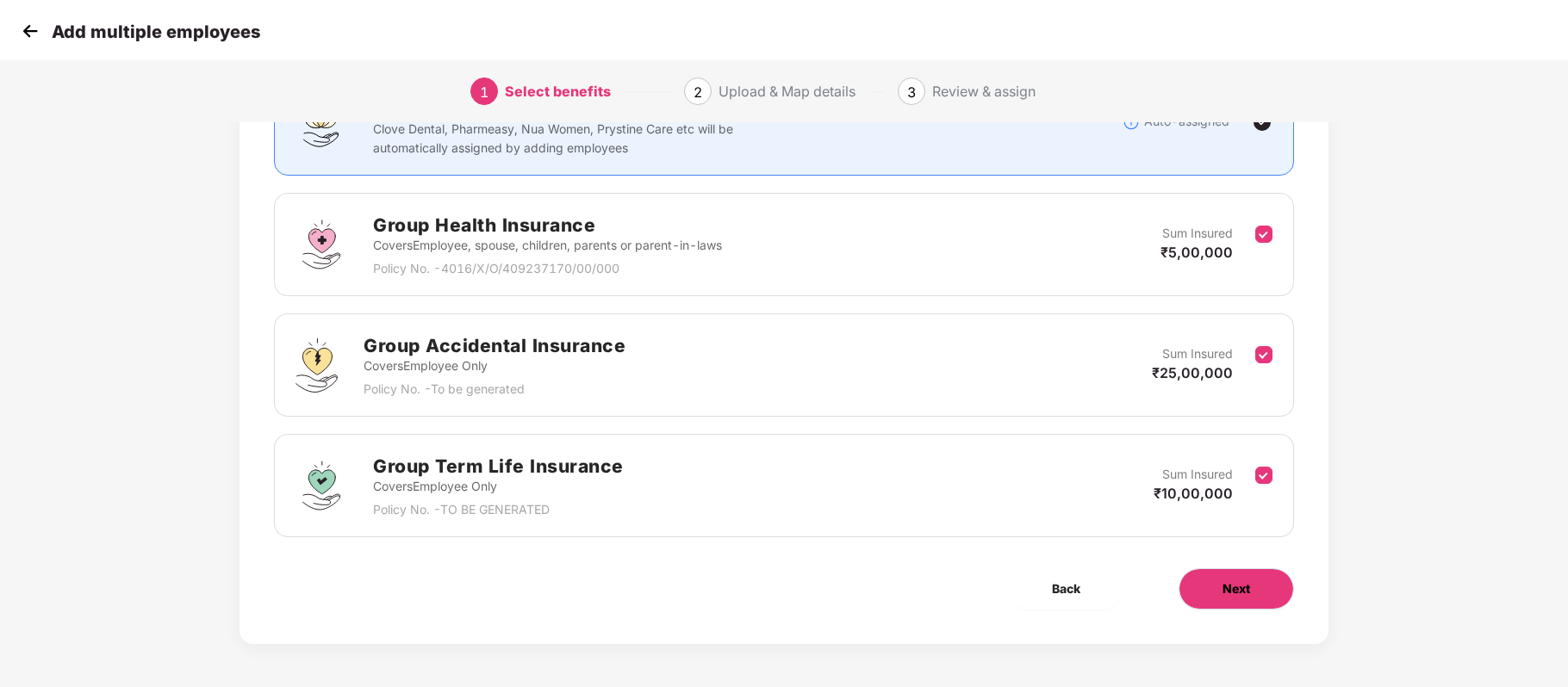
click at [1247, 584] on span "Next" at bounding box center [1236, 590] width 28 height 19
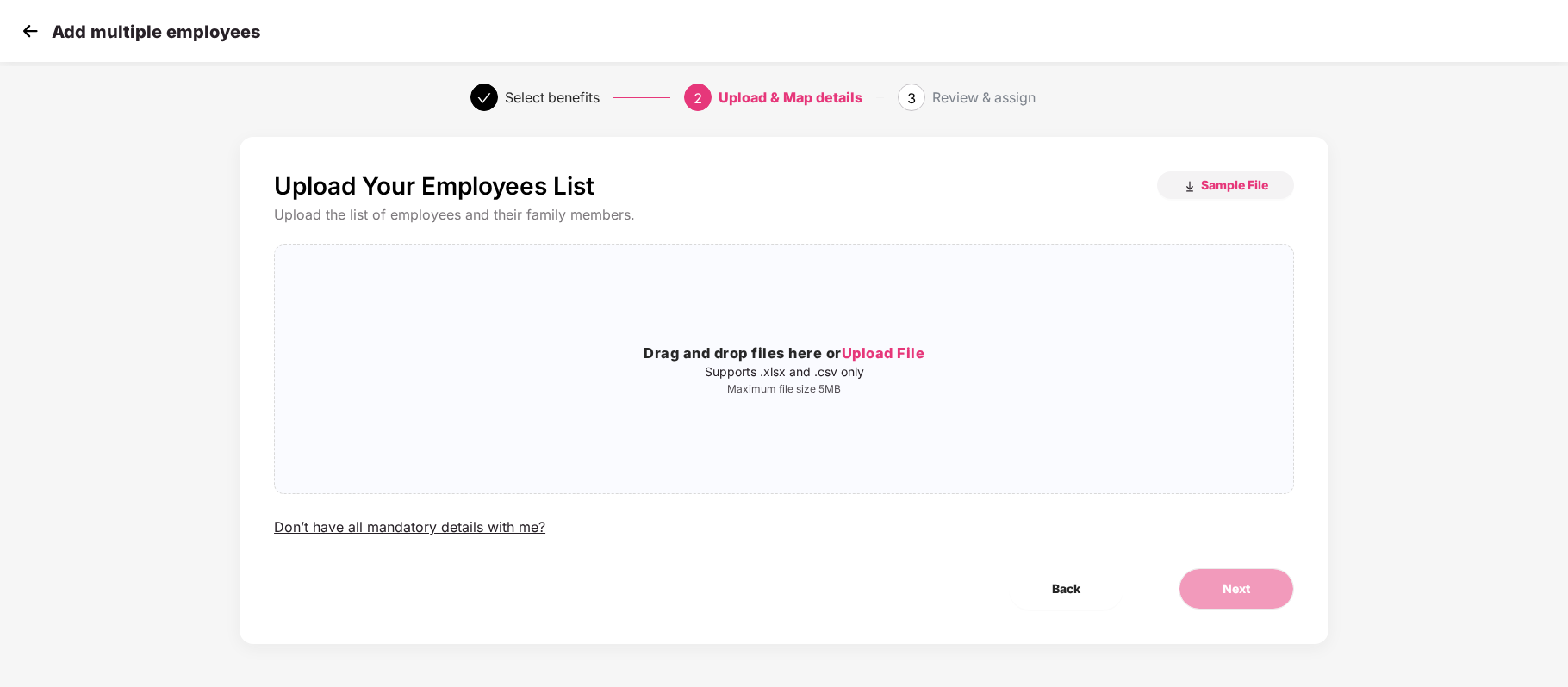
scroll to position [0, 0]
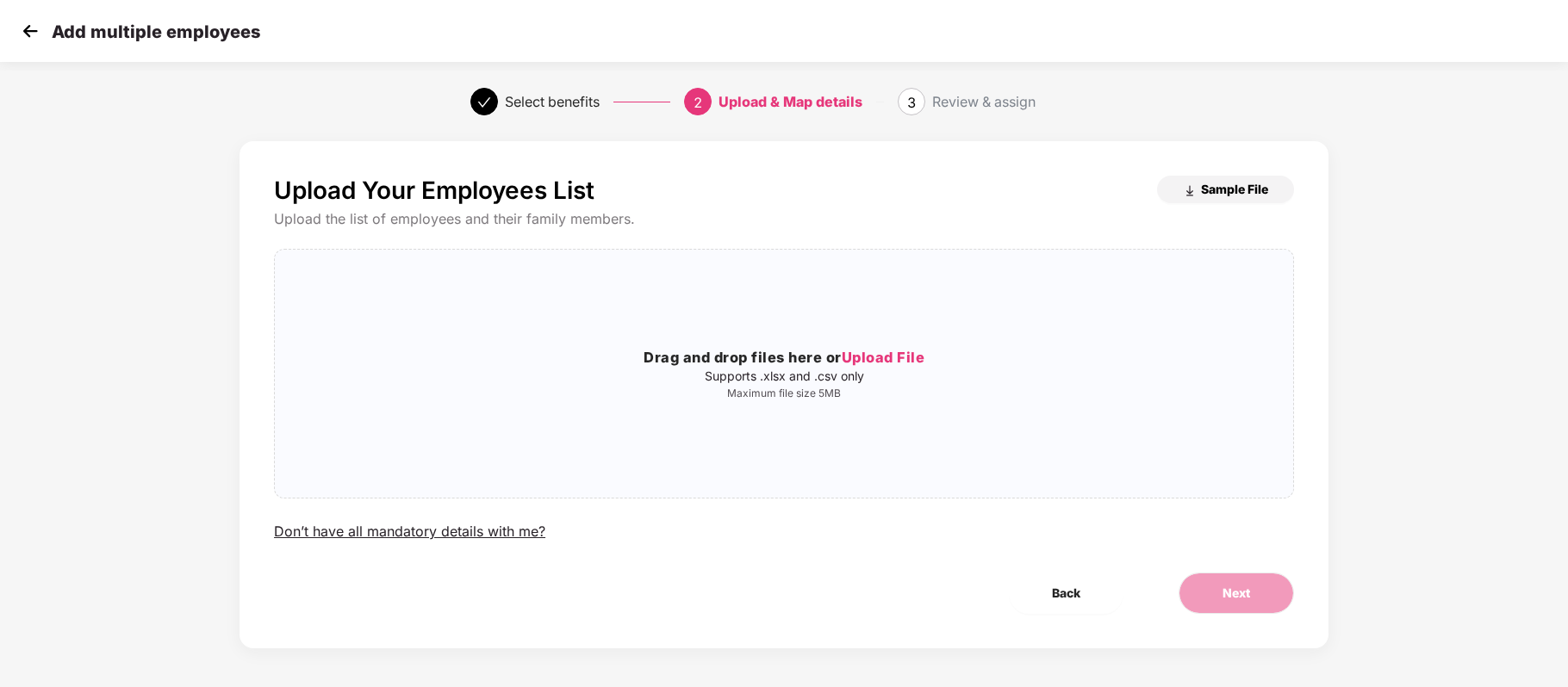
click at [1239, 188] on span "Sample File" at bounding box center [1234, 189] width 67 height 16
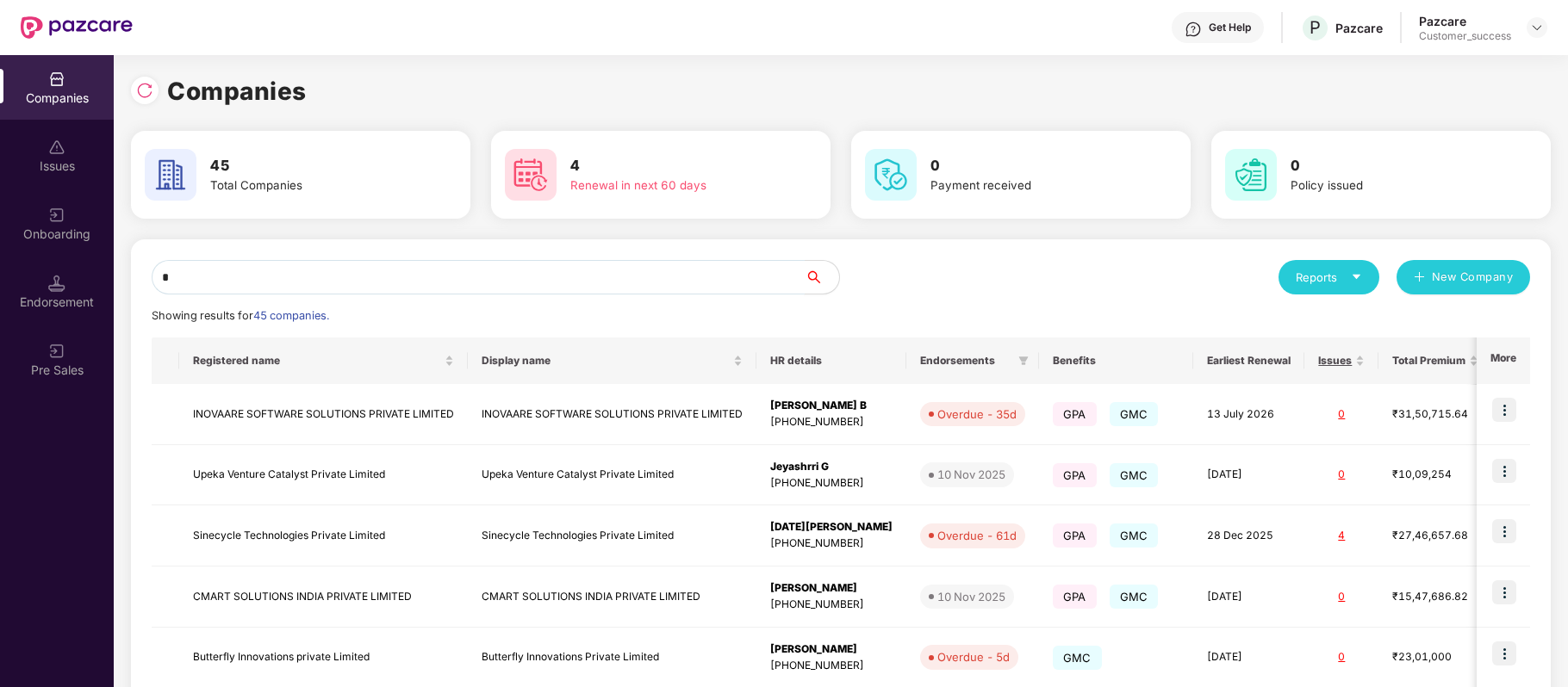
click at [441, 284] on input "*" at bounding box center [478, 278] width 653 height 34
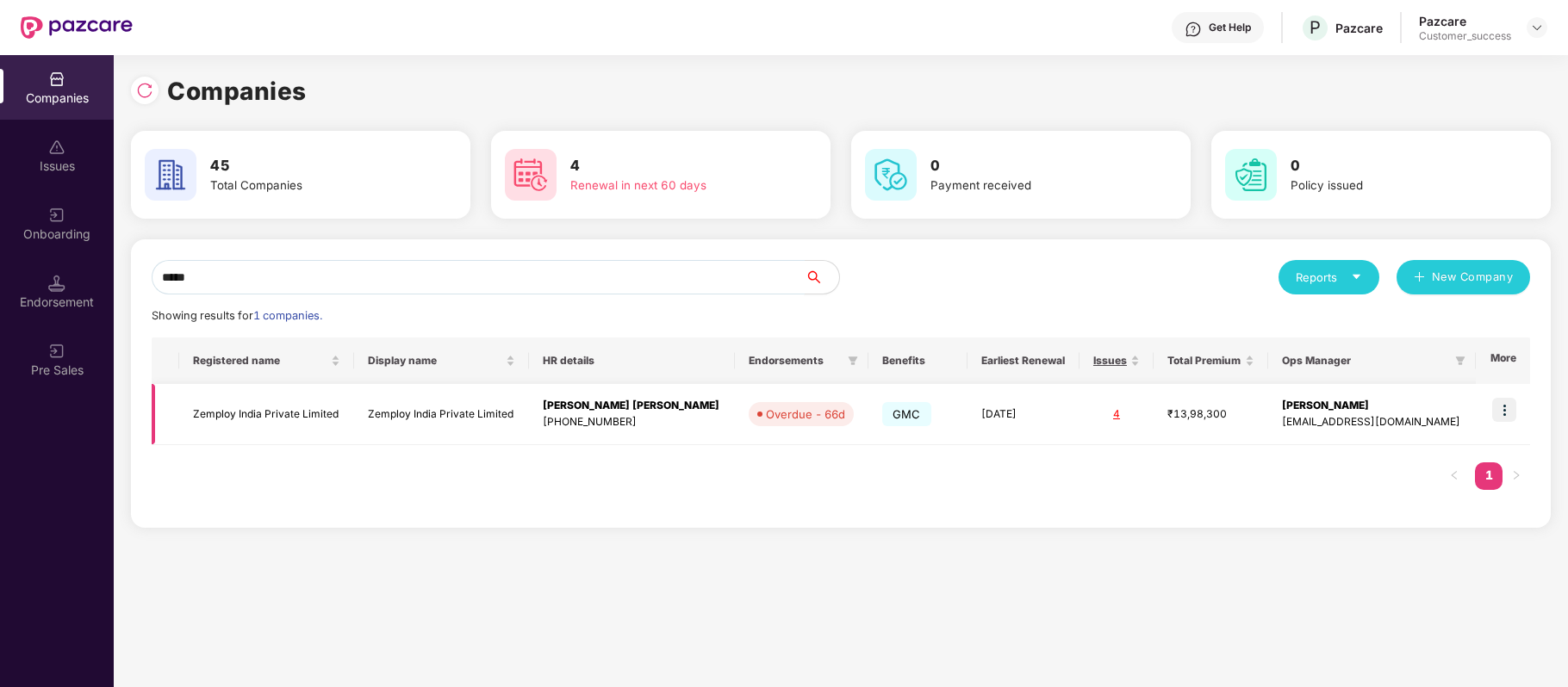
type input "*****"
click at [1501, 409] on img at bounding box center [1504, 410] width 24 height 24
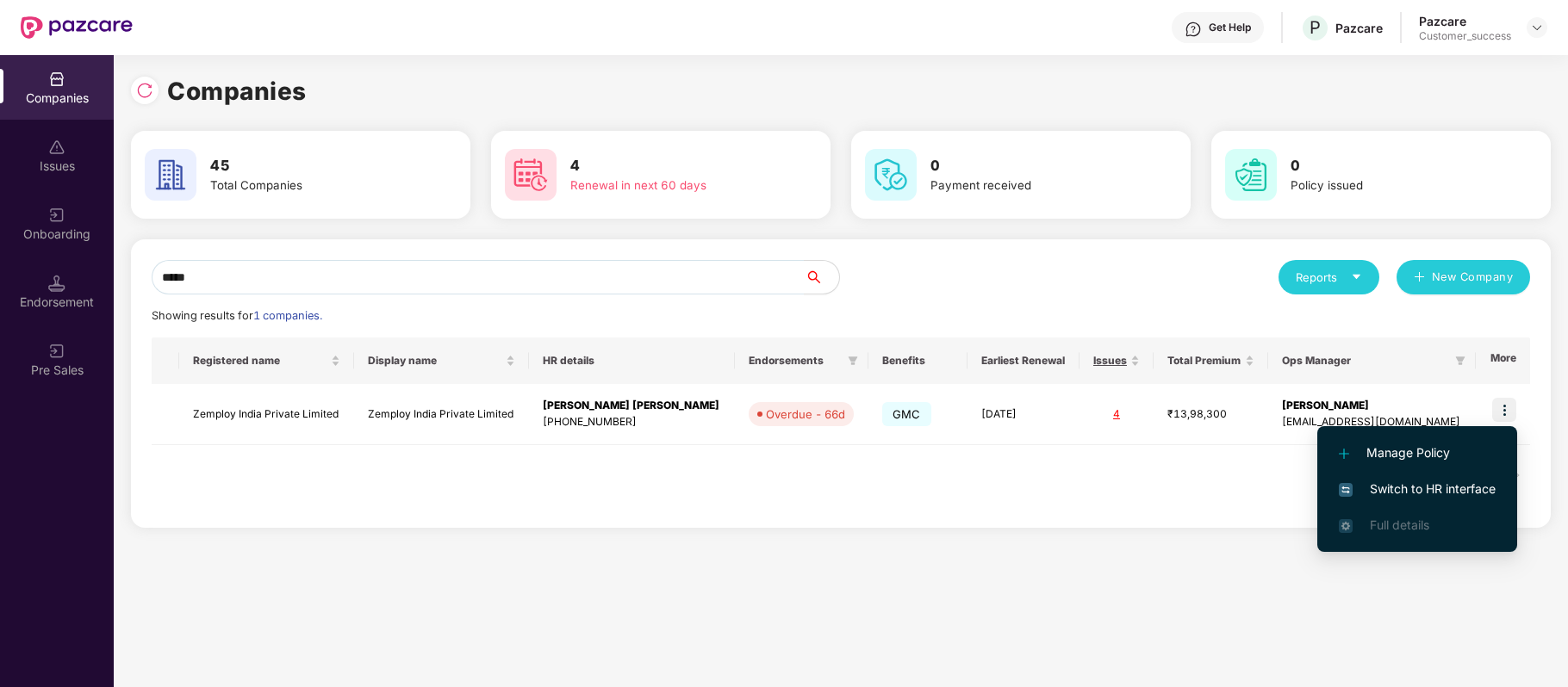
click at [1473, 484] on span "Switch to HR interface" at bounding box center [1417, 490] width 157 height 19
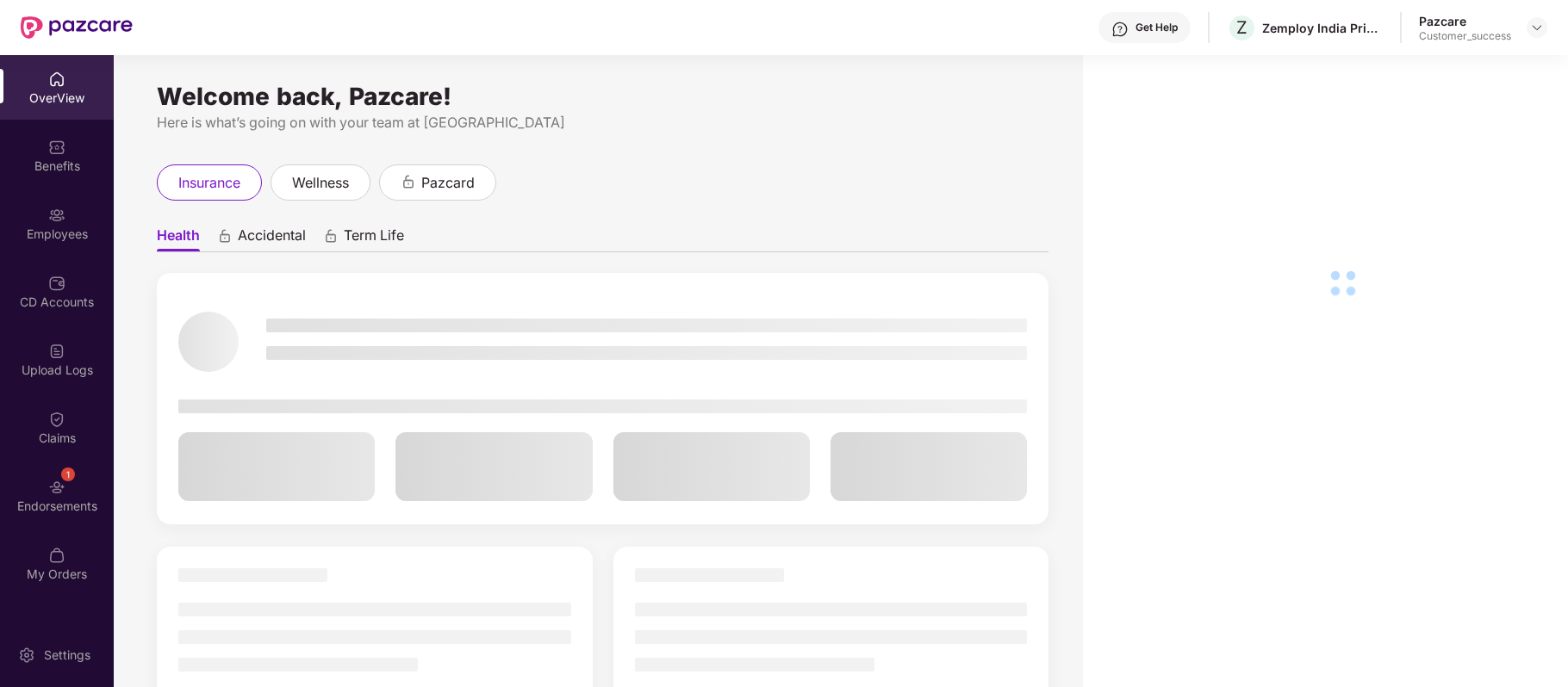
click at [66, 158] on div "Benefits" at bounding box center [57, 166] width 114 height 17
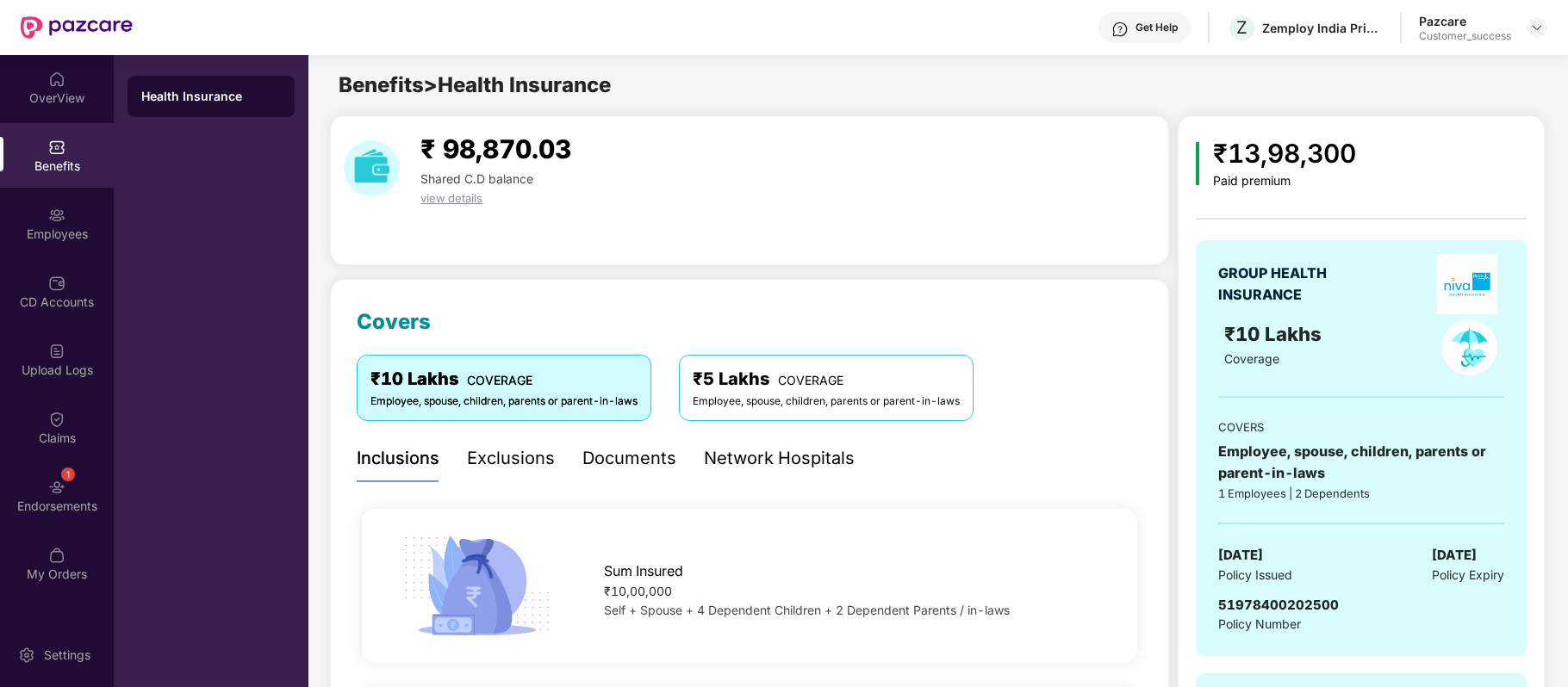
click at [1311, 609] on span "51978400202500" at bounding box center [1278, 605] width 121 height 16
copy span "51978400202500"
click at [1311, 609] on span "51978400202500" at bounding box center [1278, 605] width 121 height 16
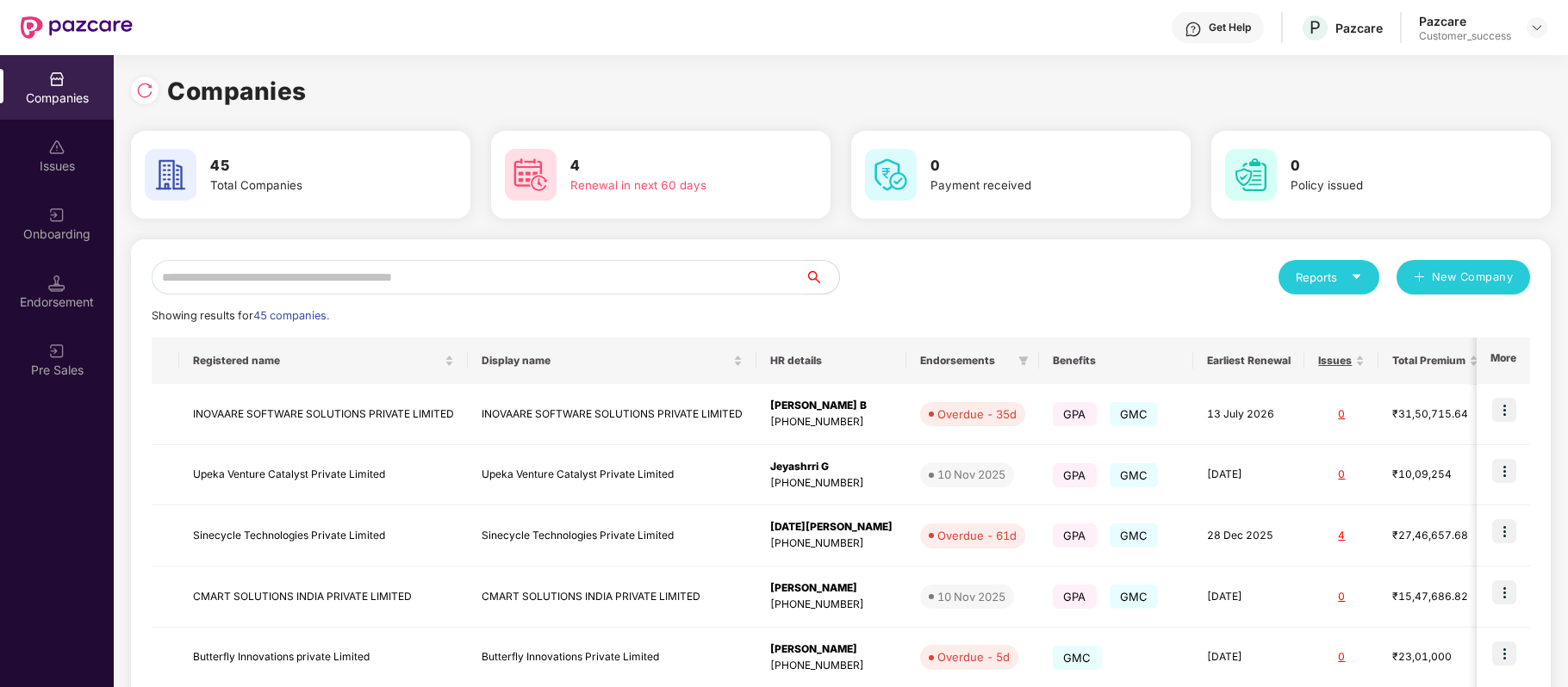
click at [466, 281] on input "text" at bounding box center [478, 278] width 653 height 34
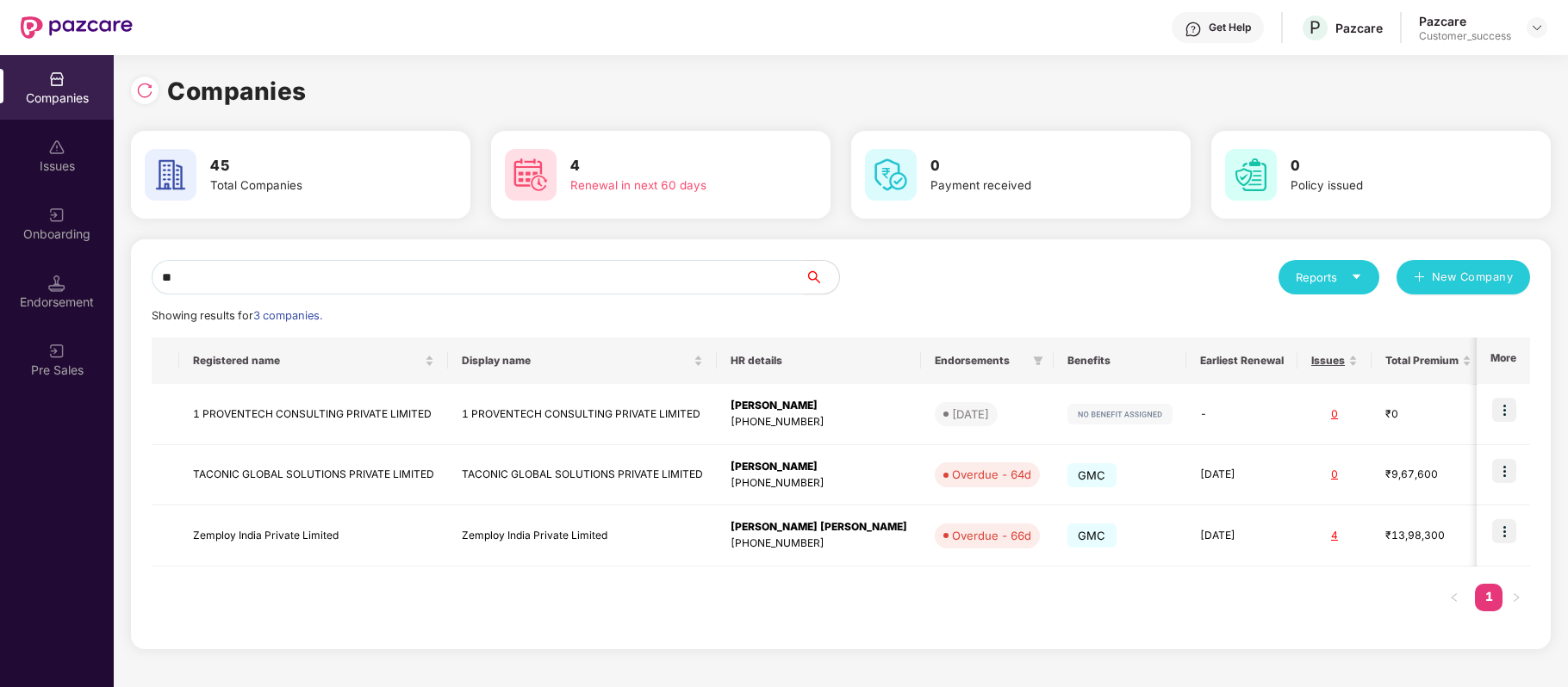
type input "*"
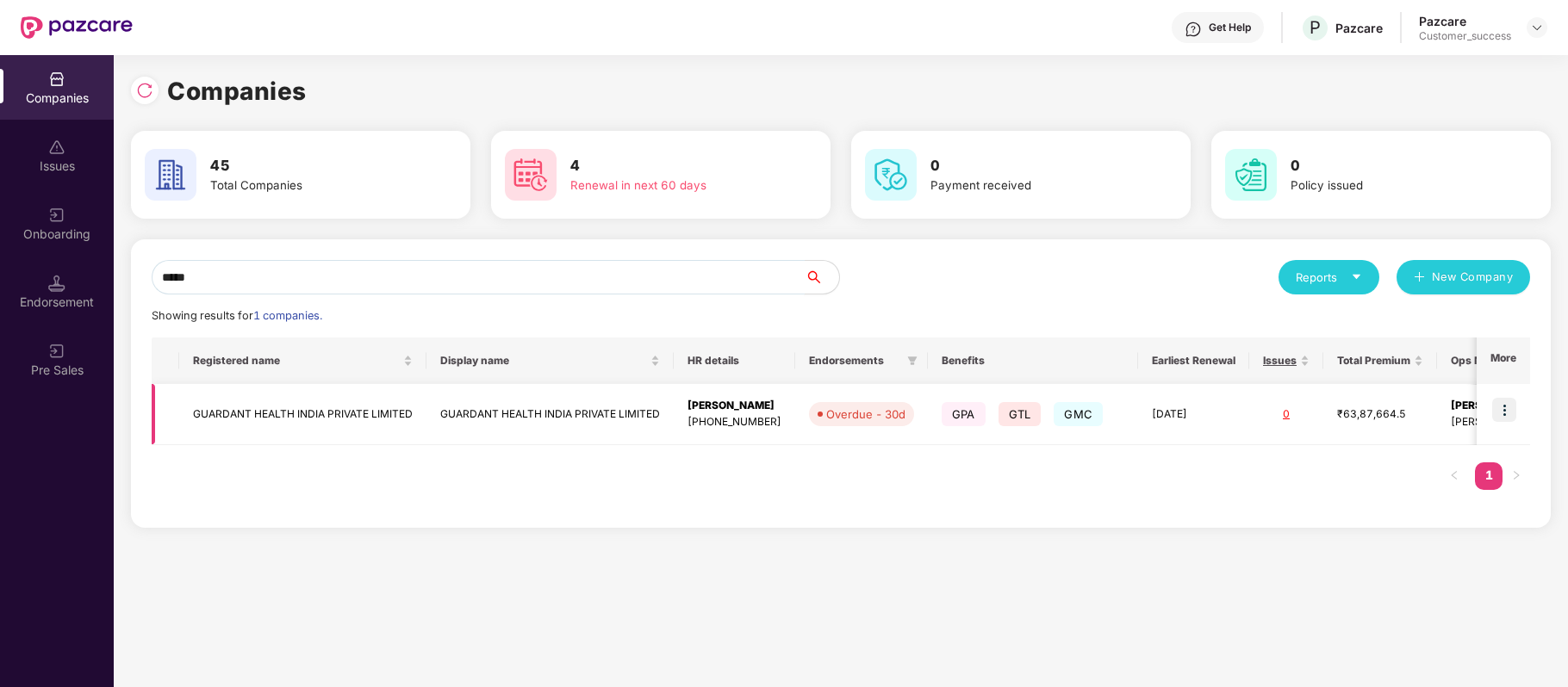
type input "*****"
click at [1501, 404] on img at bounding box center [1504, 410] width 24 height 24
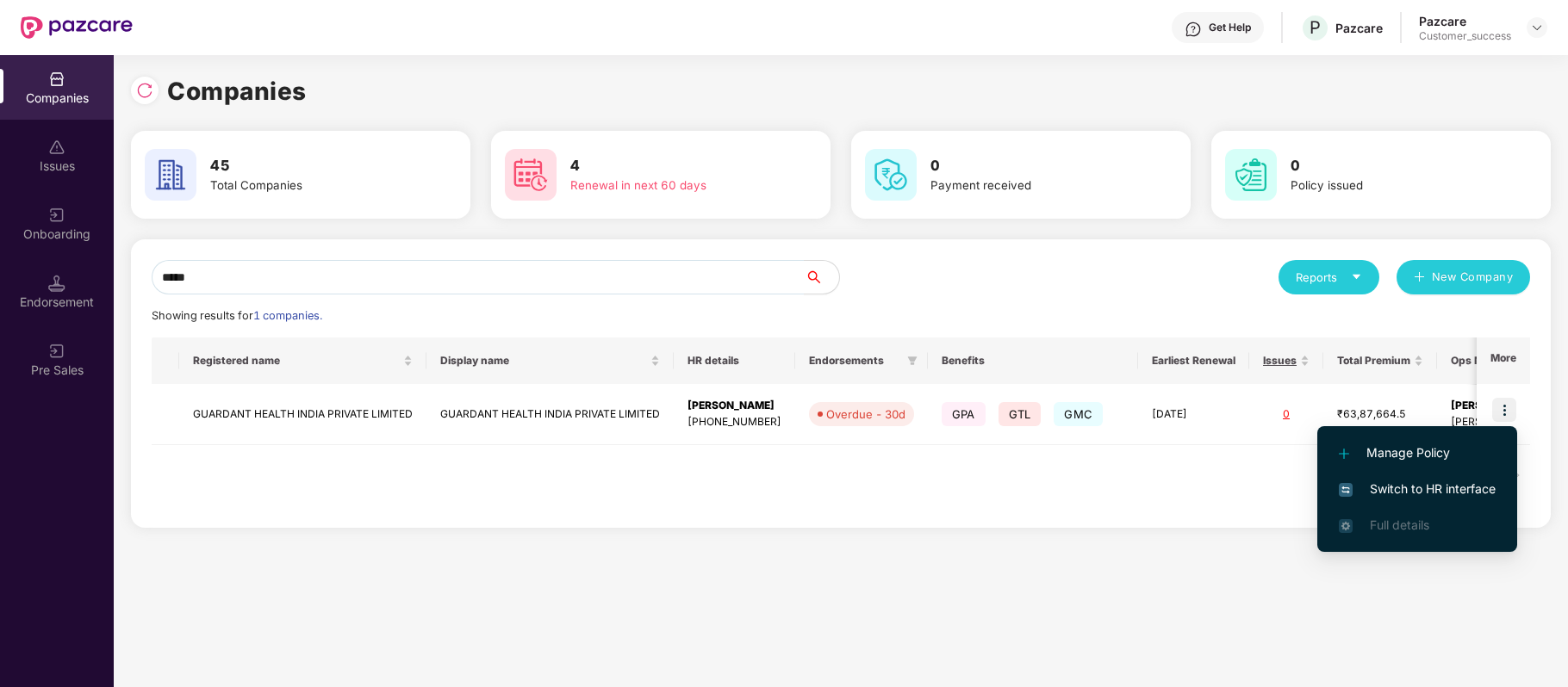
click at [1487, 484] on span "Switch to HR interface" at bounding box center [1417, 490] width 157 height 19
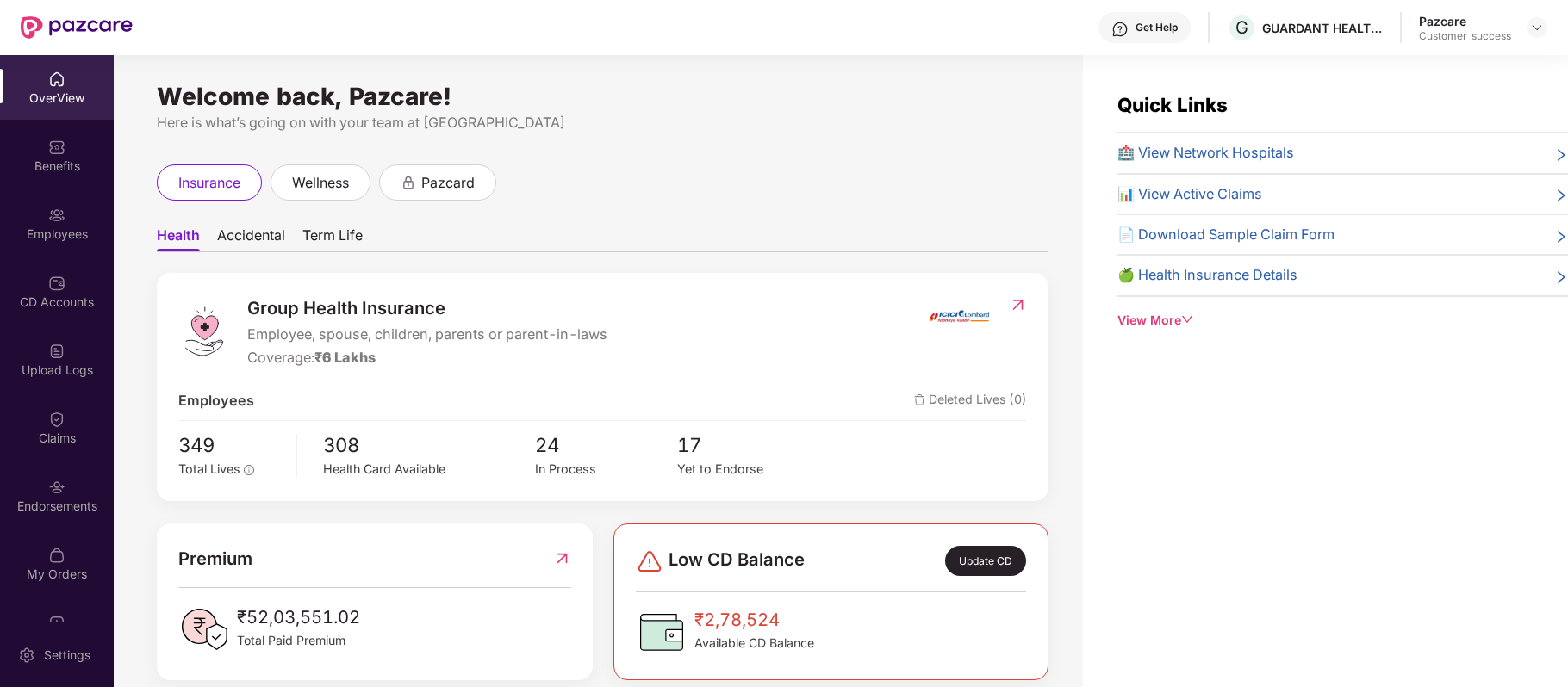
click at [67, 233] on div "Employees" at bounding box center [57, 234] width 114 height 17
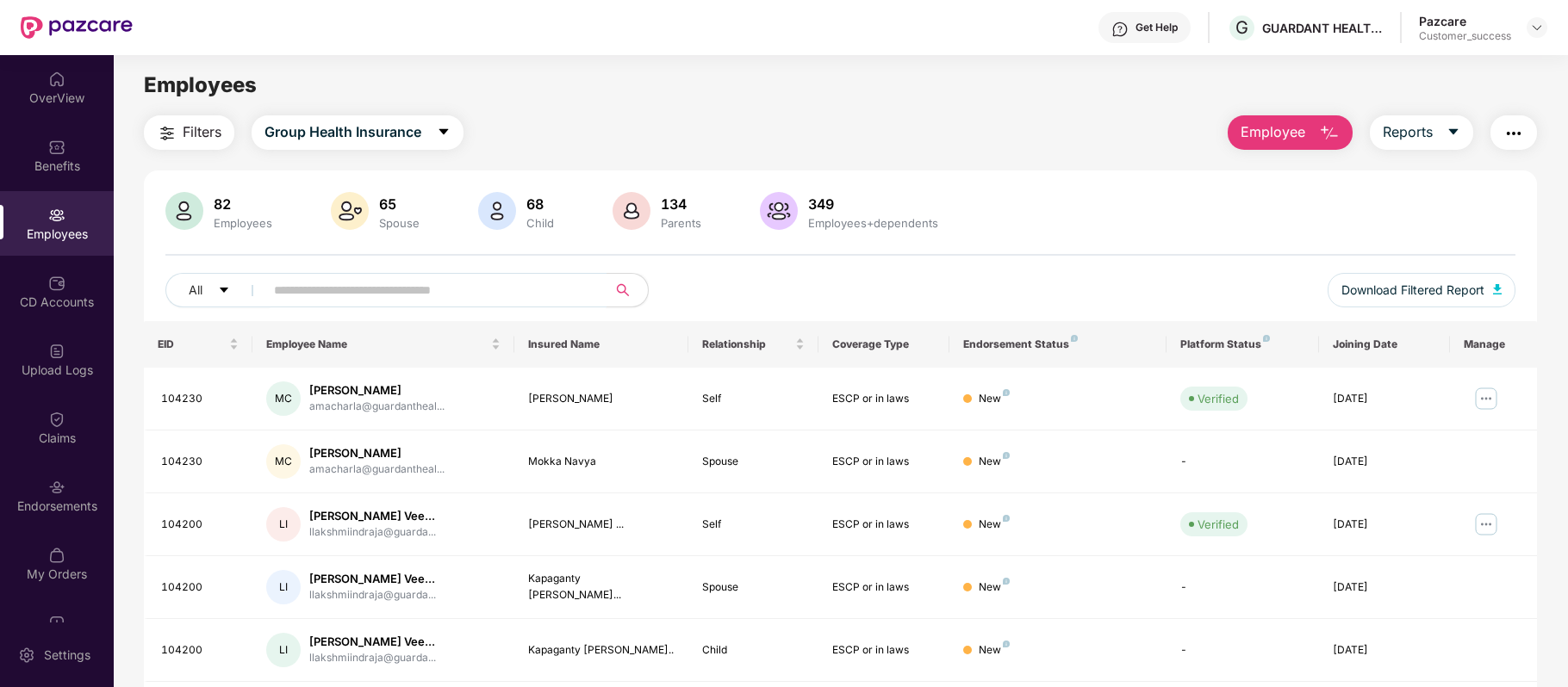
click at [322, 300] on input "text" at bounding box center [428, 290] width 309 height 26
paste input "**********"
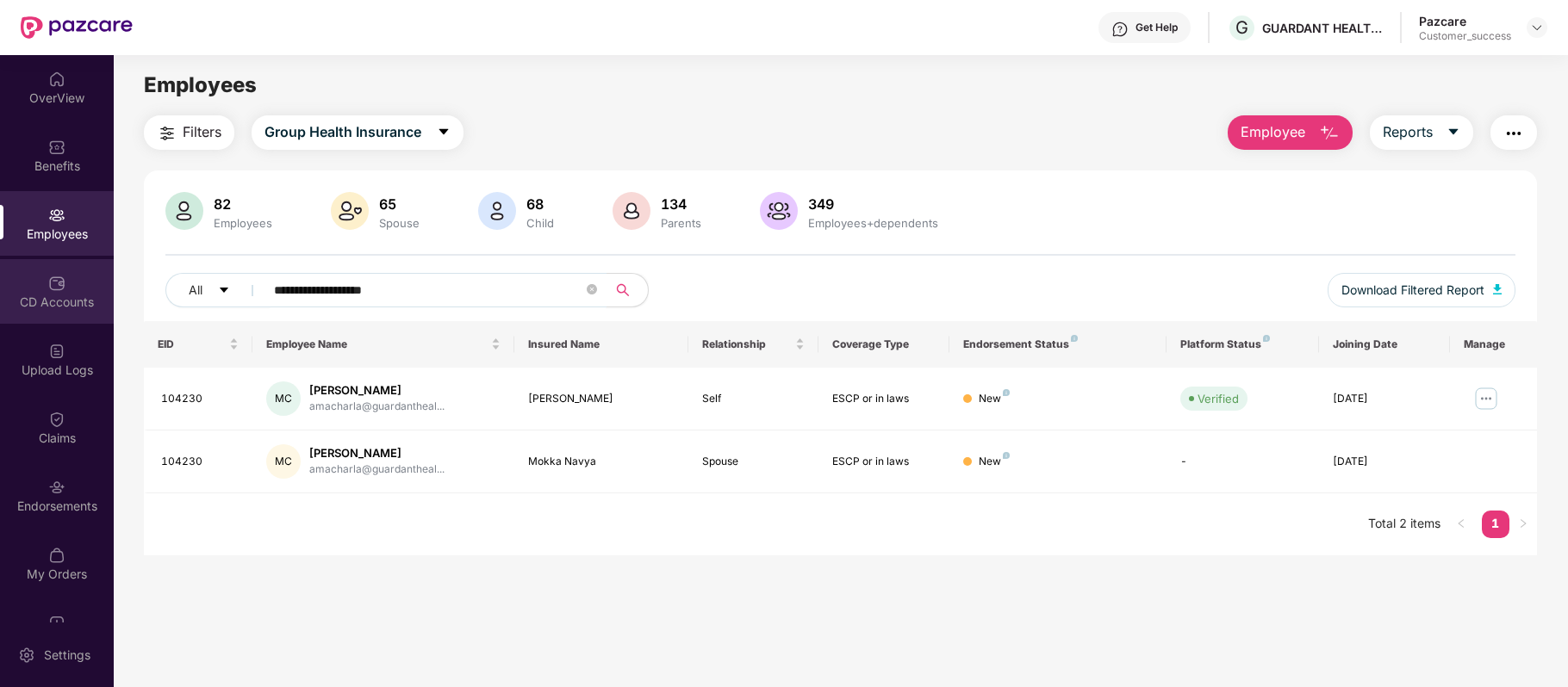
drag, startPoint x: 432, startPoint y: 284, endPoint x: 48, endPoint y: 271, distance: 384.2
click at [48, 271] on div "**********" at bounding box center [784, 372] width 1568 height 633
paste input "text"
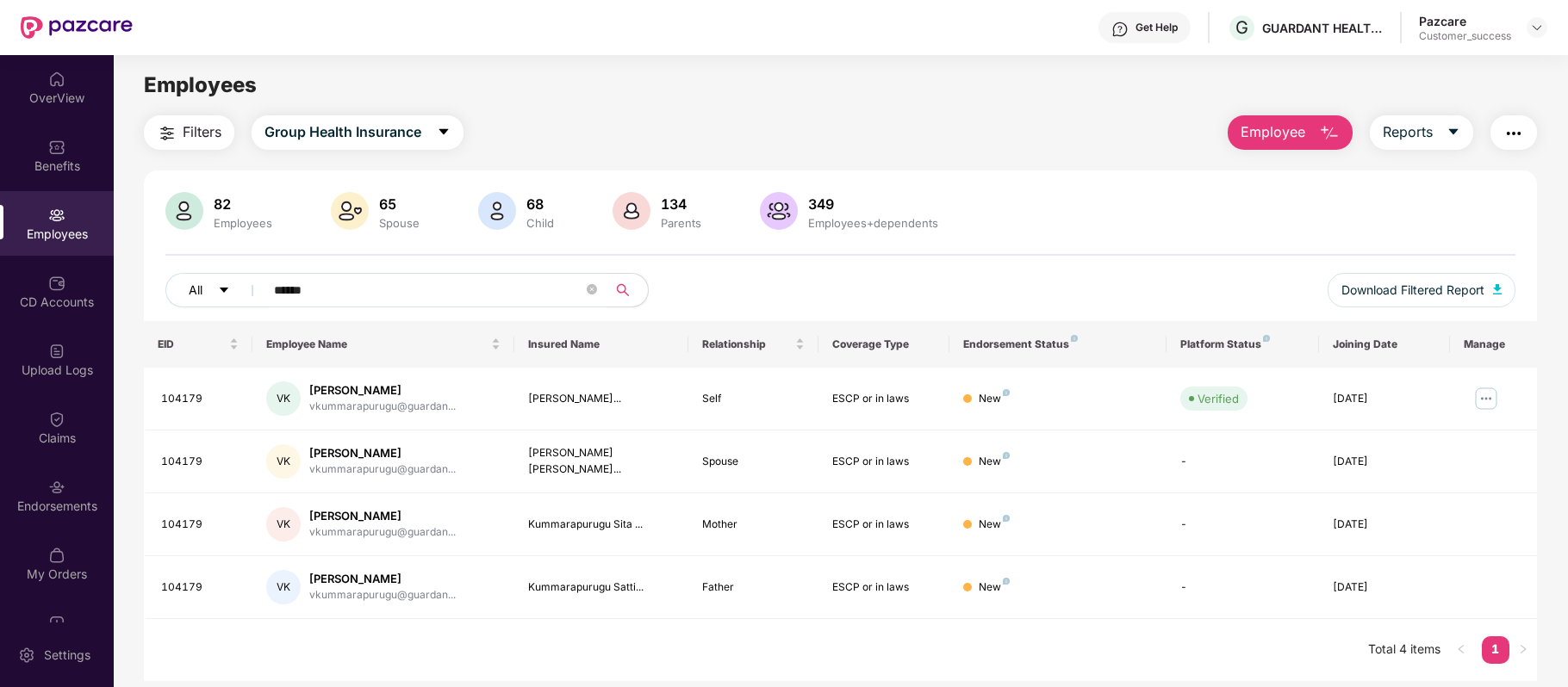
drag, startPoint x: 341, startPoint y: 293, endPoint x: 176, endPoint y: 290, distance: 165.0
click at [176, 290] on div "All ******" at bounding box center [559, 290] width 787 height 34
paste input "text"
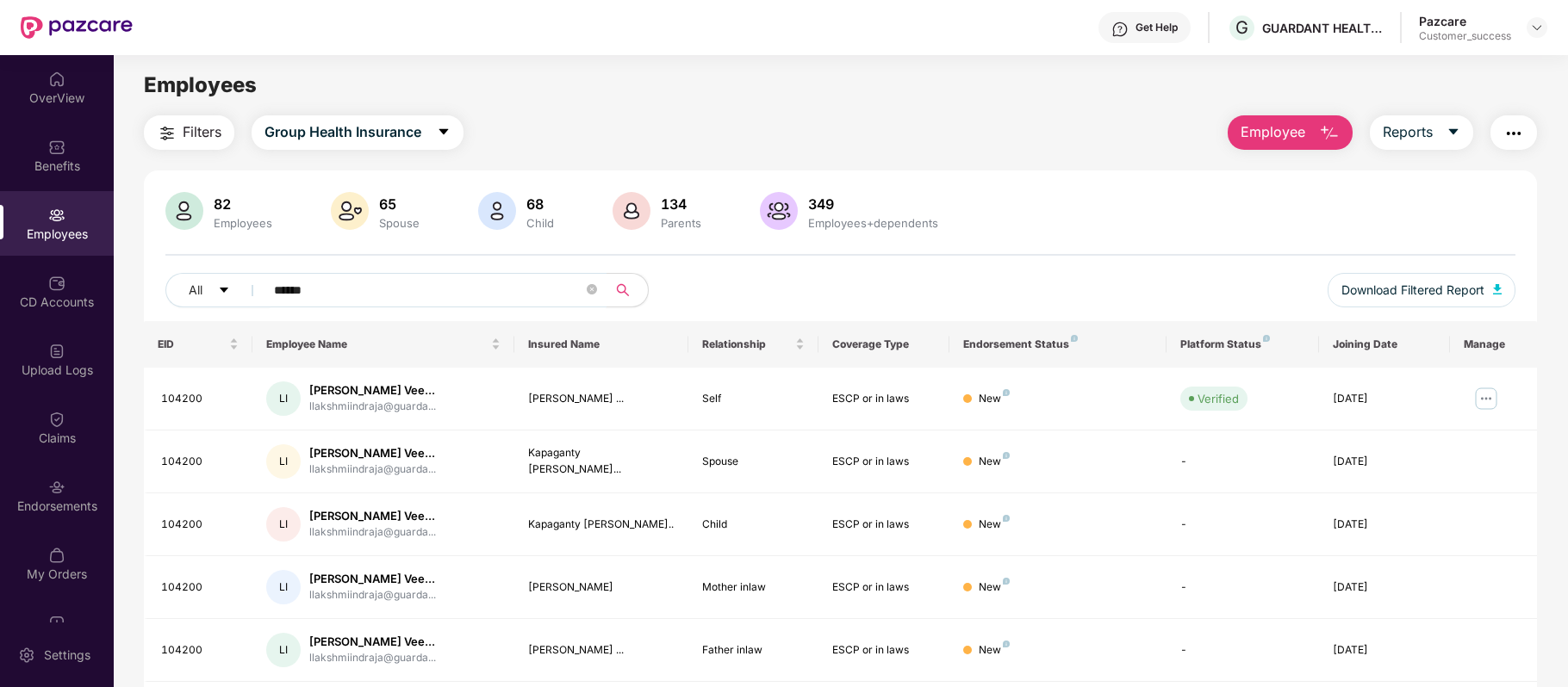
drag, startPoint x: 341, startPoint y: 283, endPoint x: 145, endPoint y: 290, distance: 196.1
click at [145, 290] on div "82 Employees 65 Spouse 68 Child [DEMOGRAPHIC_DATA] Parents 349 Employees+depend…" at bounding box center [840, 257] width 1393 height 129
paste input "text"
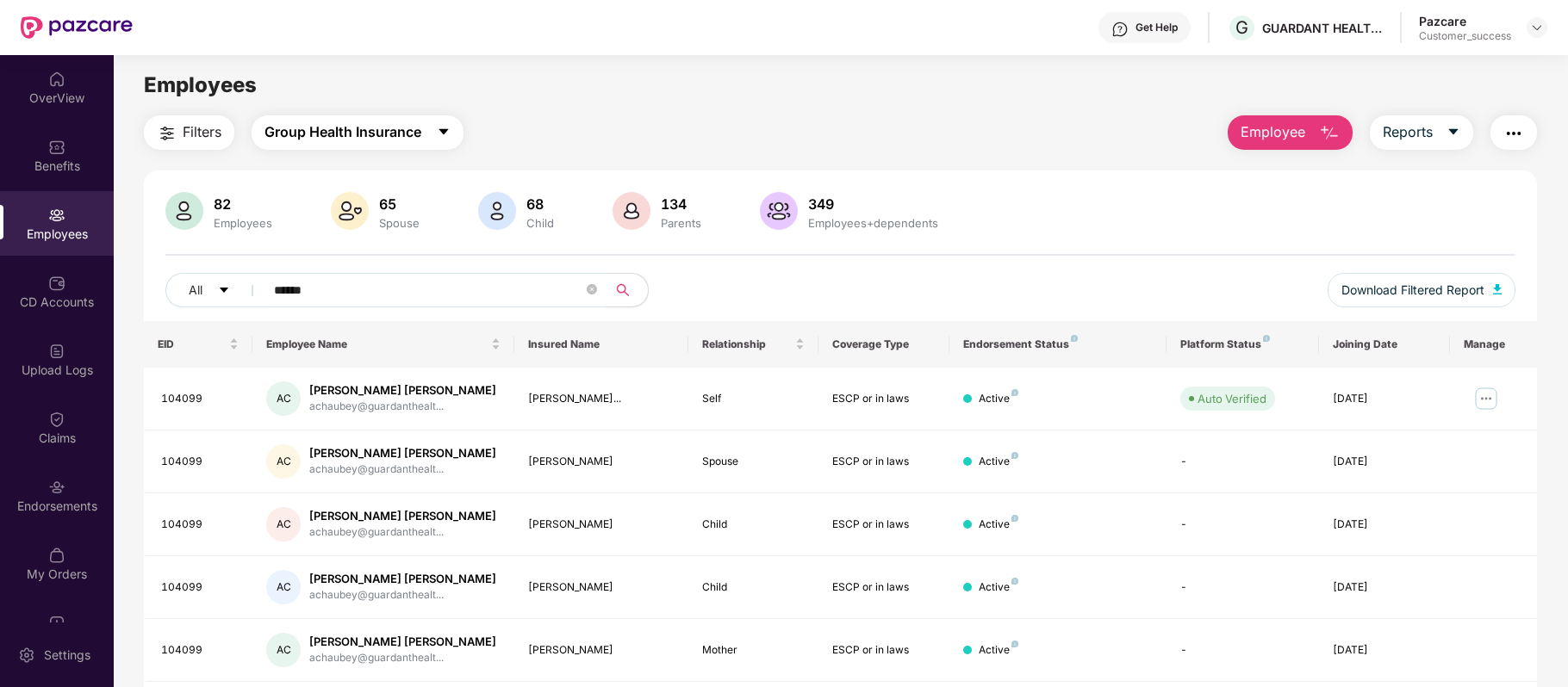
click at [426, 141] on button "Group Health Insurance" at bounding box center [358, 133] width 212 height 34
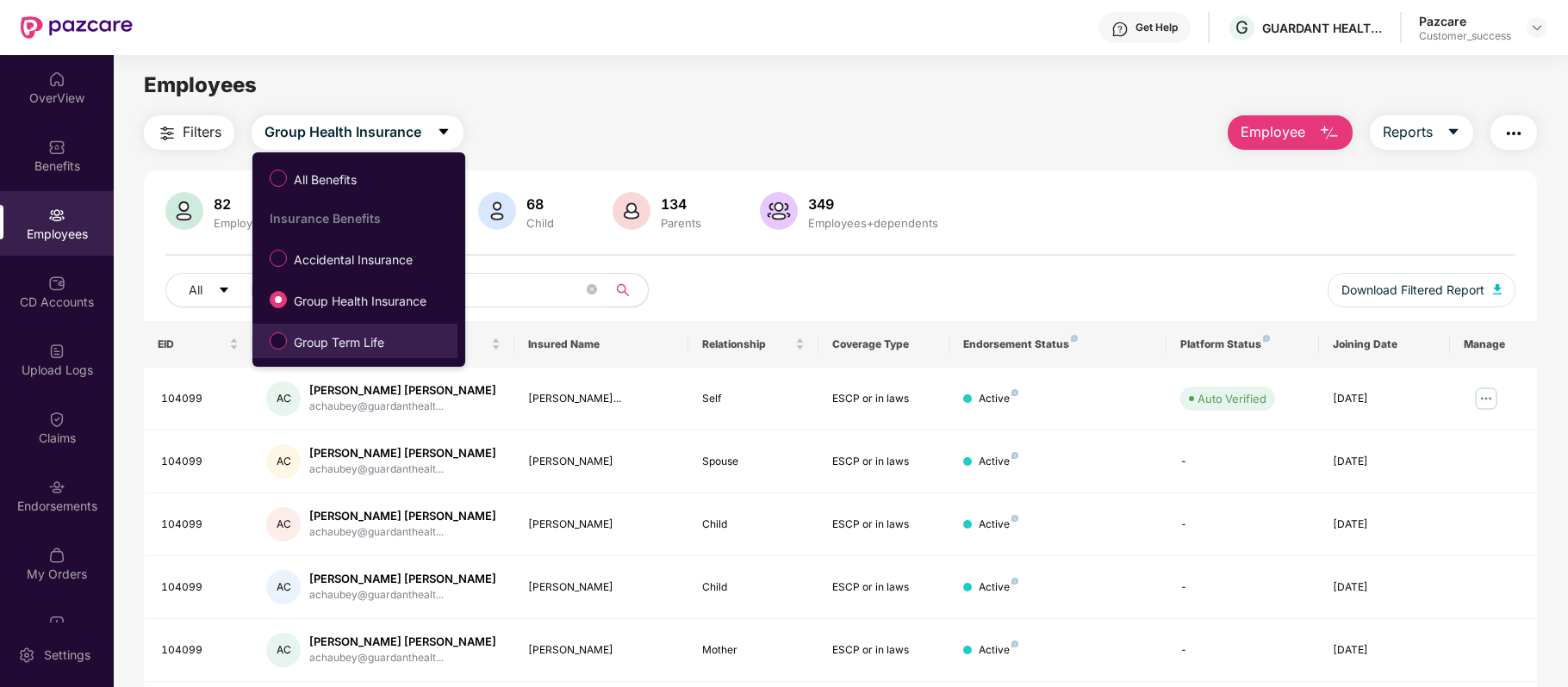
click at [345, 346] on span "Group Term Life" at bounding box center [339, 343] width 104 height 19
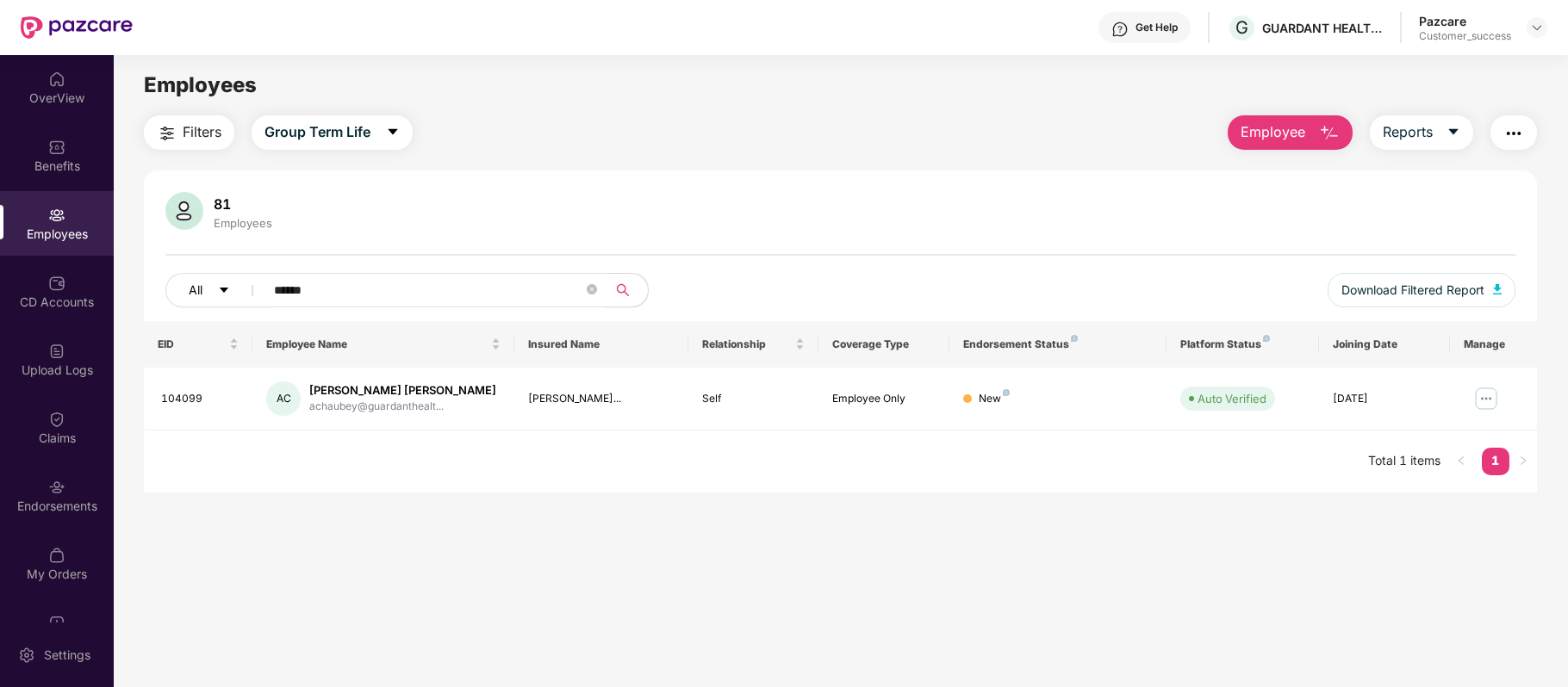
drag, startPoint x: 347, startPoint y: 288, endPoint x: 176, endPoint y: 273, distance: 171.7
click at [176, 273] on div "All ******" at bounding box center [559, 290] width 787 height 34
paste input "text"
drag, startPoint x: 353, startPoint y: 280, endPoint x: 205, endPoint y: 290, distance: 148.3
click at [205, 290] on div "All ******" at bounding box center [559, 290] width 787 height 34
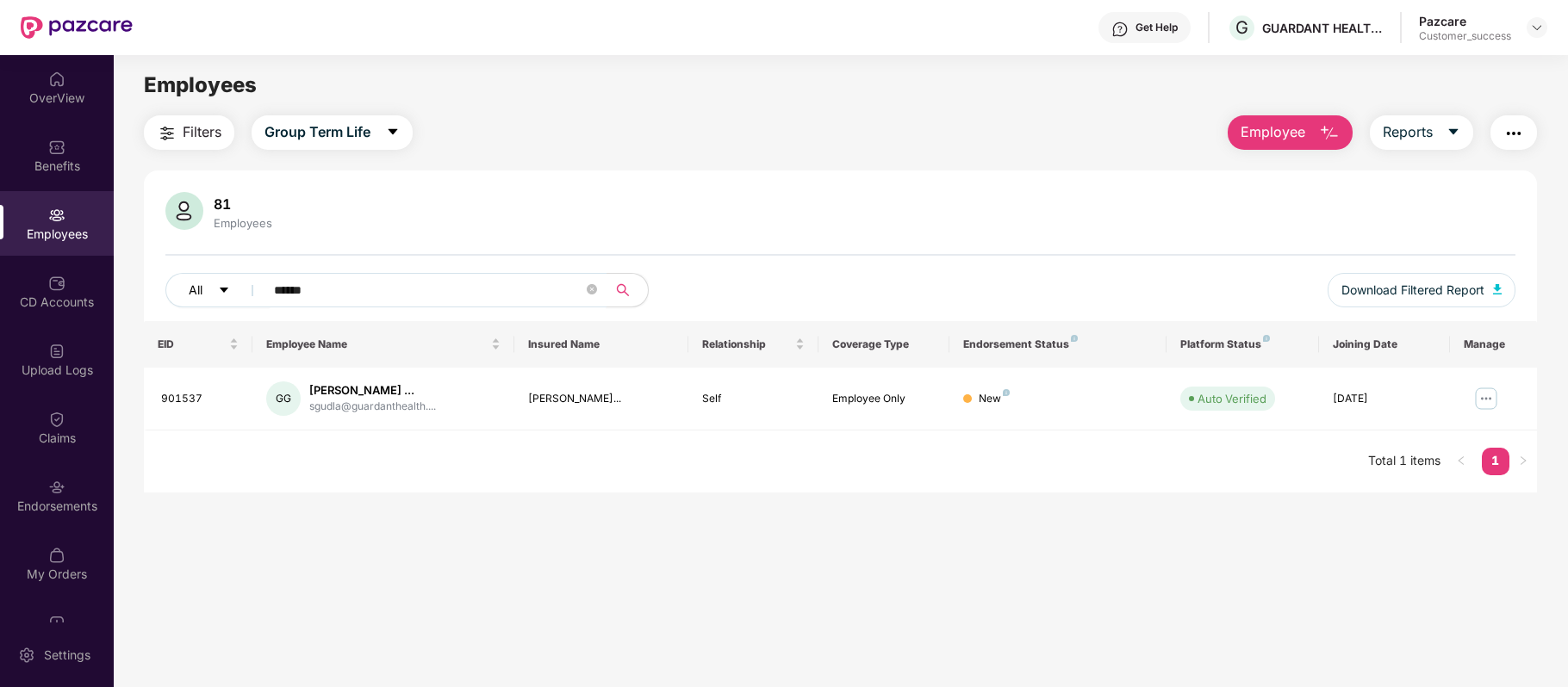
paste input "text"
drag, startPoint x: 353, startPoint y: 293, endPoint x: 178, endPoint y: 291, distance: 175.0
click at [178, 291] on div "All ******" at bounding box center [559, 290] width 787 height 34
paste input "text"
drag, startPoint x: 359, startPoint y: 303, endPoint x: 221, endPoint y: 293, distance: 138.4
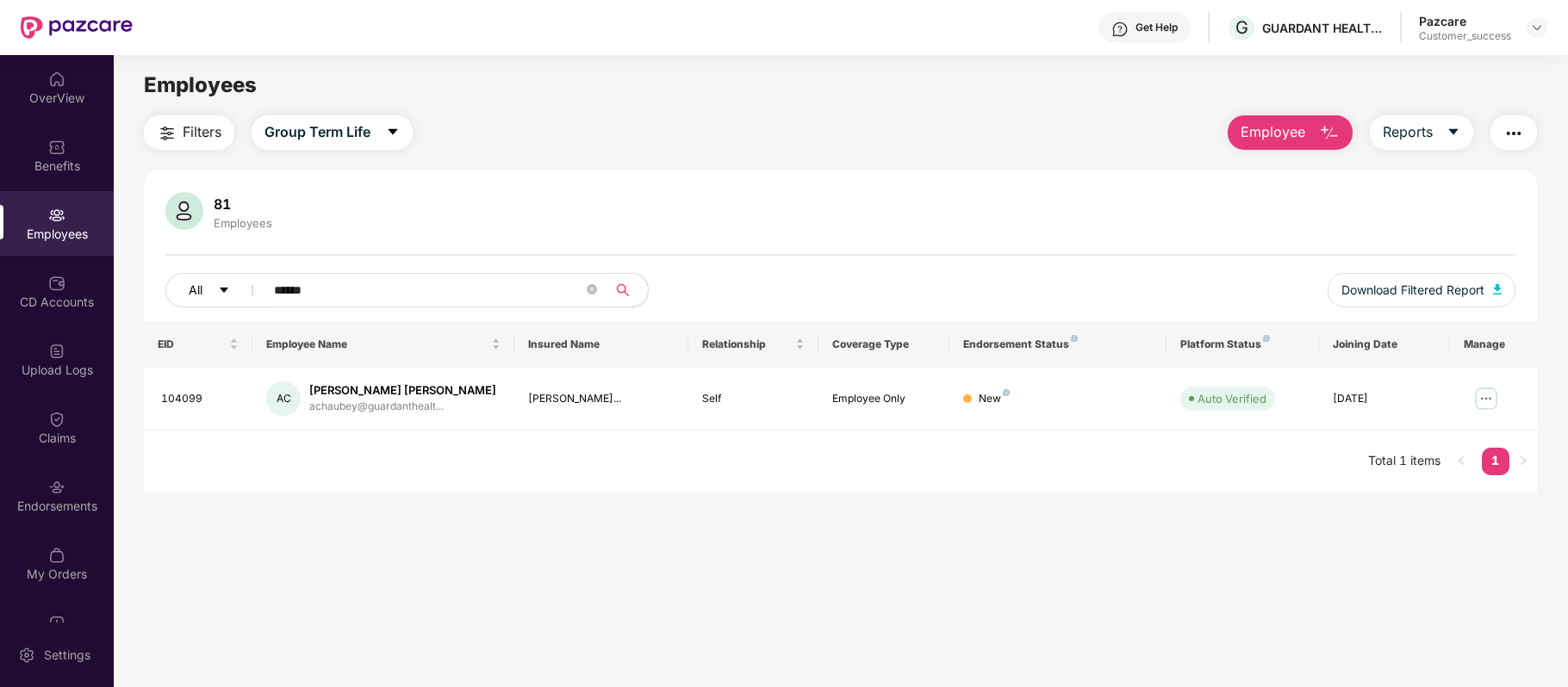
click at [221, 293] on div "All ******" at bounding box center [559, 290] width 787 height 34
paste input "text"
type input "******"
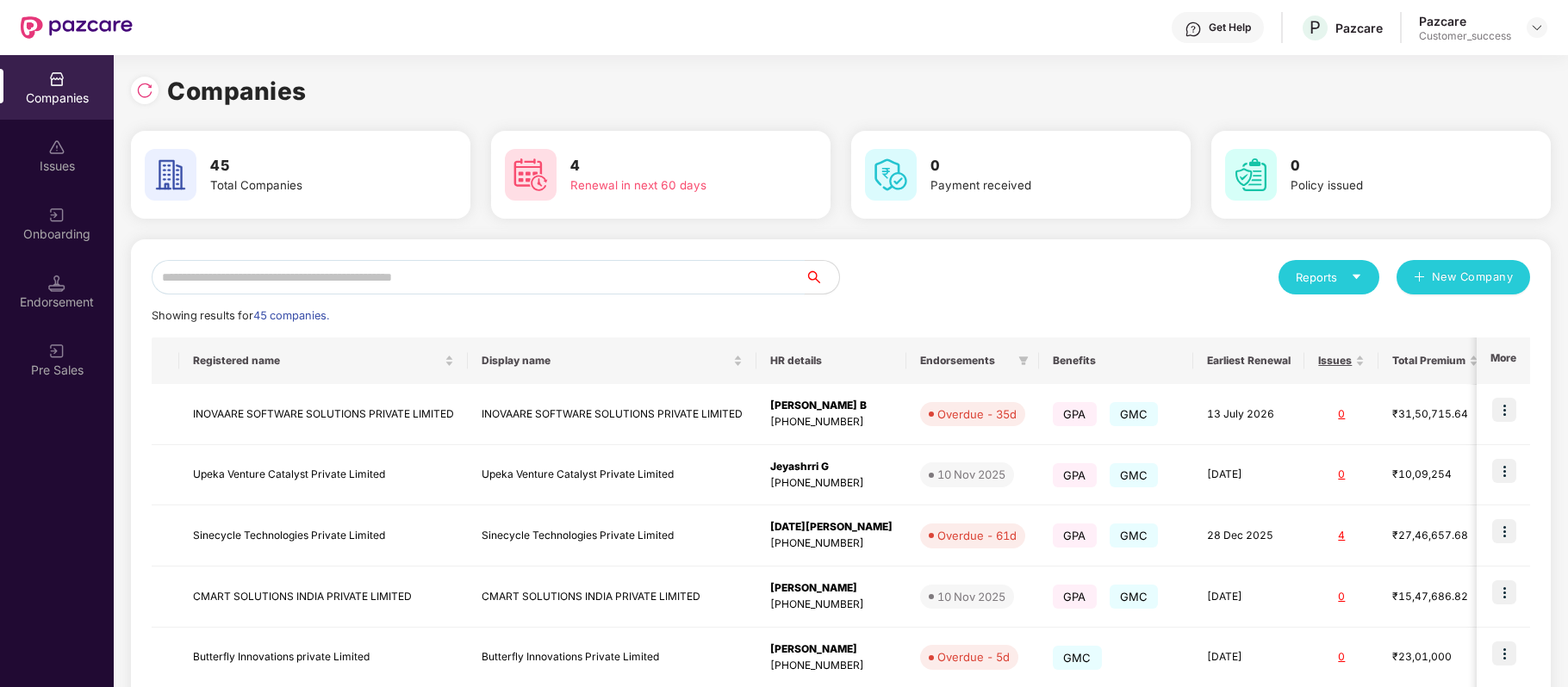
click at [397, 262] on input "text" at bounding box center [478, 278] width 653 height 34
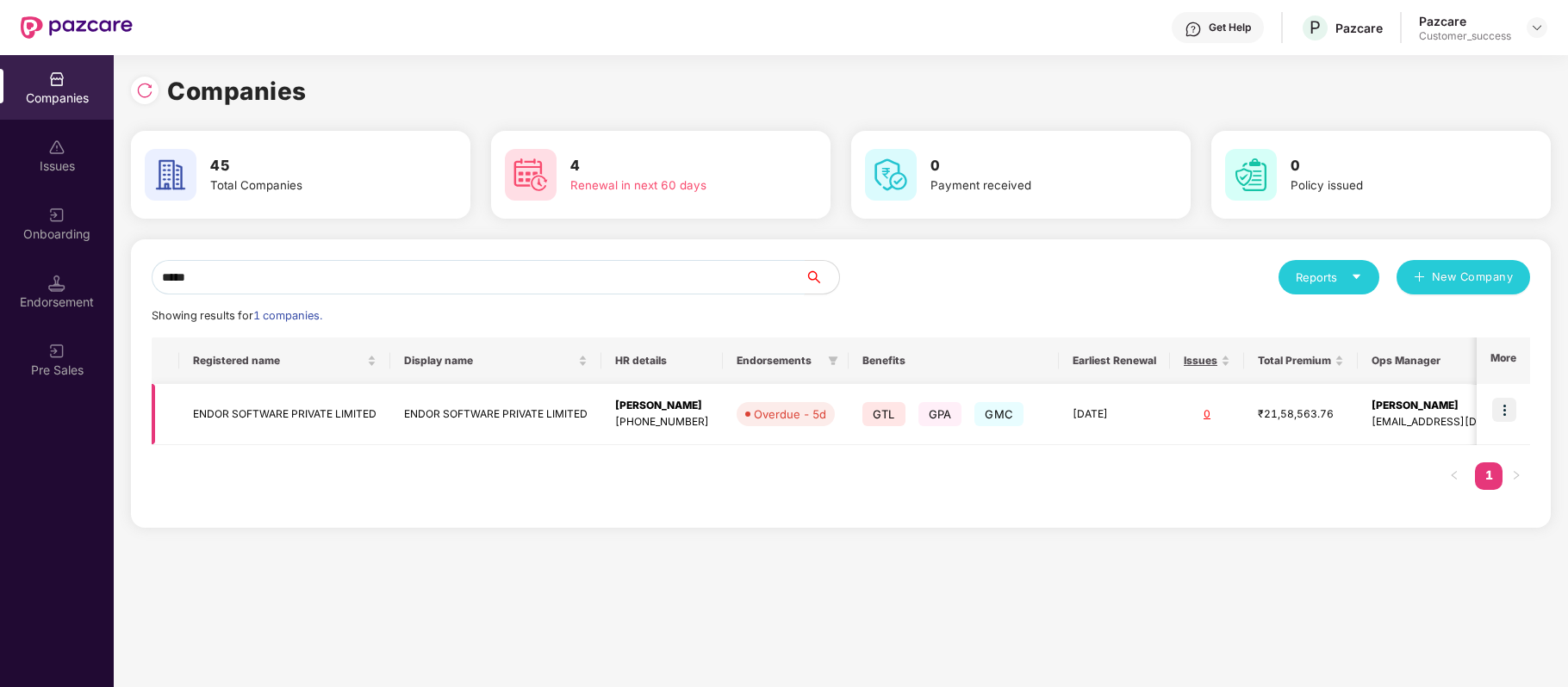
type input "*****"
click at [1502, 410] on img at bounding box center [1504, 410] width 24 height 24
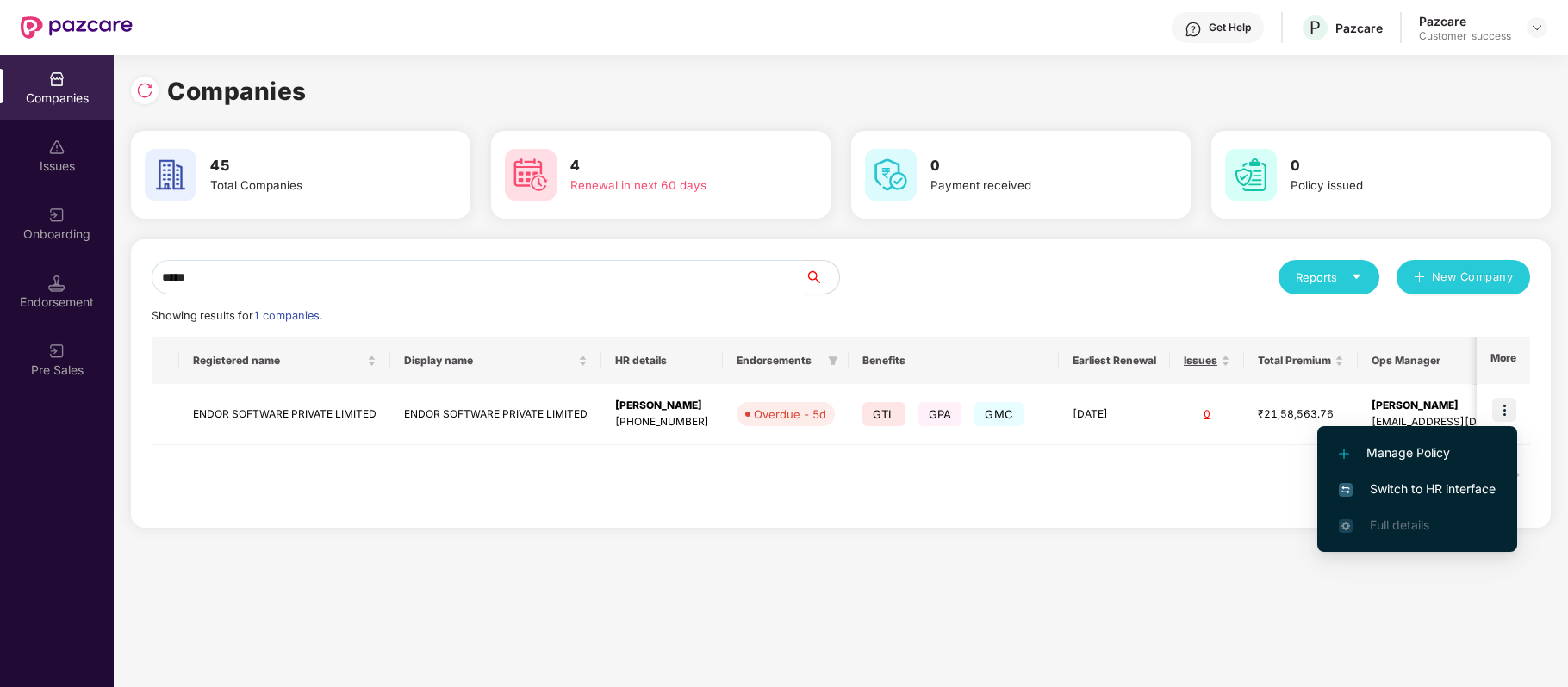
click at [1454, 494] on span "Switch to HR interface" at bounding box center [1417, 490] width 157 height 19
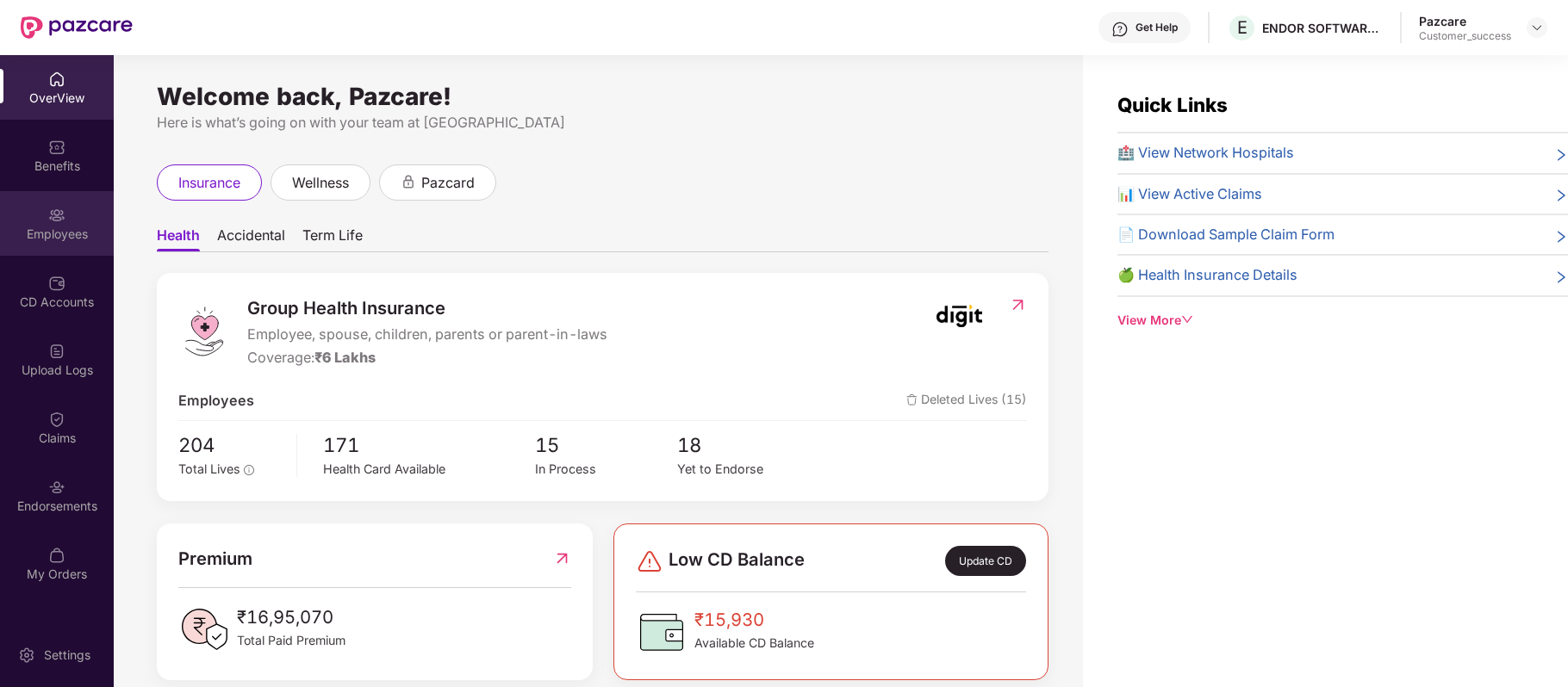
click at [62, 236] on div "Employees" at bounding box center [57, 234] width 114 height 17
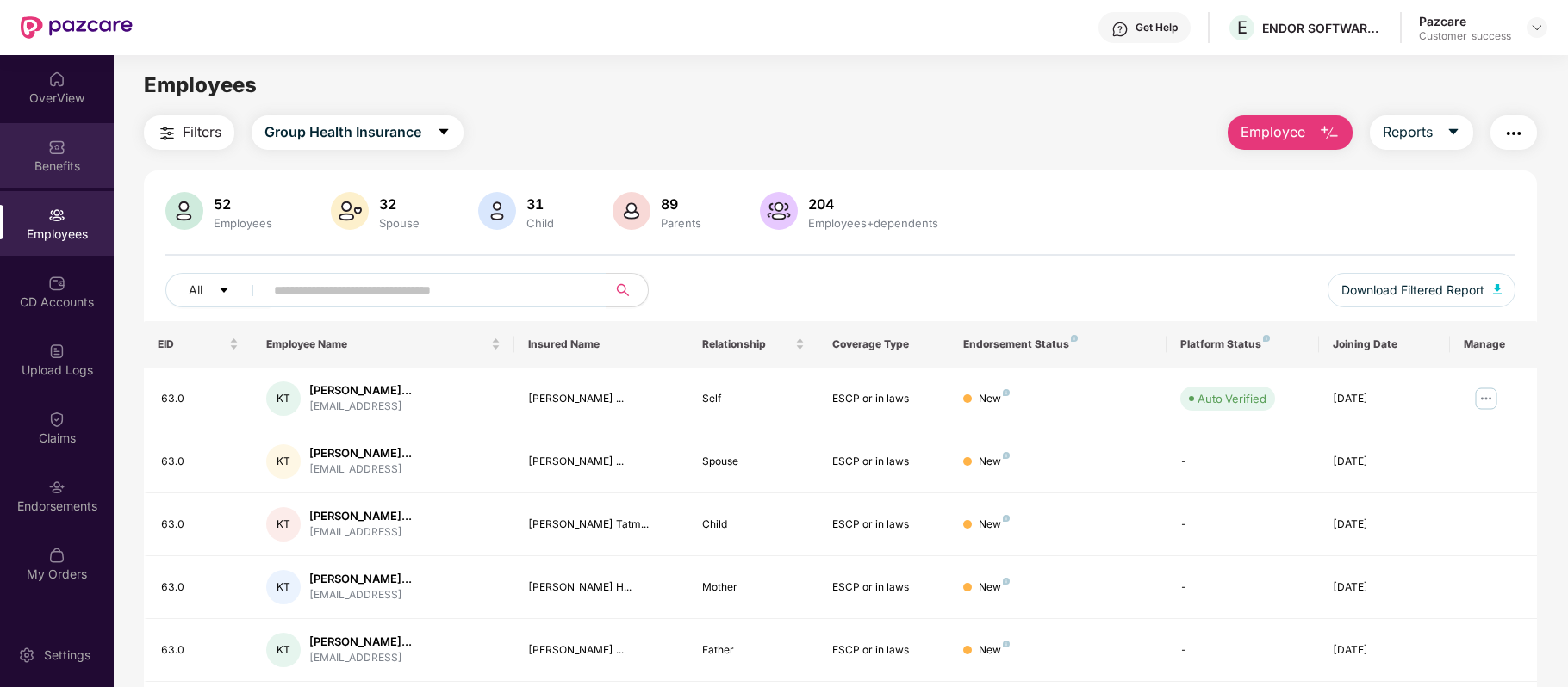
click at [56, 153] on img at bounding box center [57, 147] width 17 height 17
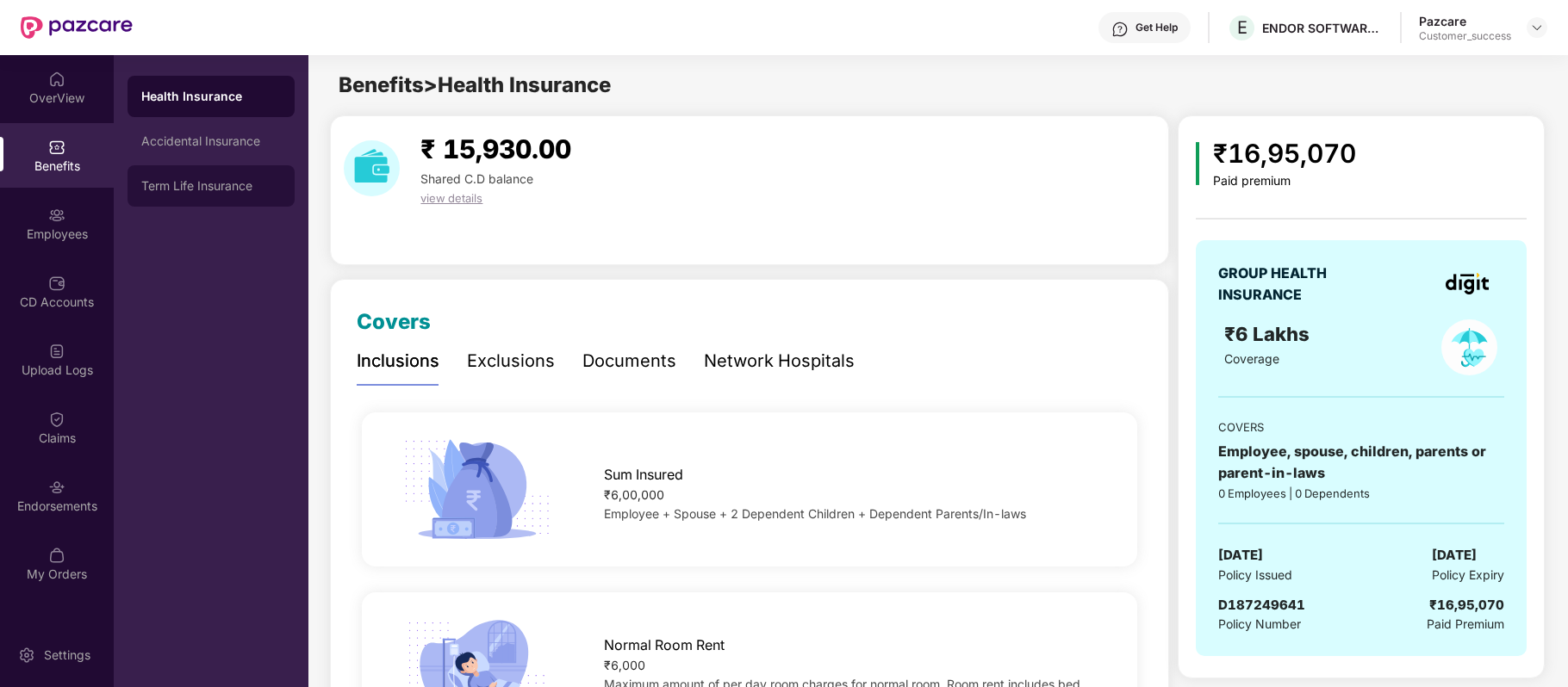
click at [191, 179] on div "Term Life Insurance" at bounding box center [211, 186] width 140 height 14
